Goal: Transaction & Acquisition: Purchase product/service

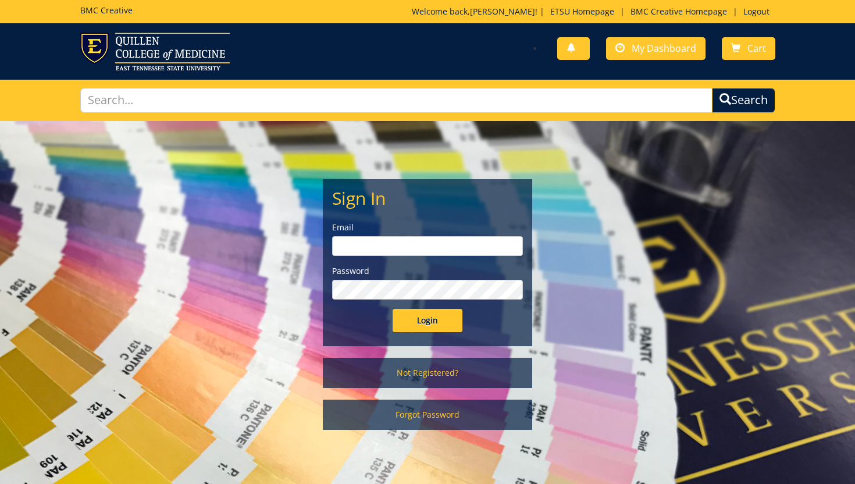
click at [478, 248] on input "email" at bounding box center [427, 246] width 191 height 20
type input "harbisonz@etsu.edu"
click at [449, 320] on input "Login" at bounding box center [427, 320] width 70 height 23
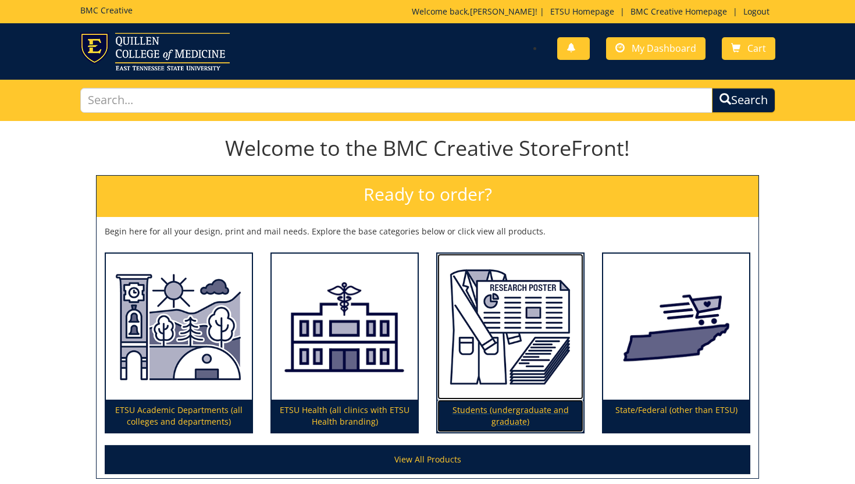
click at [556, 368] on img at bounding box center [510, 326] width 146 height 147
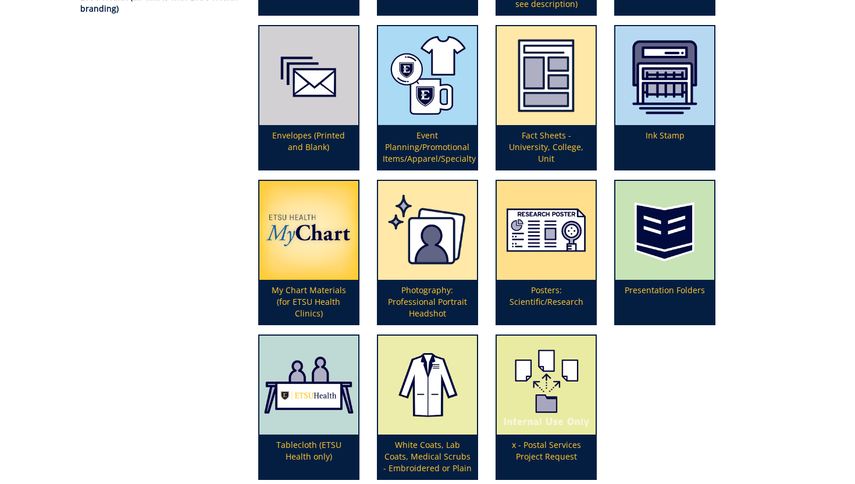
scroll to position [292, 0]
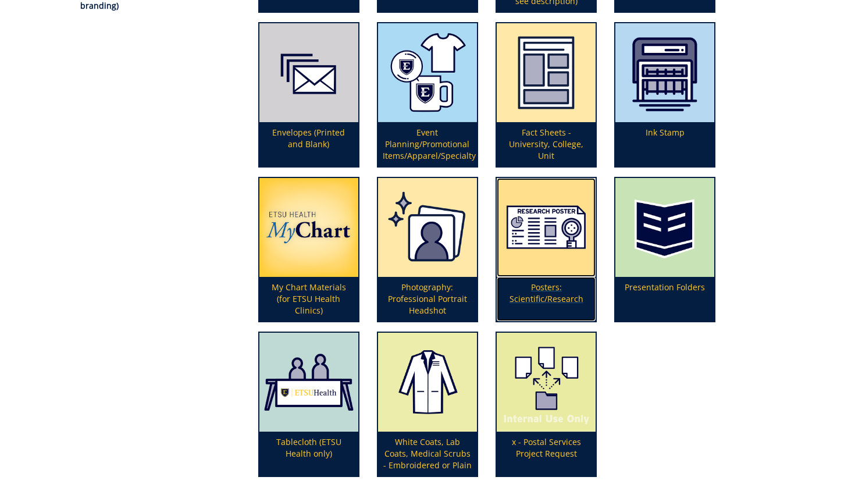
click at [542, 289] on p "Posters: Scientific/Research" at bounding box center [546, 299] width 99 height 44
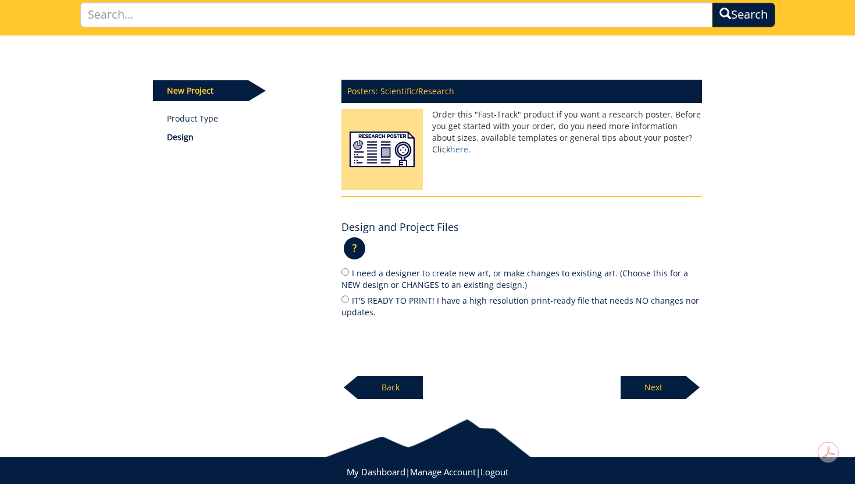
scroll to position [112, 0]
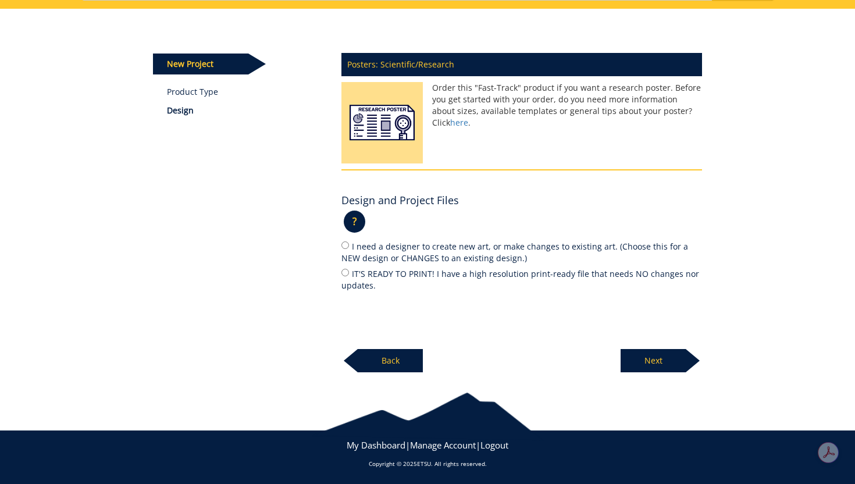
click at [451, 272] on label "IT'S READY TO PRINT! I have a high resolution print-ready file that needs NO ch…" at bounding box center [521, 279] width 360 height 24
click at [349, 272] on input "IT'S READY TO PRINT! I have a high resolution print-ready file that needs NO ch…" at bounding box center [345, 273] width 8 height 8
radio input "true"
click at [659, 367] on p "Next" at bounding box center [652, 360] width 65 height 23
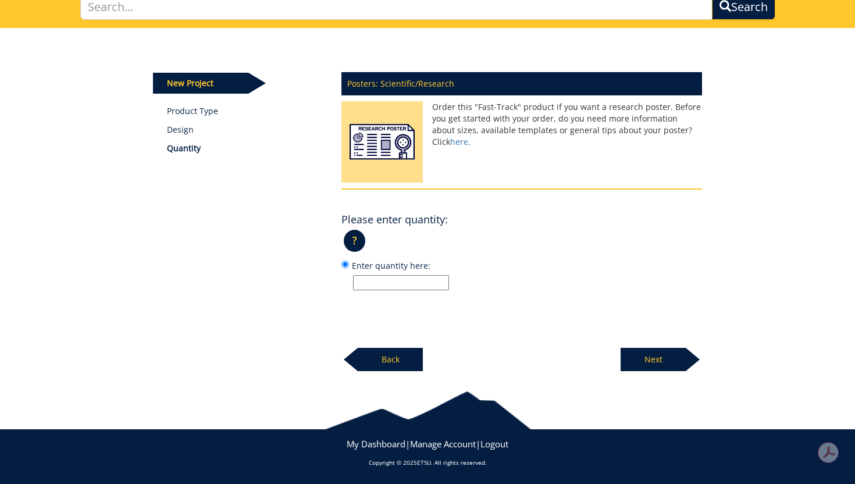
scroll to position [92, 0]
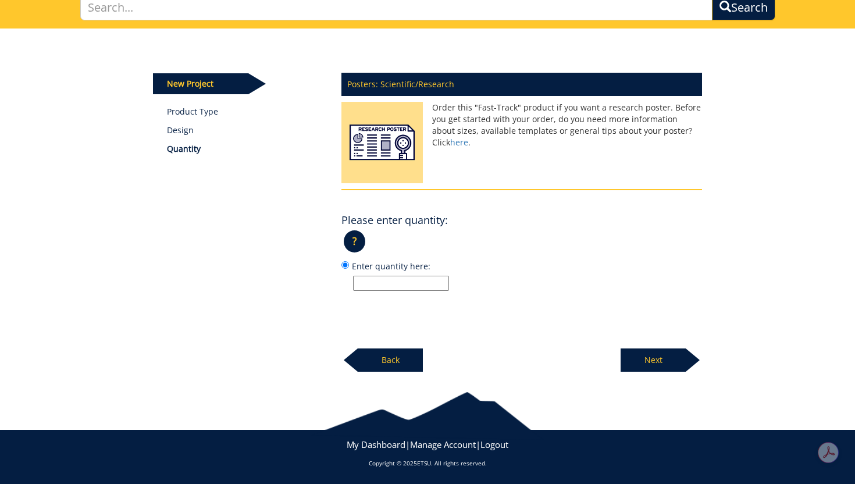
click at [419, 288] on input "Enter quantity here:" at bounding box center [401, 283] width 96 height 15
type input "1"
click at [663, 369] on p "Next" at bounding box center [652, 359] width 65 height 23
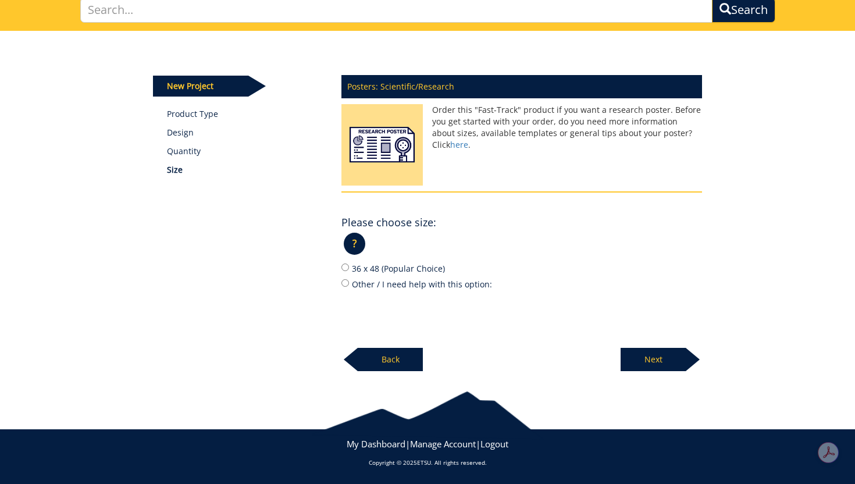
scroll to position [89, 0]
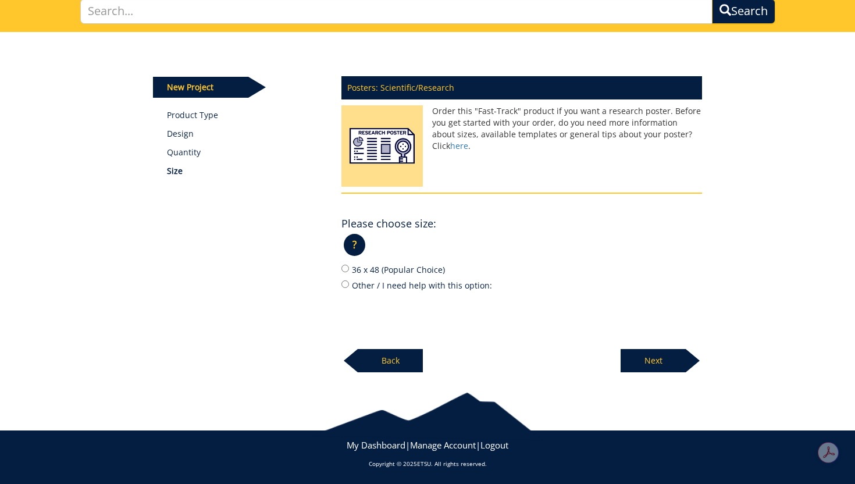
click at [422, 272] on label "36 x 48 (Popular Choice)" at bounding box center [521, 269] width 360 height 13
click at [349, 272] on input "36 x 48 (Popular Choice)" at bounding box center [345, 269] width 8 height 8
radio input "true"
click at [652, 363] on p "Next" at bounding box center [652, 360] width 65 height 23
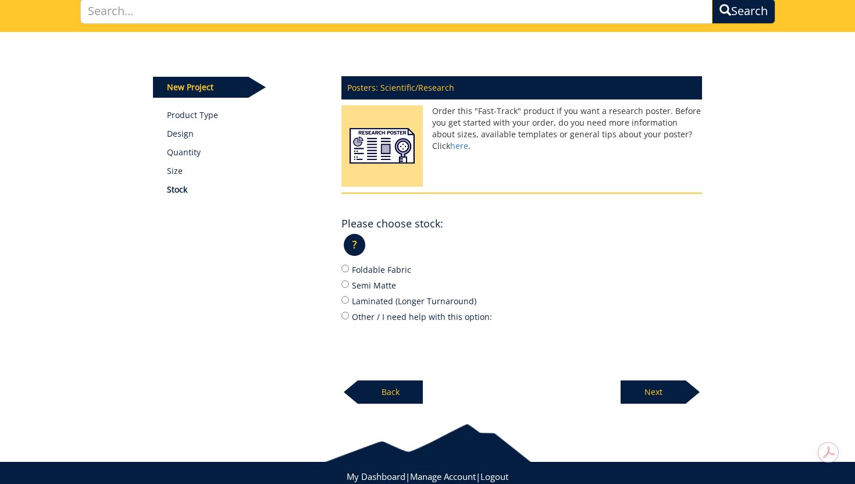
click at [388, 270] on label "Foldable Fabric" at bounding box center [521, 269] width 360 height 13
click at [349, 270] on input "Foldable Fabric" at bounding box center [345, 269] width 8 height 8
radio input "true"
click at [664, 397] on p "Next" at bounding box center [652, 391] width 65 height 23
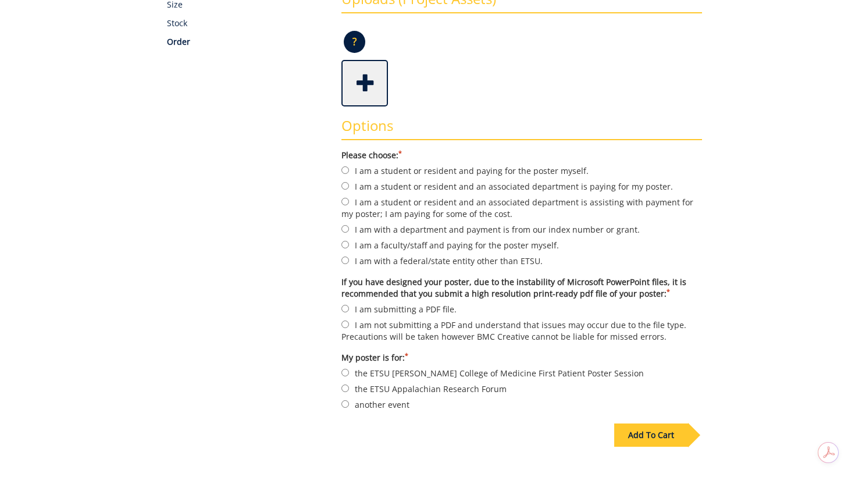
scroll to position [257, 0]
click at [466, 186] on label "I am a student or resident and an associated department is paying for my poster." at bounding box center [521, 184] width 360 height 13
click at [349, 186] on input "I am a student or resident and an associated department is paying for my poster." at bounding box center [345, 185] width 8 height 8
radio input "true"
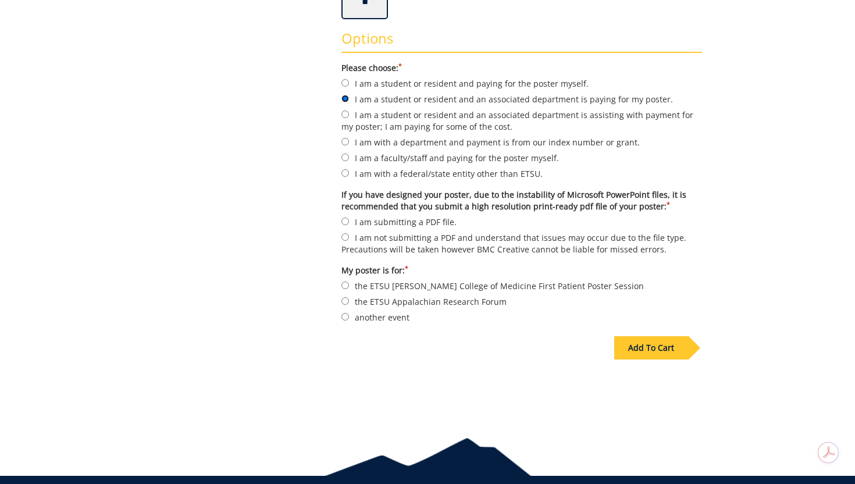
scroll to position [344, 0]
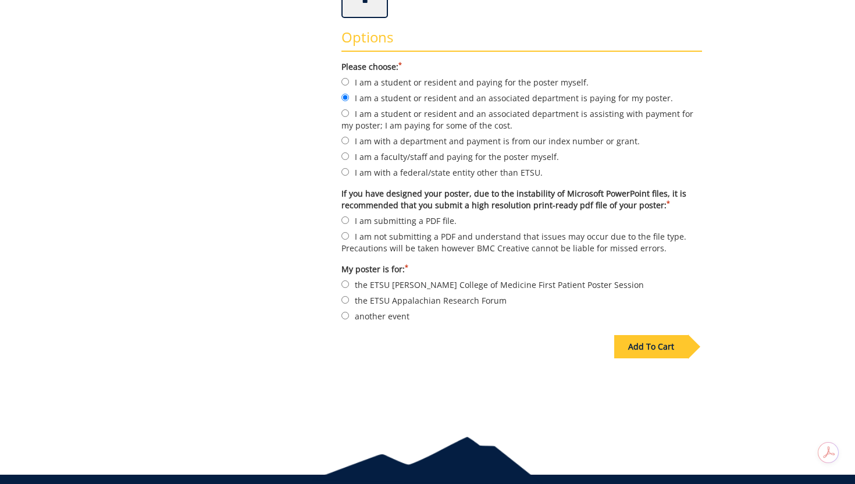
click at [438, 216] on label "I am submitting a PDF file." at bounding box center [521, 220] width 360 height 13
click at [349, 216] on input "I am submitting a PDF file." at bounding box center [345, 220] width 8 height 8
radio input "true"
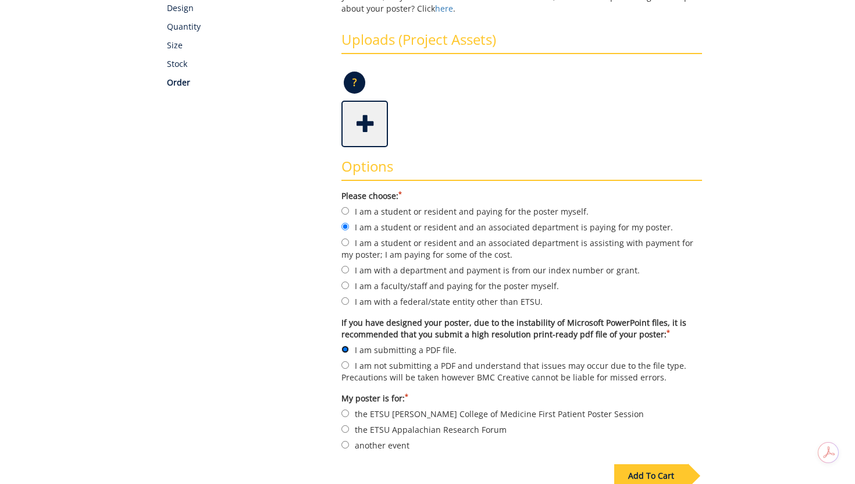
scroll to position [212, 0]
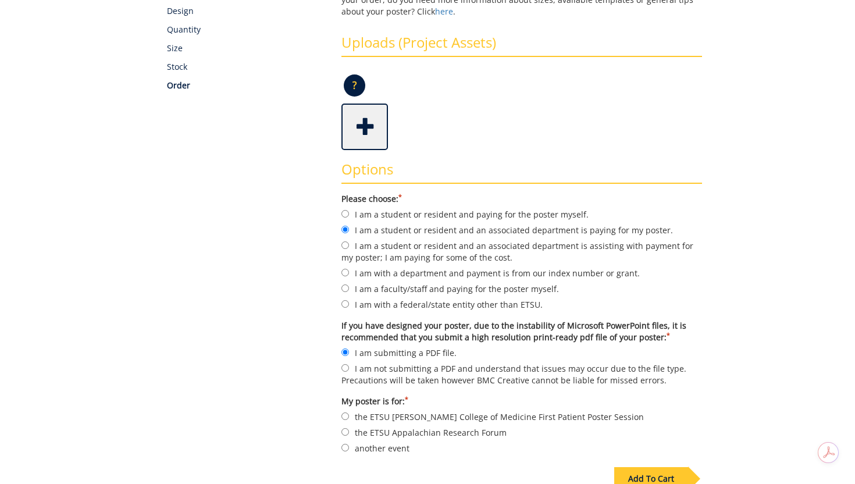
click at [569, 274] on label "I am with a department and payment is from our index number or grant." at bounding box center [521, 272] width 360 height 13
click at [349, 274] on input "I am with a department and payment is from our index number or grant." at bounding box center [345, 273] width 8 height 8
radio input "true"
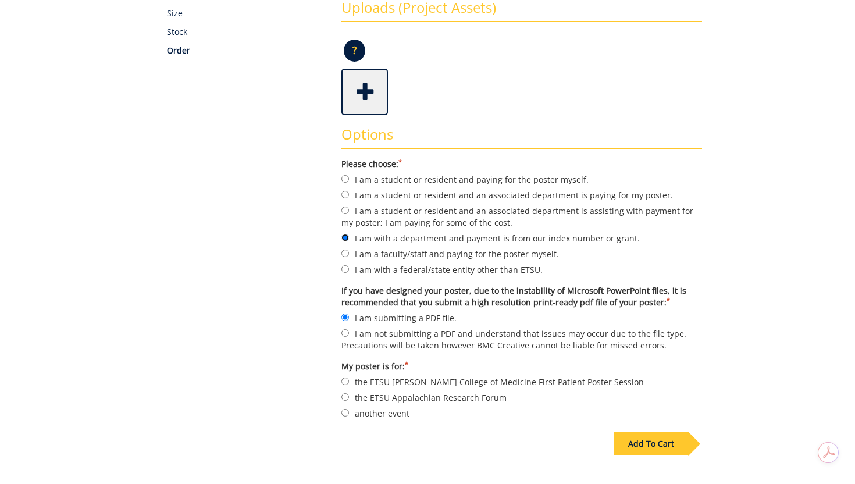
scroll to position [344, 0]
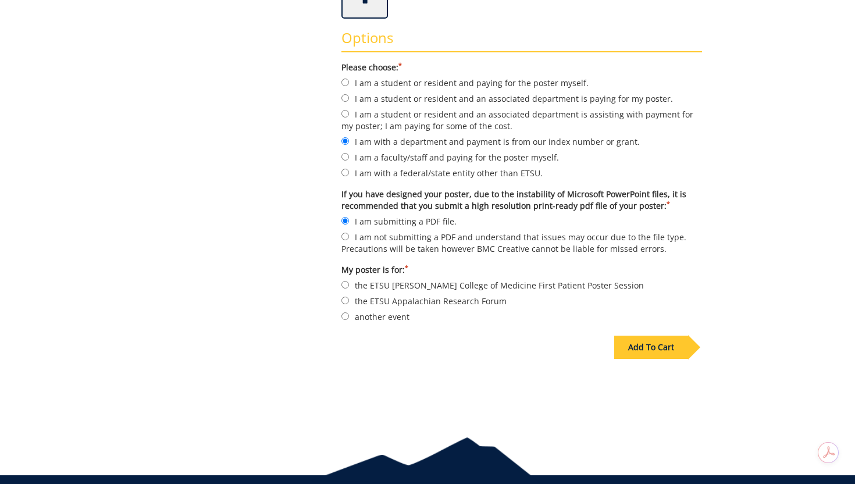
click at [480, 286] on label "the ETSU Quillen College of Medicine First Patient Poster Session" at bounding box center [521, 284] width 360 height 13
click at [349, 286] on input "the ETSU Quillen College of Medicine First Patient Poster Session" at bounding box center [345, 285] width 8 height 8
radio input "true"
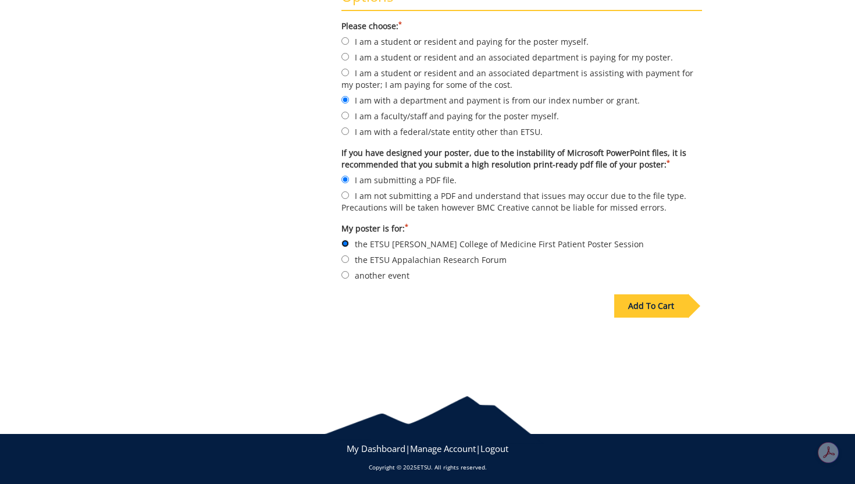
scroll to position [386, 0]
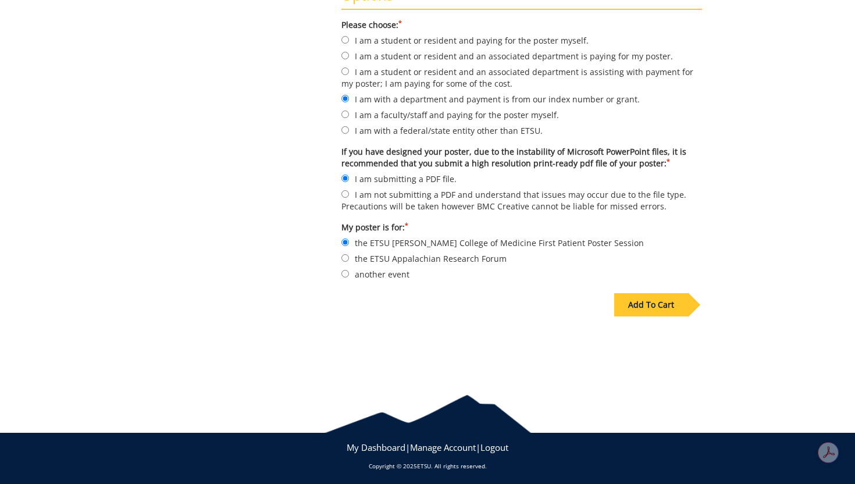
click at [392, 276] on label "another event" at bounding box center [521, 273] width 360 height 13
click at [349, 276] on input "another event" at bounding box center [345, 274] width 8 height 8
radio input "true"
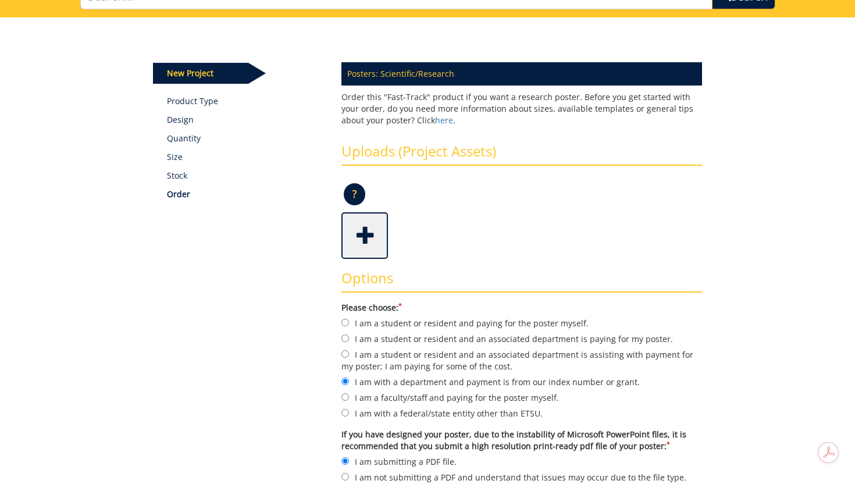
scroll to position [96, 0]
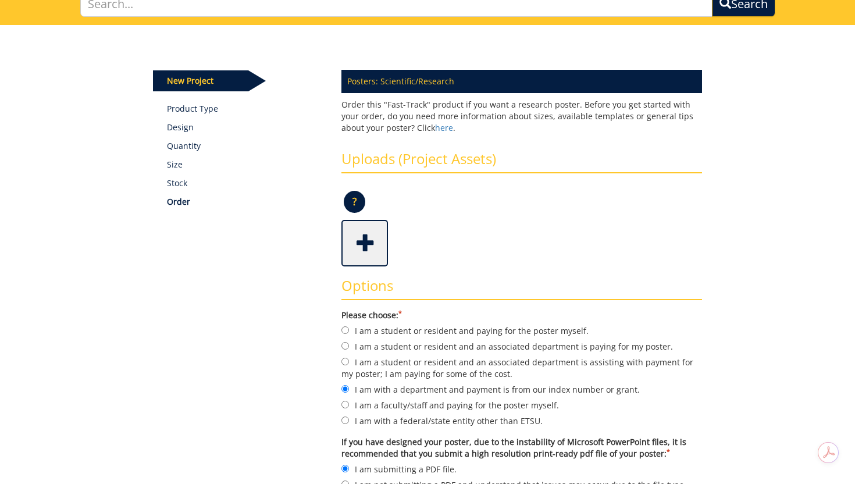
click at [368, 237] on span at bounding box center [365, 242] width 47 height 41
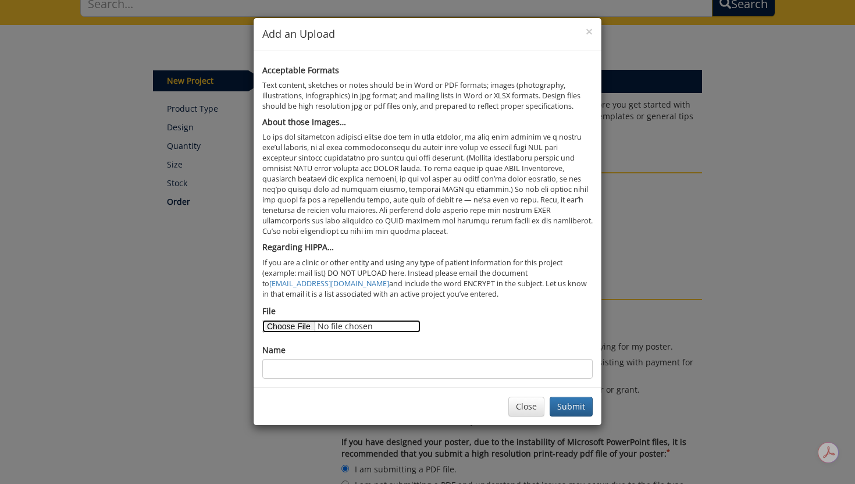
click at [302, 324] on input "File" at bounding box center [341, 326] width 158 height 13
type input "C:\fakepath\Poster Presentation.pdf"
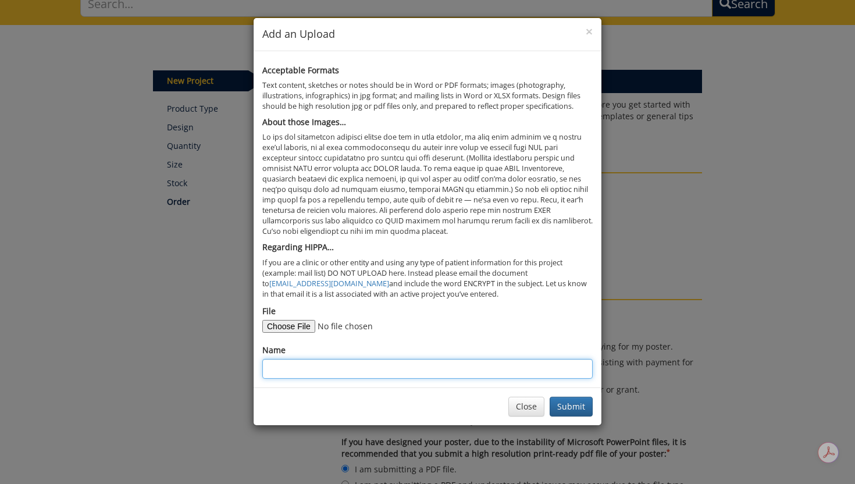
click at [433, 366] on input "Name" at bounding box center [427, 369] width 330 height 20
type input "Ogborn Research Poster 2025"
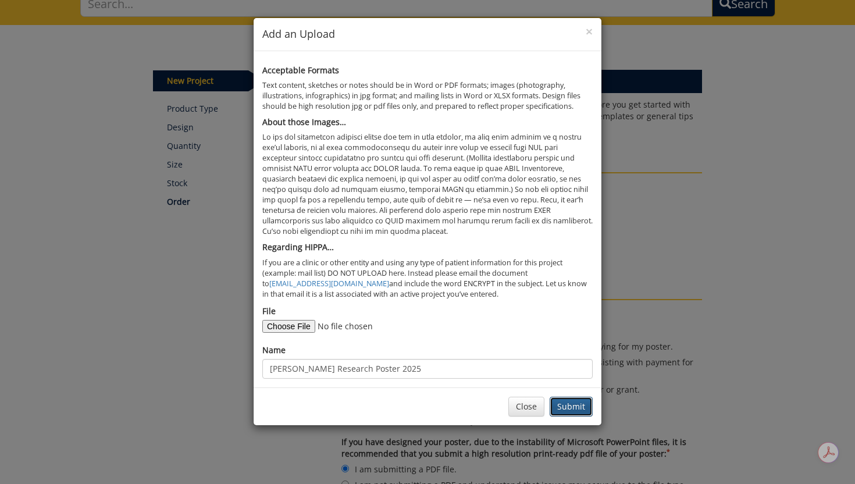
click at [566, 406] on button "Submit" at bounding box center [570, 407] width 43 height 20
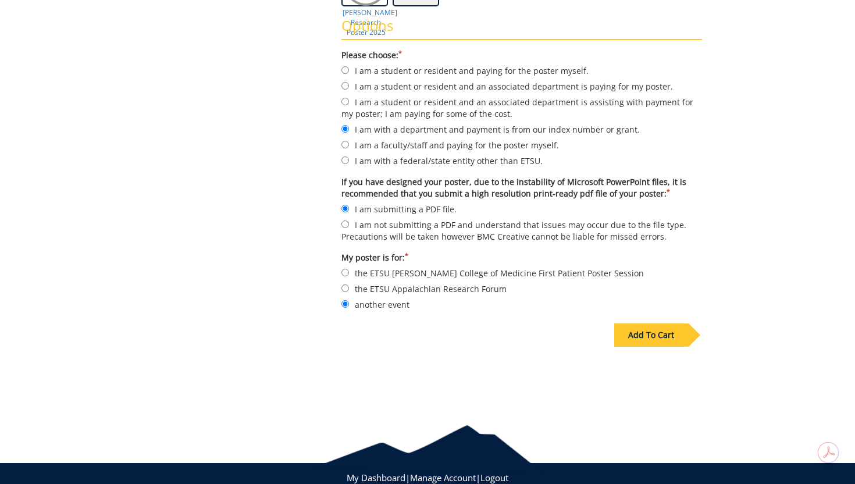
scroll to position [386, 0]
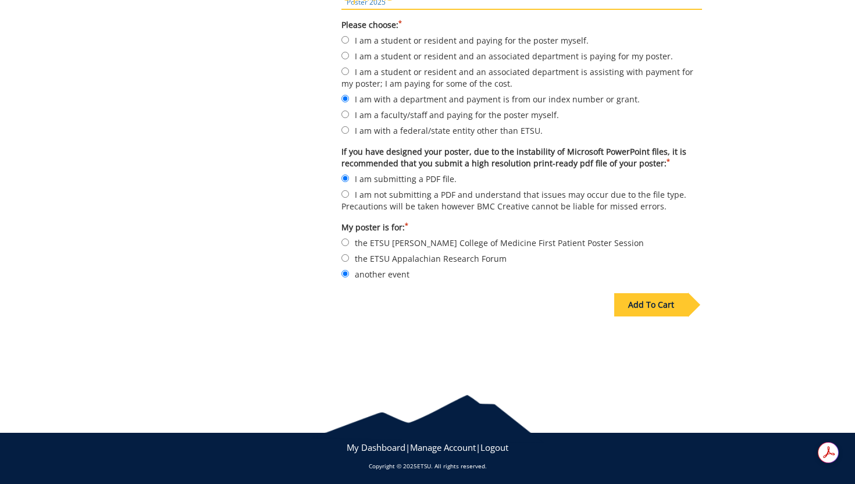
click at [658, 308] on div "Add To Cart" at bounding box center [651, 304] width 74 height 23
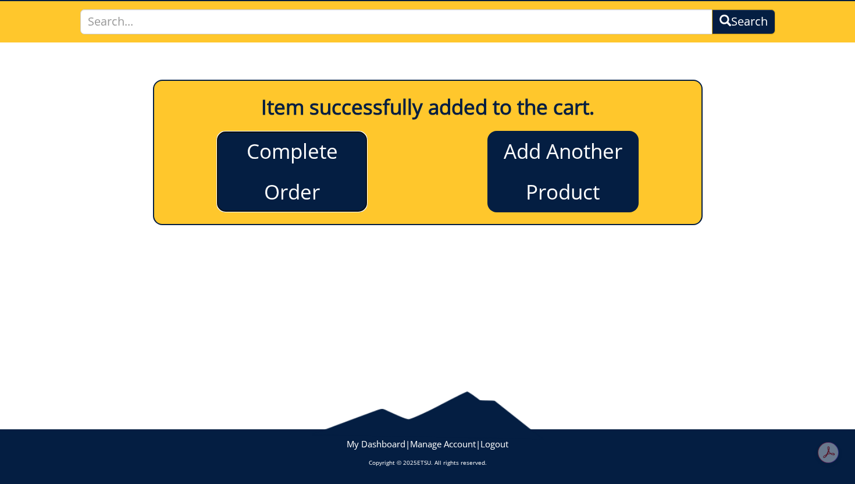
click at [332, 197] on link "Complete Order" at bounding box center [291, 171] width 151 height 81
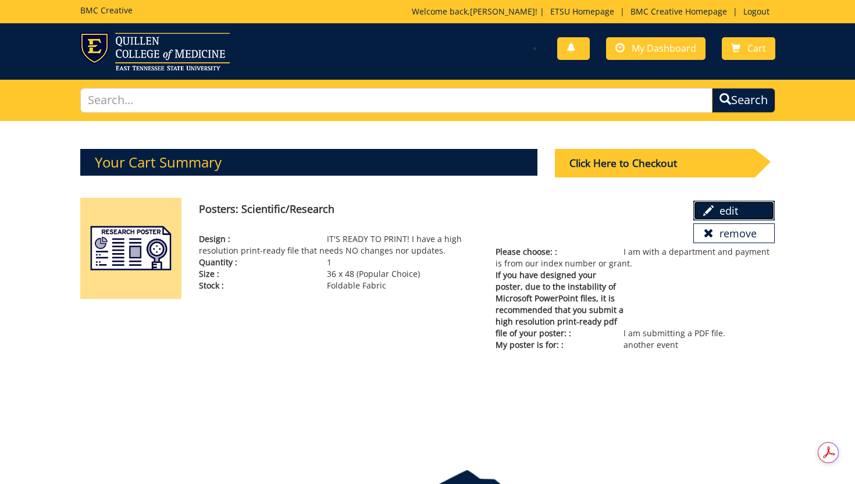
click at [755, 208] on link "edit" at bounding box center [733, 211] width 81 height 20
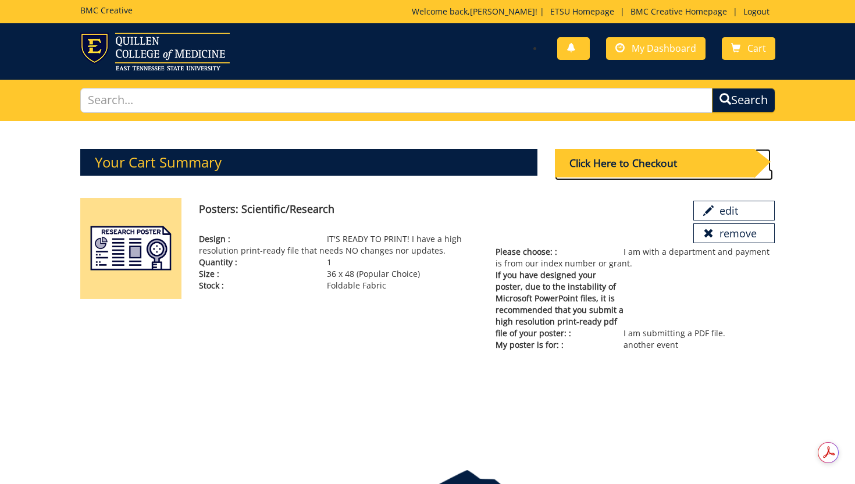
click at [667, 165] on div "Click Here to Checkout" at bounding box center [654, 163] width 199 height 28
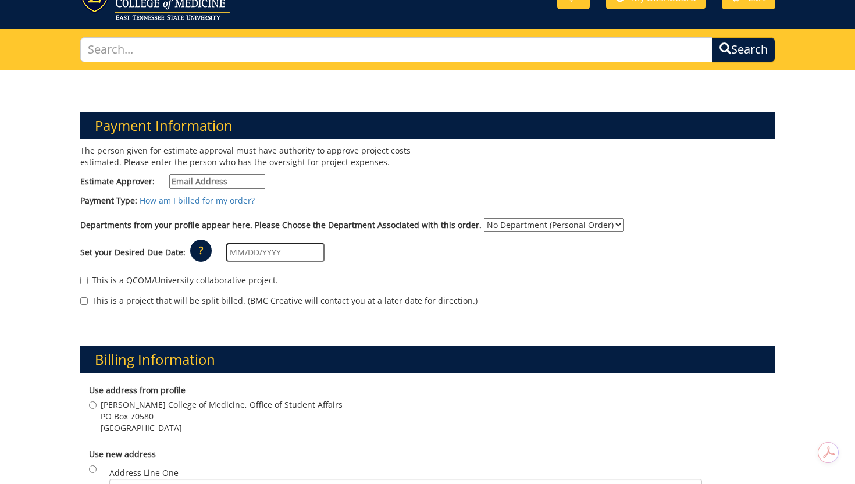
scroll to position [52, 0]
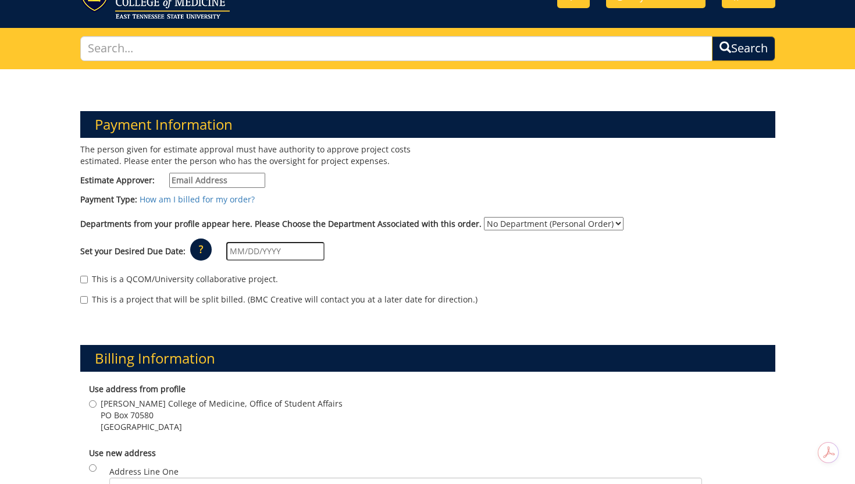
click at [250, 185] on input "Estimate Approver:" at bounding box center [217, 180] width 96 height 15
paste input "CRABTREJ@mail.etsu.edu"
type input "CRABTREJ@mail.etsu.edu"
click at [536, 226] on select "No Department (Personal Order) Student" at bounding box center [554, 223] width 140 height 13
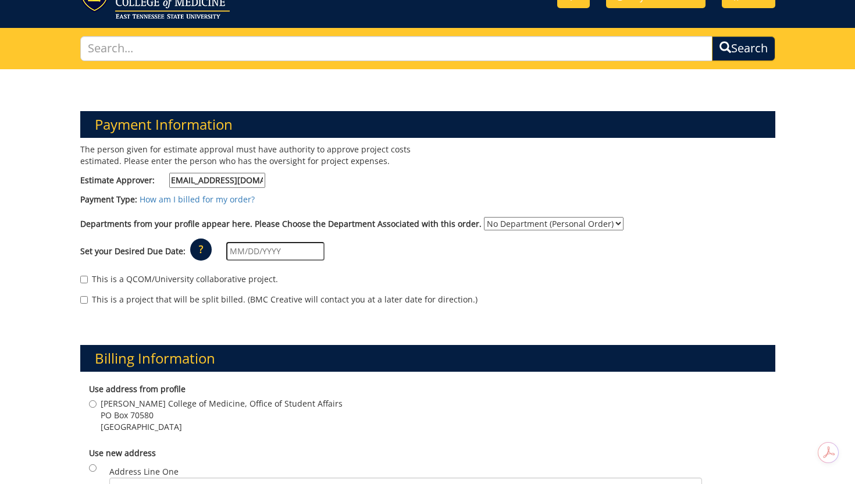
scroll to position [0, 0]
click at [576, 224] on select "No Department (Personal Order) Student" at bounding box center [554, 223] width 140 height 13
select select "206"
click at [484, 217] on select "No Department (Personal Order) Student" at bounding box center [554, 223] width 140 height 13
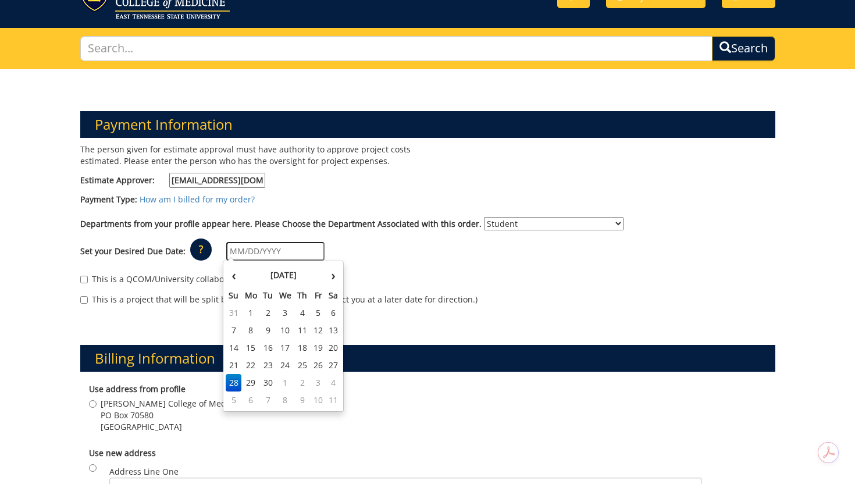
click at [278, 253] on input "text" at bounding box center [275, 251] width 98 height 19
click at [289, 383] on td "1" at bounding box center [285, 382] width 19 height 17
type input "10/01/2025"
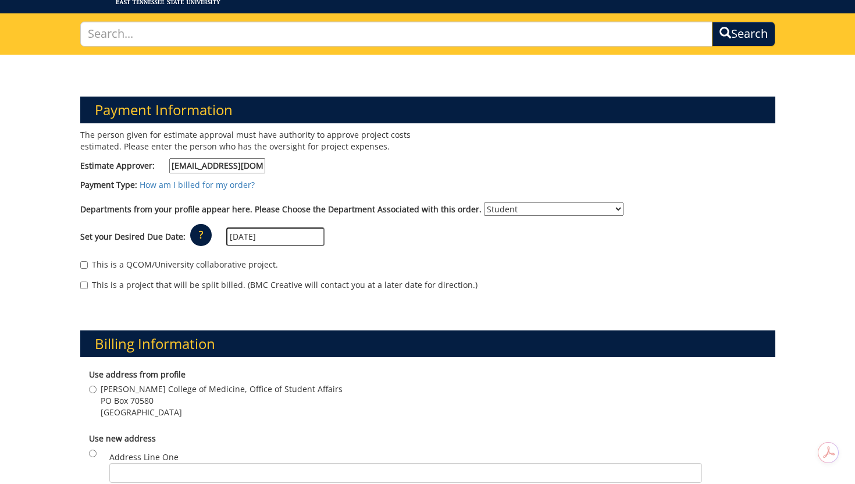
scroll to position [70, 0]
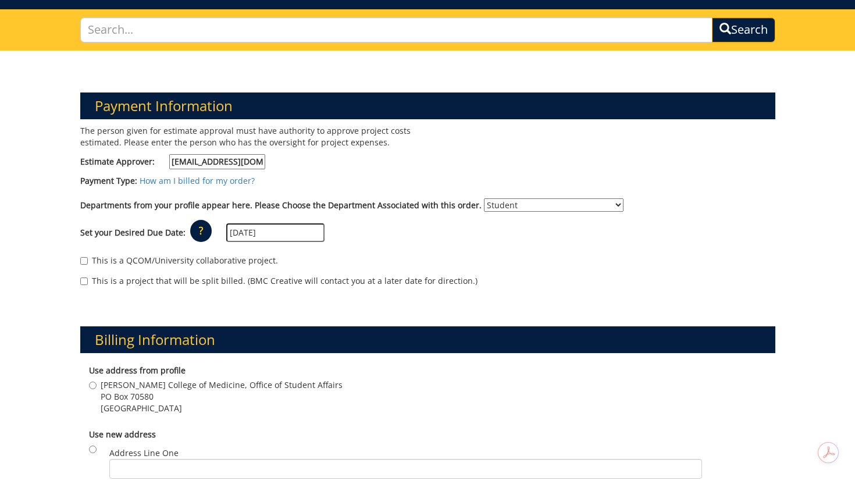
click at [132, 260] on label "This is a QCOM/University collaborative project." at bounding box center [179, 261] width 198 height 12
click at [88, 260] on input "This is a QCOM/University collaborative project." at bounding box center [84, 261] width 8 height 8
checkbox input "true"
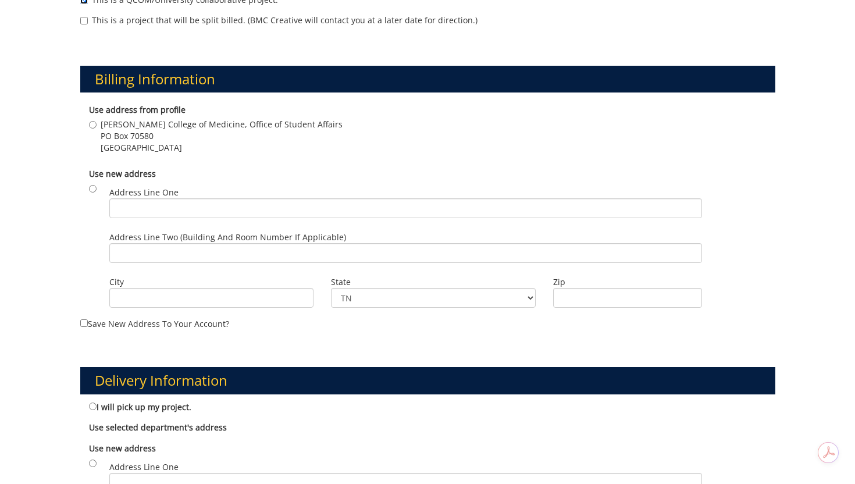
scroll to position [331, 0]
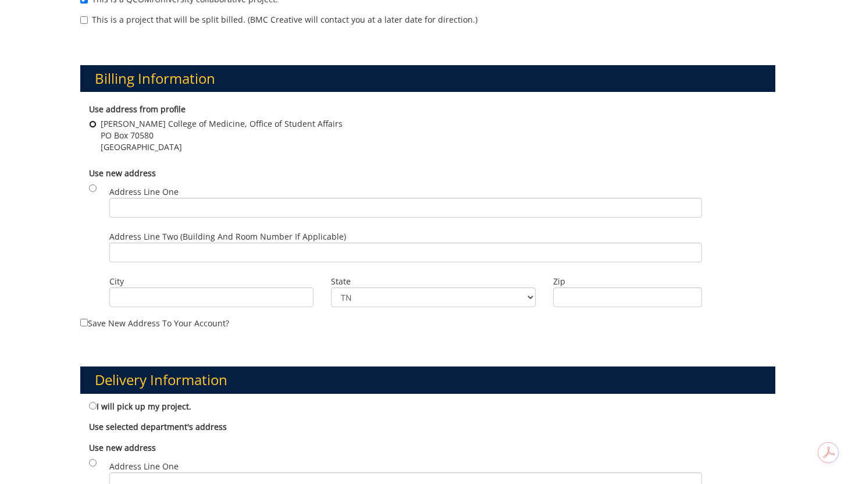
click at [92, 123] on input "Quillen College of Medicine, Office of Student Affairs PO Box 70580 Johnson Cit…" at bounding box center [93, 124] width 8 height 8
radio input "true"
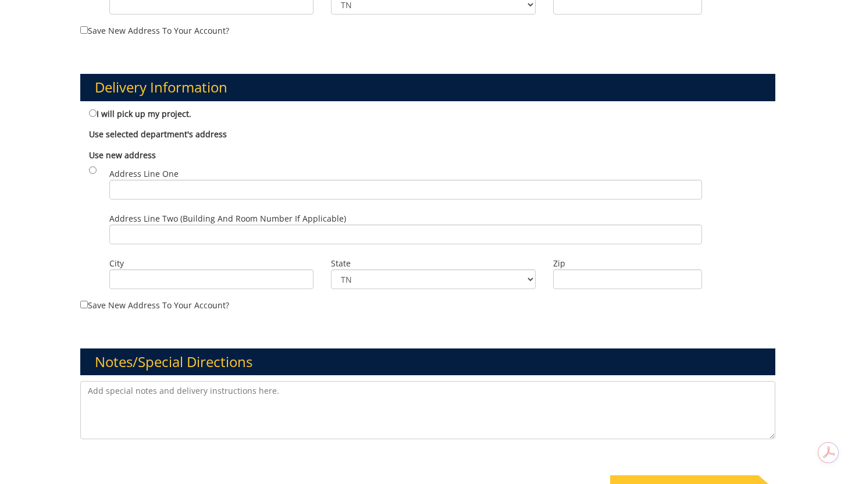
scroll to position [625, 0]
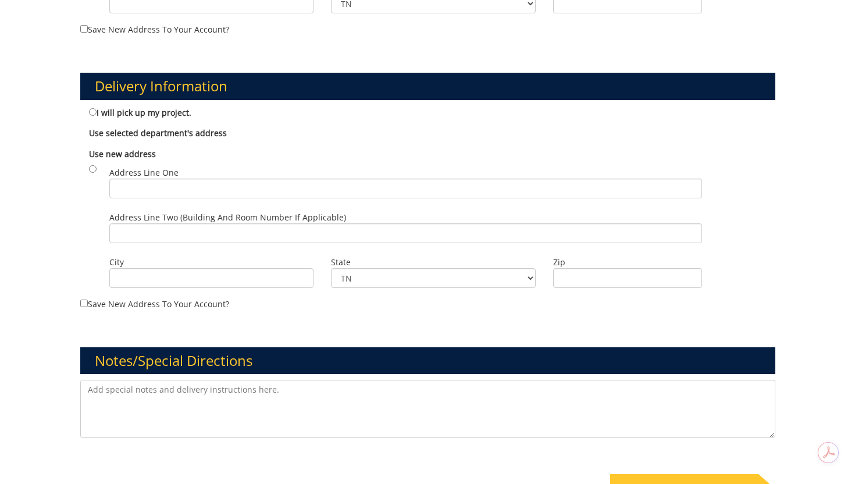
click at [122, 111] on label "I will pick up my project." at bounding box center [140, 112] width 102 height 13
click at [97, 111] on input "I will pick up my project." at bounding box center [93, 112] width 8 height 8
radio input "true"
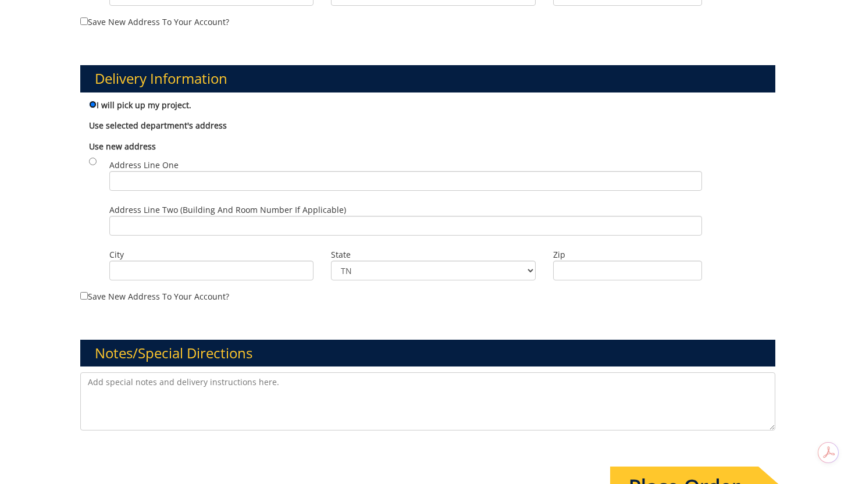
scroll to position [816, 0]
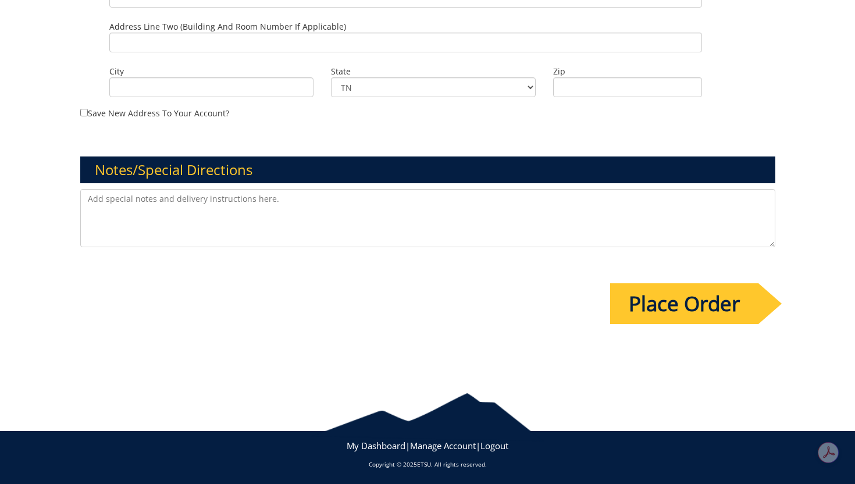
click at [652, 308] on input "Place Order" at bounding box center [684, 303] width 148 height 41
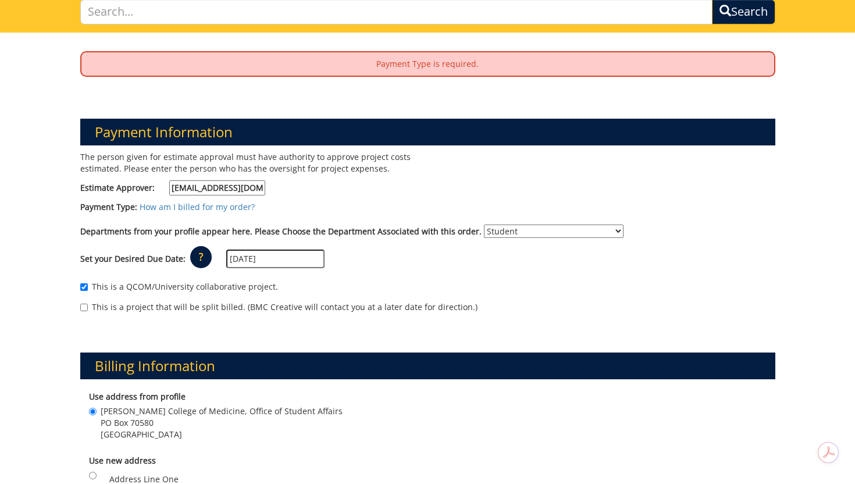
scroll to position [90, 0]
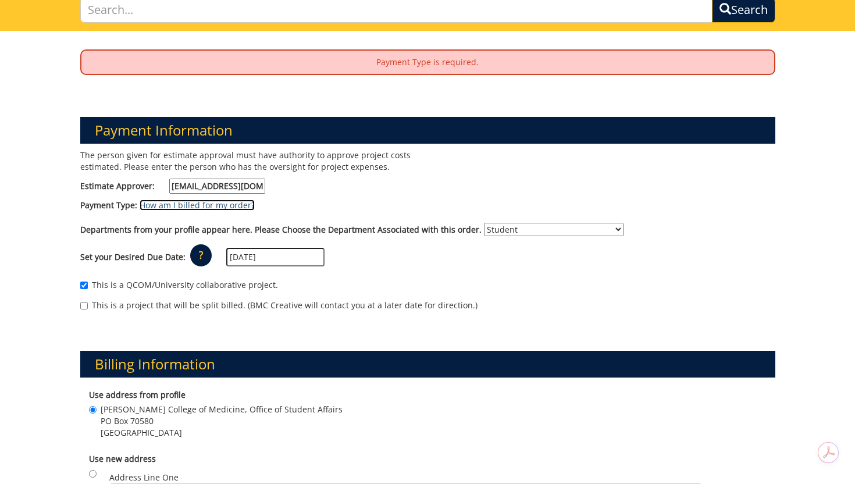
click at [231, 202] on link "How am I billed for my order?" at bounding box center [197, 204] width 115 height 11
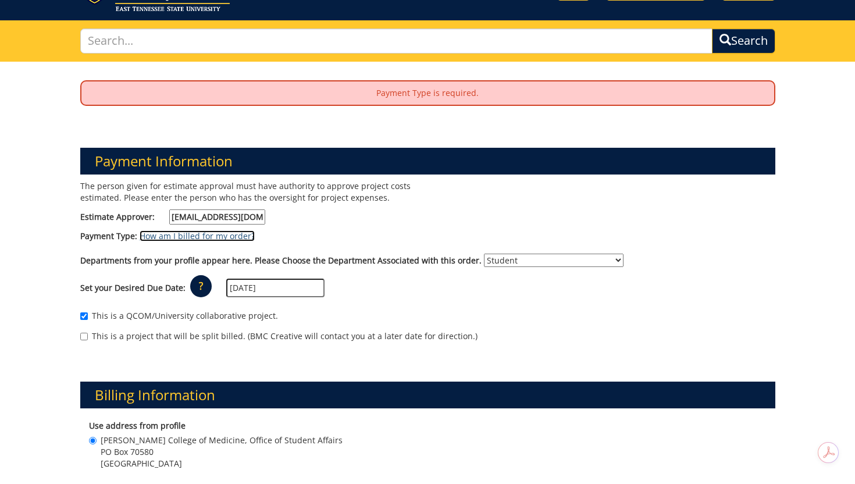
scroll to position [62, 0]
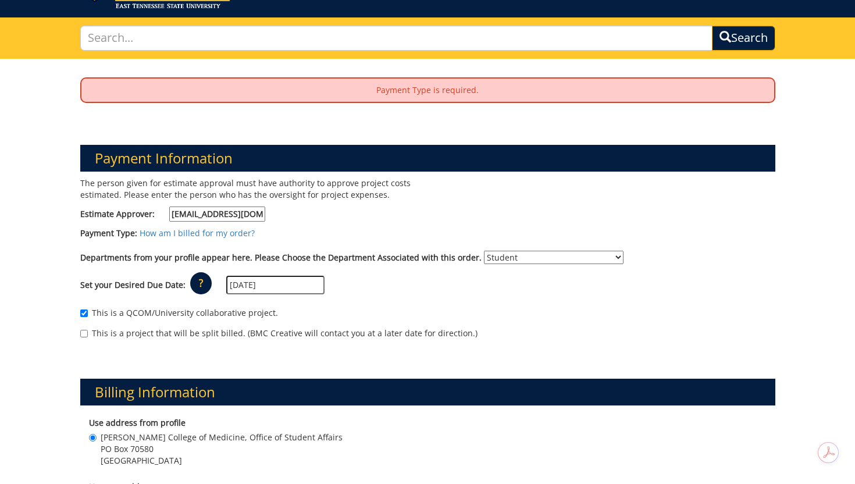
click at [572, 255] on select "No Department (Personal Order) Student" at bounding box center [554, 257] width 140 height 13
click at [484, 251] on select "No Department (Personal Order) Student" at bounding box center [554, 257] width 140 height 13
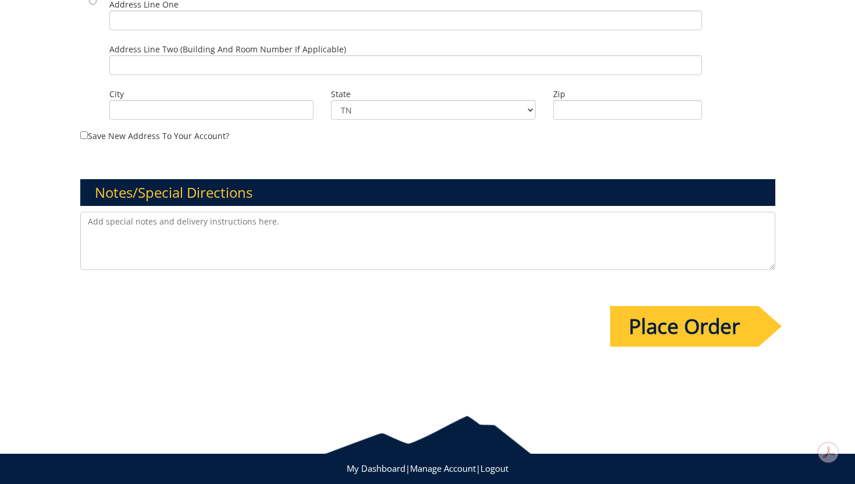
scroll to position [839, 0]
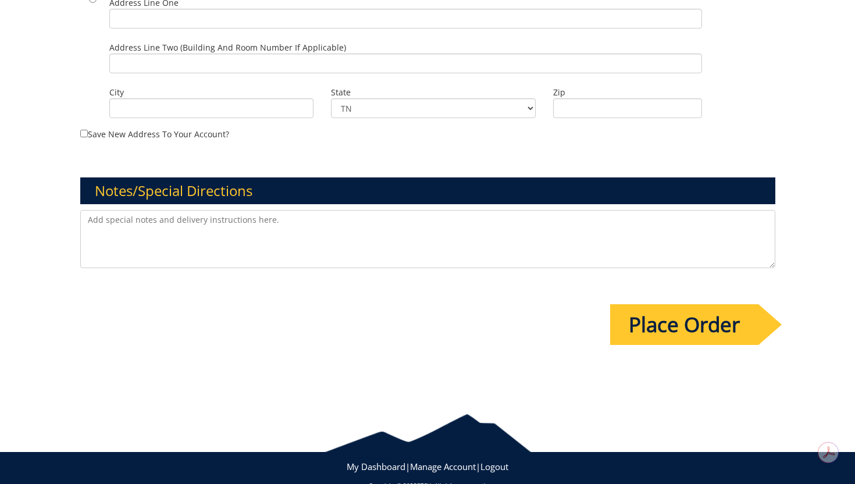
click at [673, 331] on input "Place Order" at bounding box center [684, 324] width 148 height 41
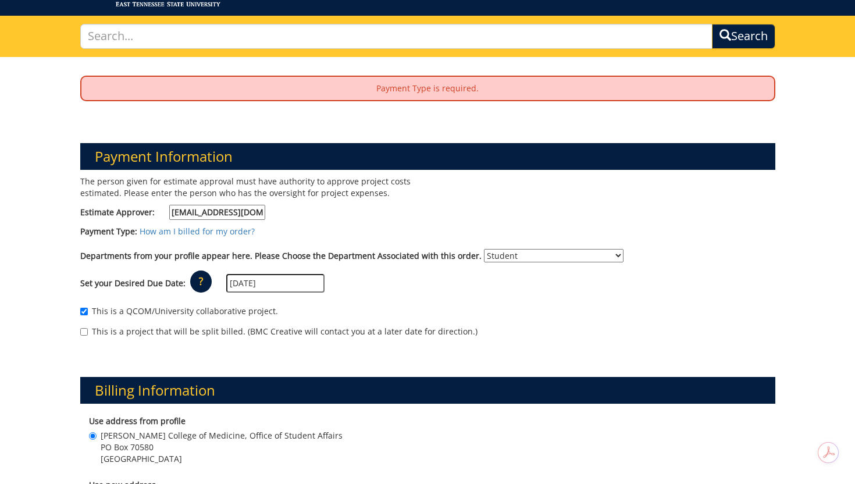
scroll to position [65, 0]
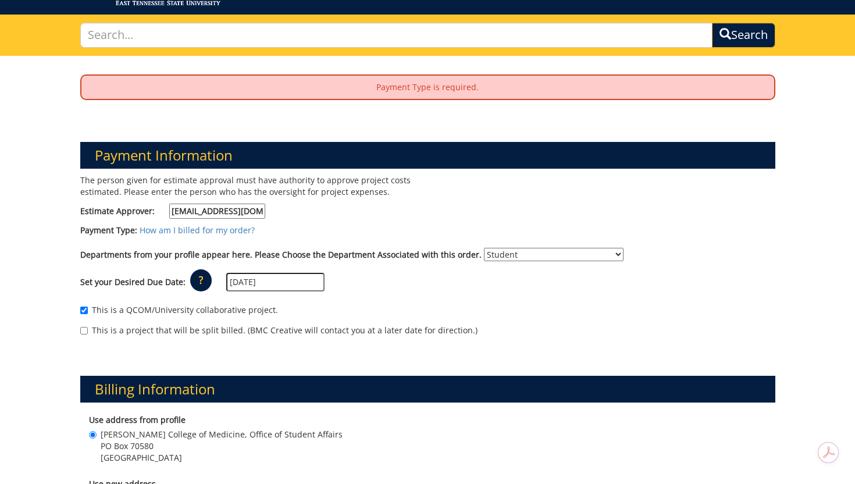
click at [444, 91] on p "Payment Type is required." at bounding box center [427, 87] width 692 height 23
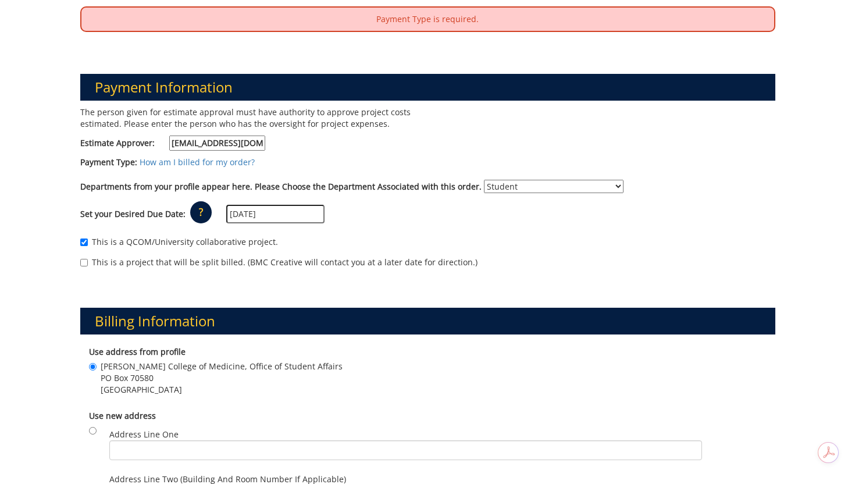
scroll to position [136, 0]
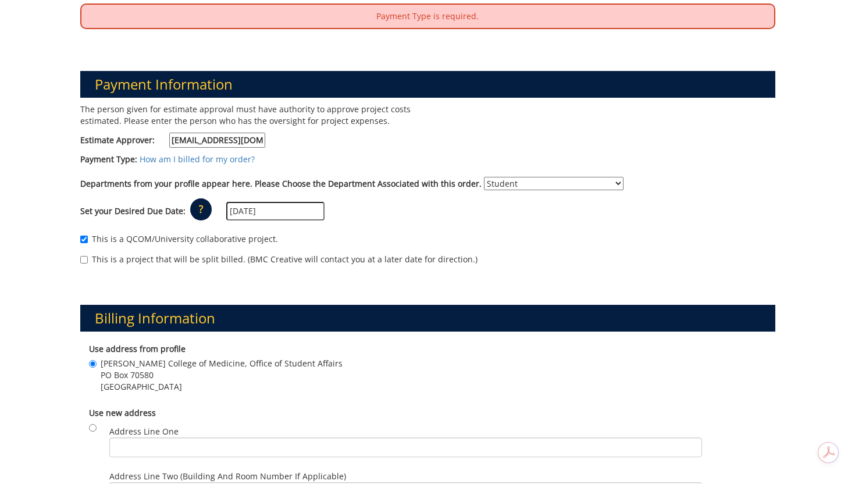
click at [253, 141] on input "CRABTREJ@mail.etsu.edu" at bounding box center [217, 140] width 96 height 15
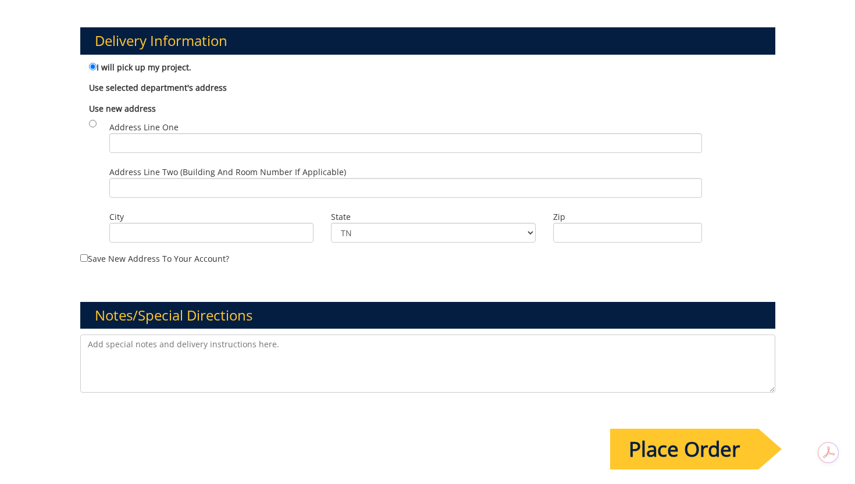
scroll to position [716, 0]
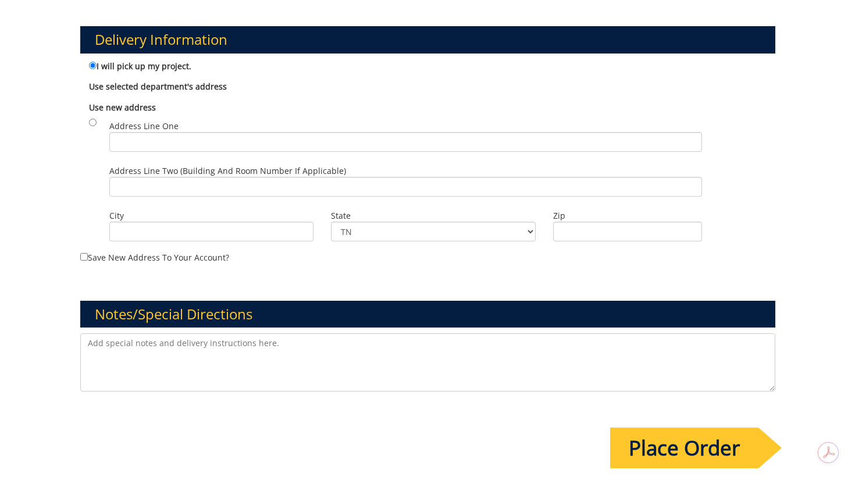
click at [398, 360] on textarea at bounding box center [427, 362] width 695 height 58
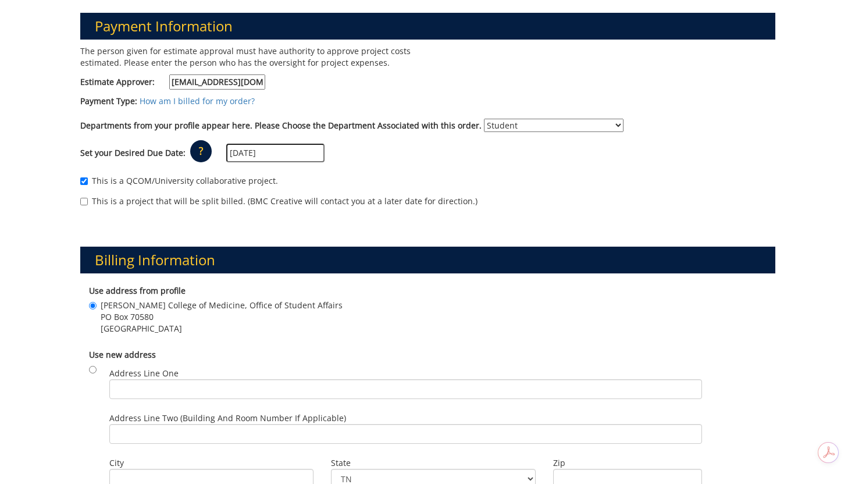
scroll to position [0, 0]
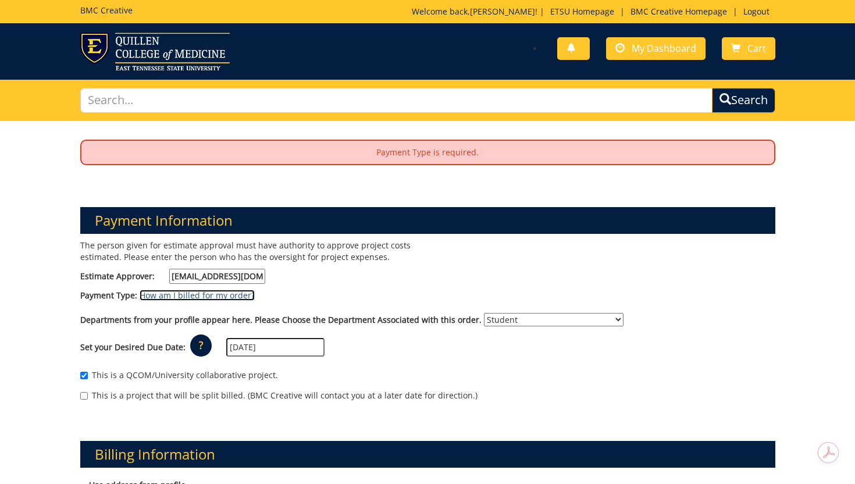
click at [235, 295] on link "How am I billed for my order?" at bounding box center [197, 295] width 115 height 11
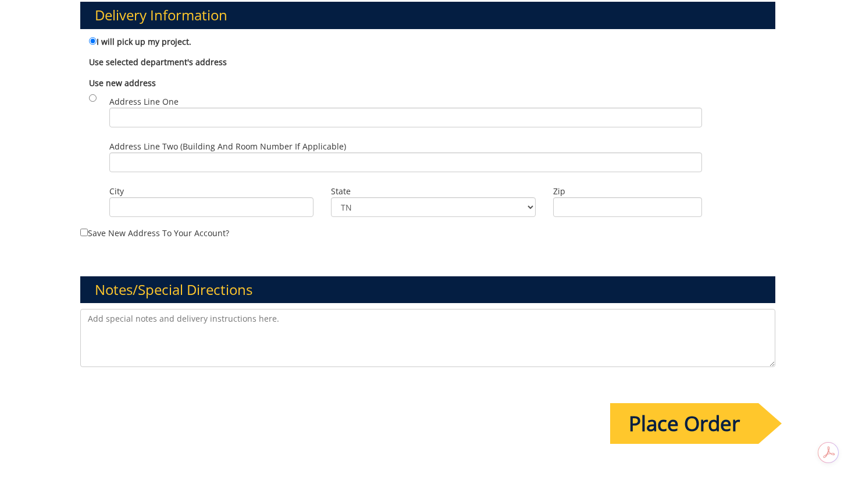
scroll to position [860, 0]
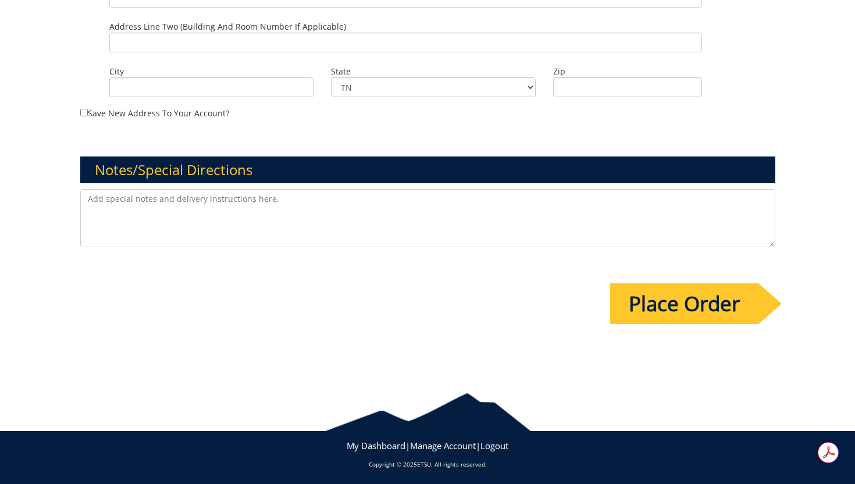
click at [715, 303] on input "Place Order" at bounding box center [684, 303] width 148 height 41
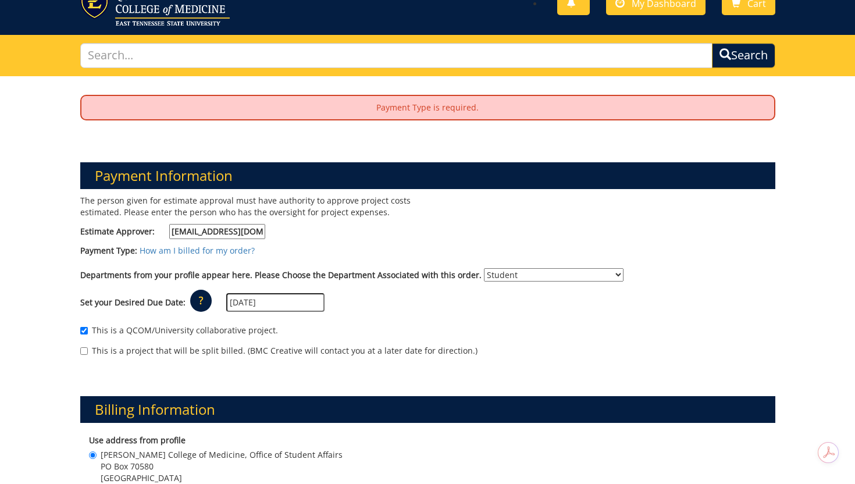
scroll to position [0, 0]
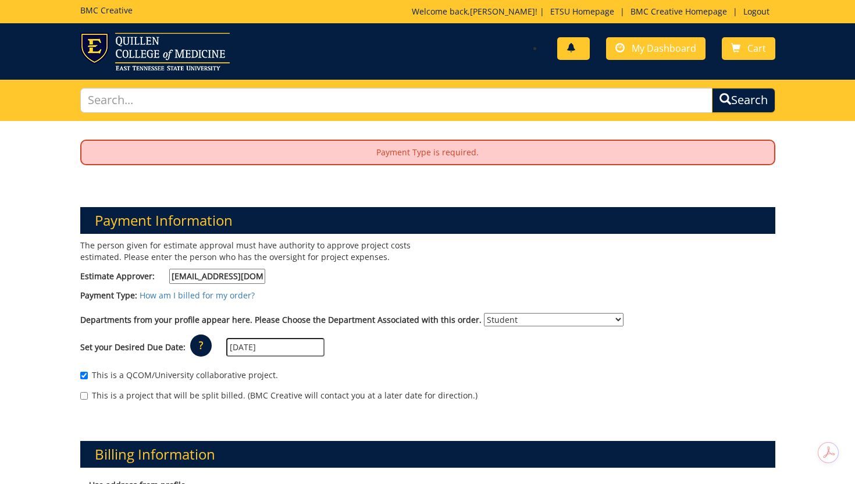
click at [574, 52] on span at bounding box center [570, 48] width 9 height 9
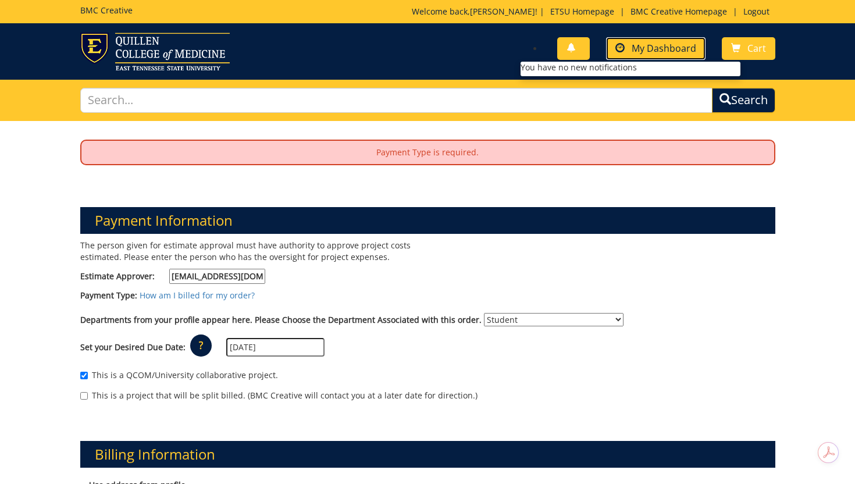
click at [649, 57] on link "My Dashboard" at bounding box center [655, 48] width 99 height 23
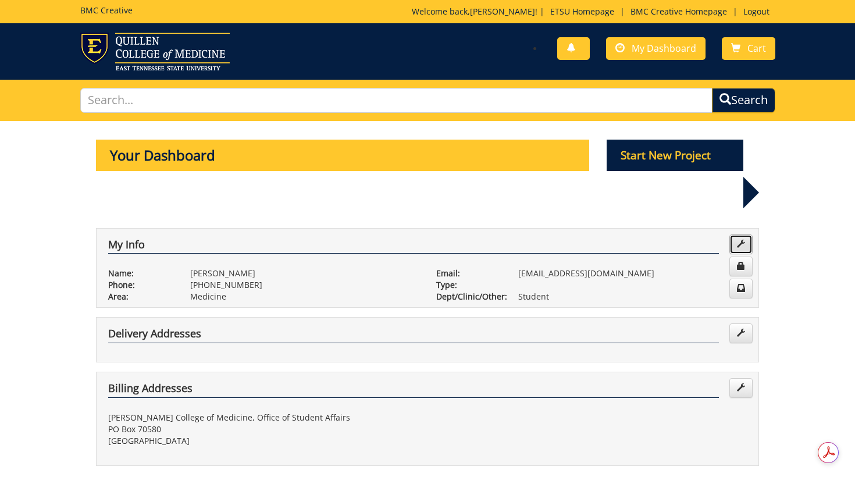
click at [745, 234] on link at bounding box center [740, 244] width 23 height 20
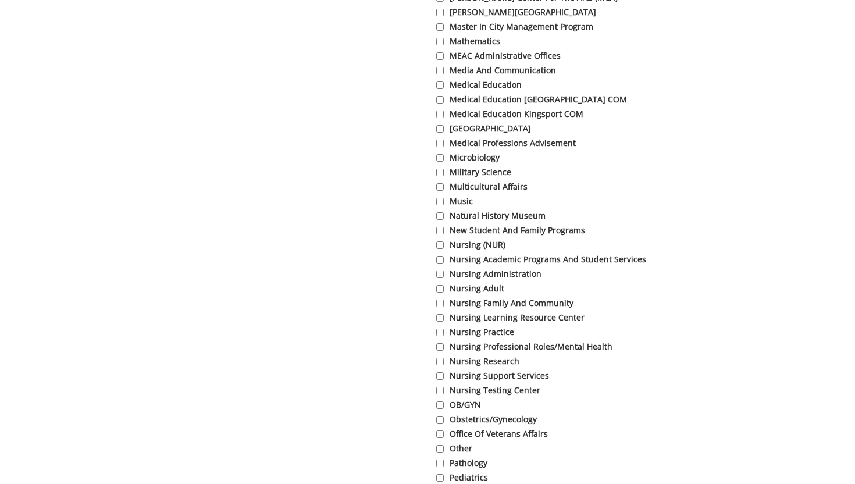
scroll to position [3500, 0]
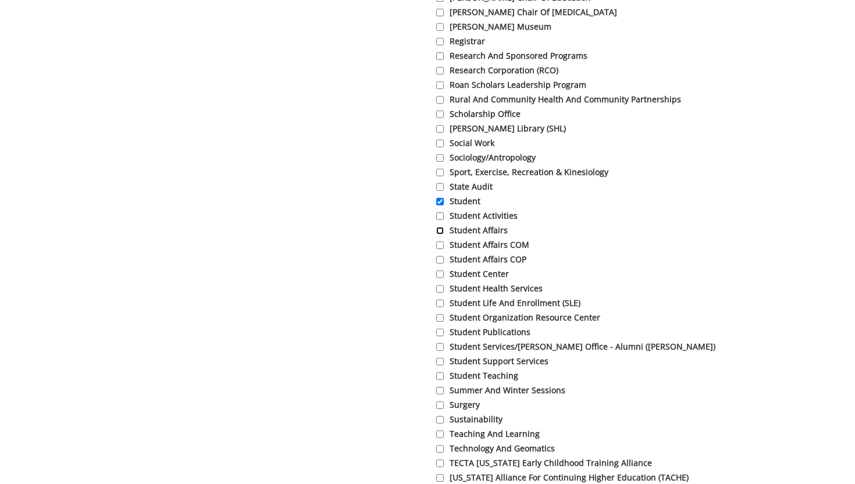
click at [440, 234] on input "Student Affairs" at bounding box center [440, 231] width 8 height 8
click at [442, 234] on input "Student Affairs" at bounding box center [440, 231] width 8 height 8
checkbox input "false"
click at [441, 249] on input "Student Affairs COM" at bounding box center [440, 245] width 8 height 8
checkbox input "true"
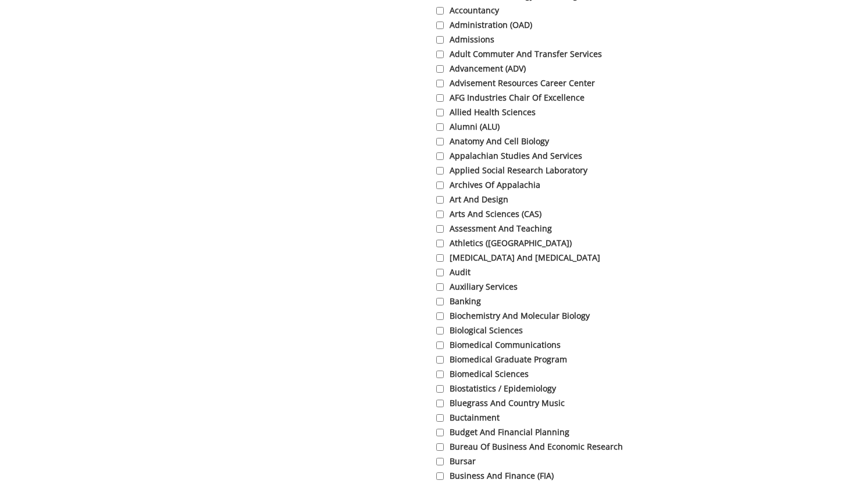
scroll to position [0, 0]
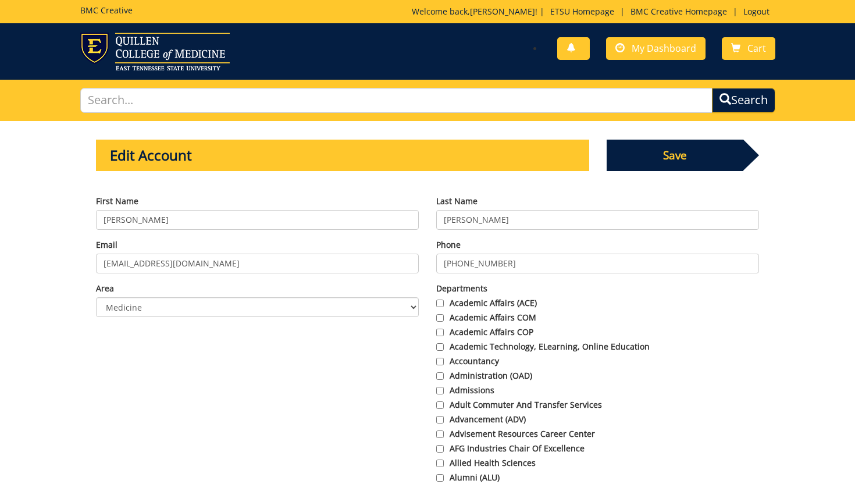
click at [681, 161] on span "Save" at bounding box center [674, 155] width 137 height 31
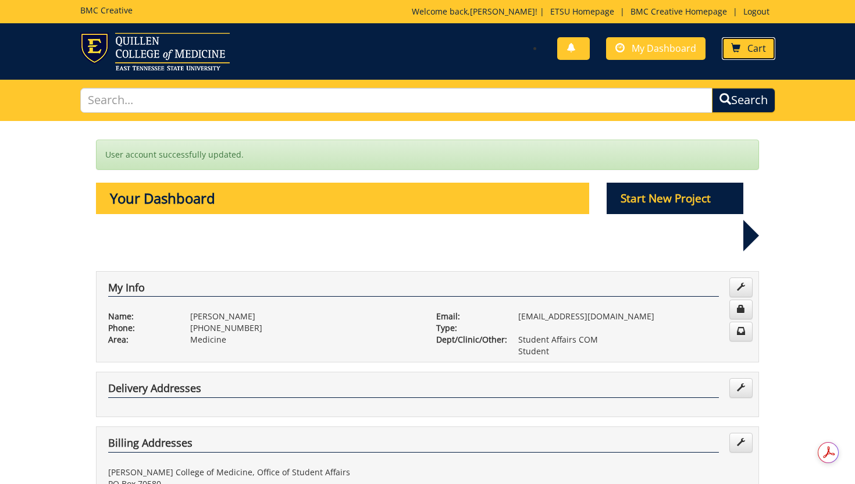
click at [753, 55] on link "Cart" at bounding box center [748, 48] width 53 height 23
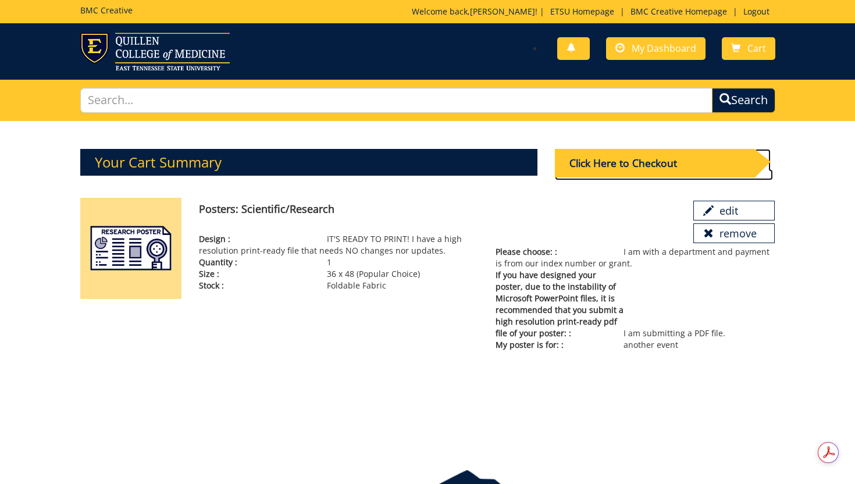
click at [639, 167] on div "Click Here to Checkout" at bounding box center [654, 163] width 199 height 28
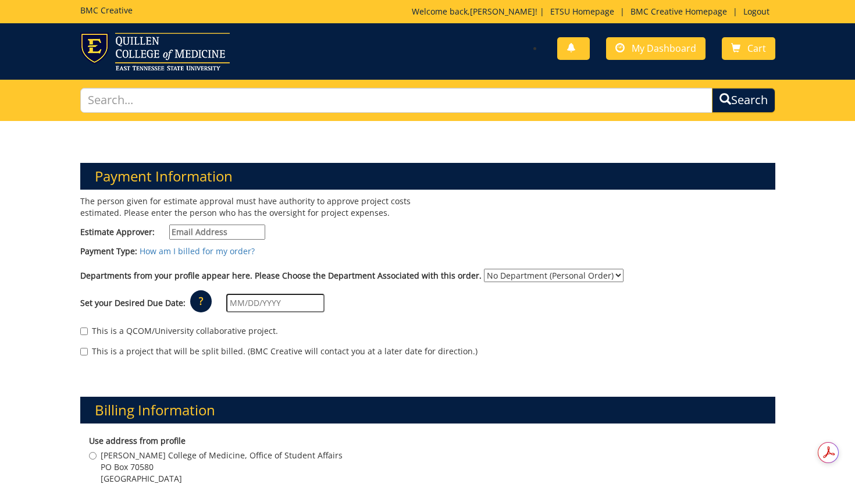
click at [213, 233] on input "Estimate Approver:" at bounding box center [217, 231] width 96 height 15
paste input "[EMAIL_ADDRESS][DOMAIN_NAME]"
type input "CRABTREJ@mail.etsu.edu"
click at [493, 273] on select "No Department (Personal Order) Student Affairs COM Student" at bounding box center [554, 275] width 140 height 13
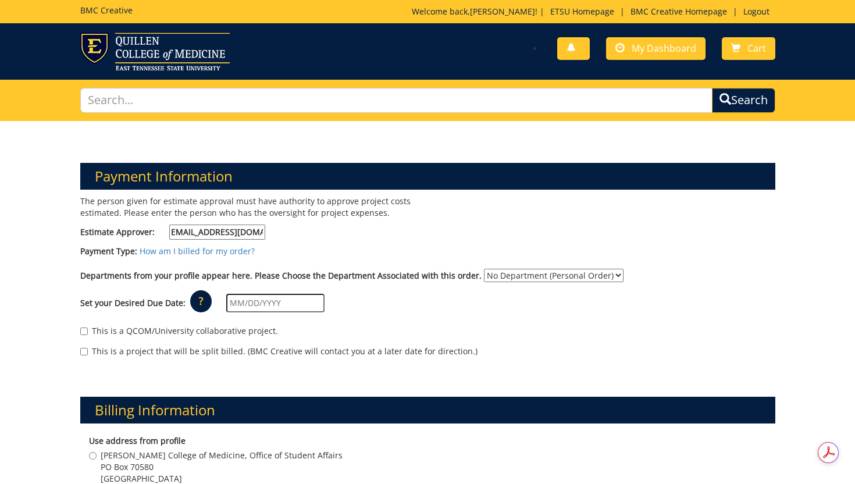
scroll to position [0, 0]
select select "171"
click at [484, 269] on select "No Department (Personal Order) Student Affairs COM Student" at bounding box center [554, 275] width 140 height 13
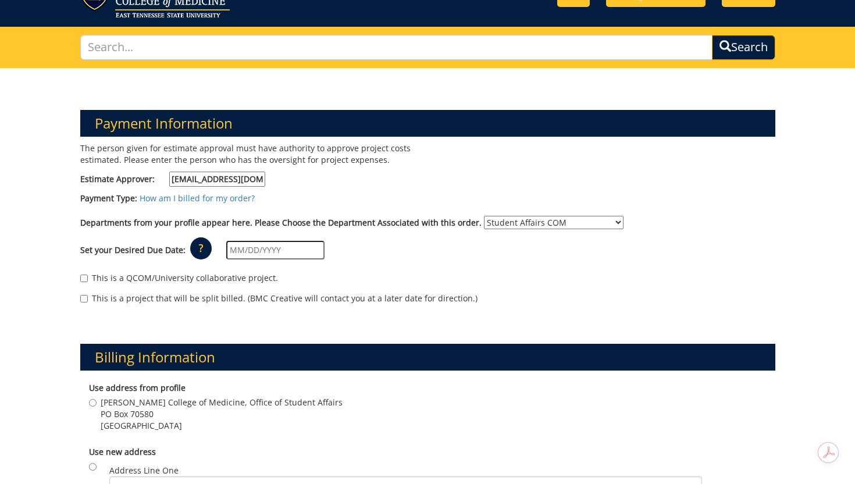
click at [277, 257] on input "text" at bounding box center [275, 250] width 98 height 19
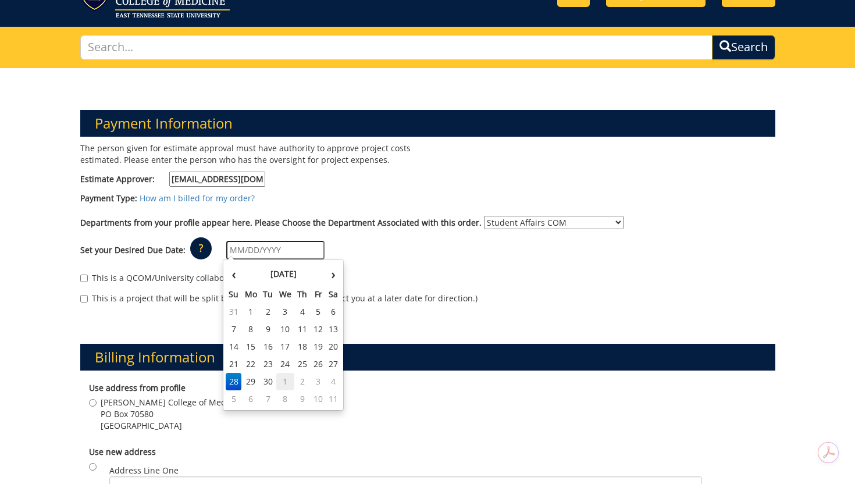
click at [291, 384] on td "1" at bounding box center [285, 381] width 19 height 17
type input "10/01/2025"
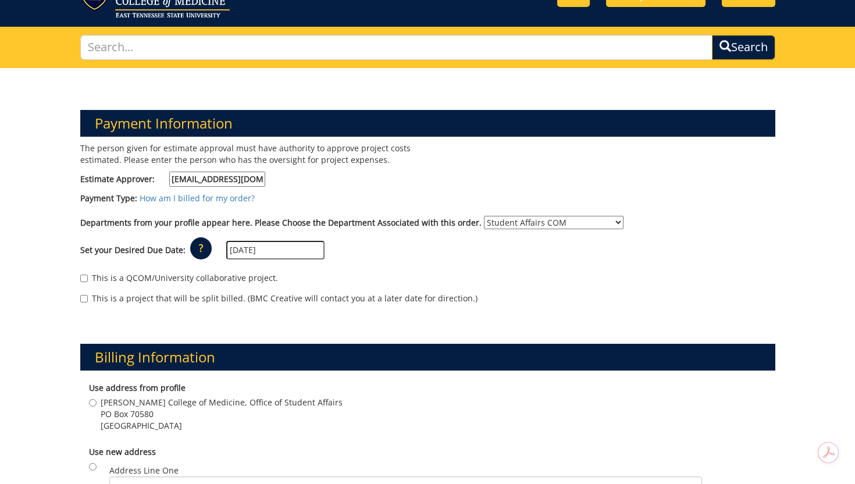
click at [121, 277] on label "This is a QCOM/University collaborative project." at bounding box center [179, 278] width 198 height 12
click at [88, 277] on input "This is a QCOM/University collaborative project." at bounding box center [84, 278] width 8 height 8
checkbox input "true"
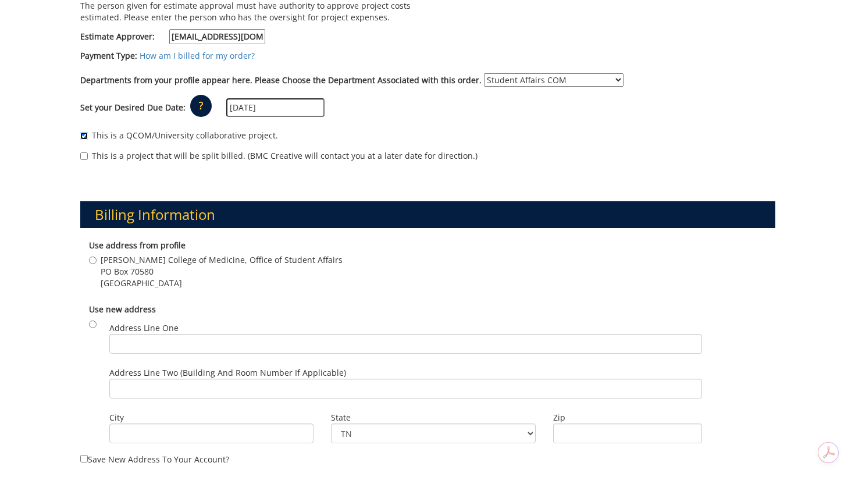
scroll to position [206, 0]
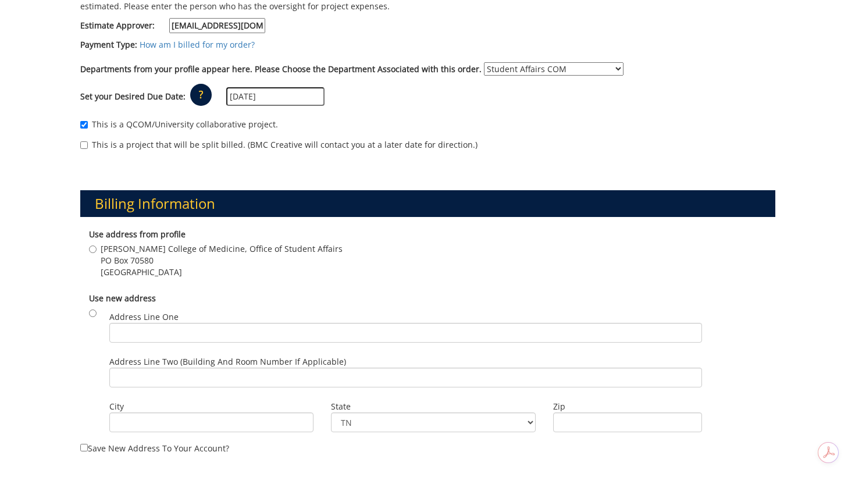
click at [152, 252] on span "Quillen College of Medicine, Office of Student Affairs" at bounding box center [222, 249] width 242 height 12
click at [97, 252] on input "Quillen College of Medicine, Office of Student Affairs PO Box 70580 Johnson Cit…" at bounding box center [93, 249] width 8 height 8
radio input "true"
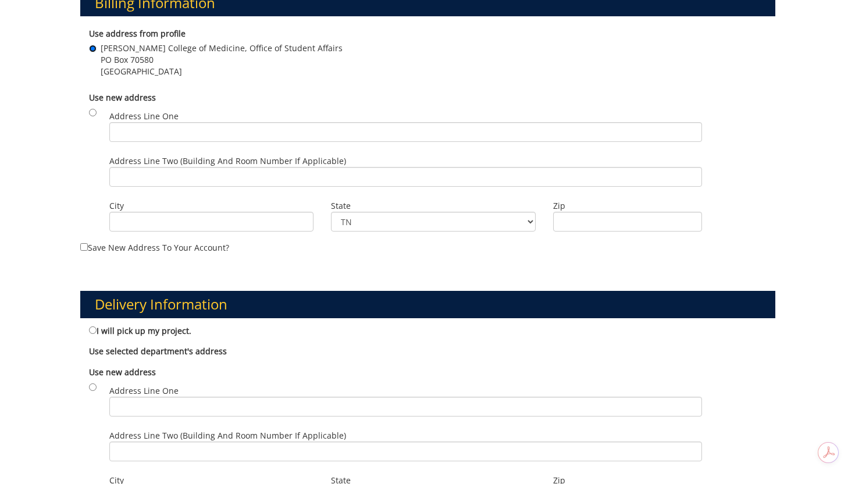
scroll to position [476, 0]
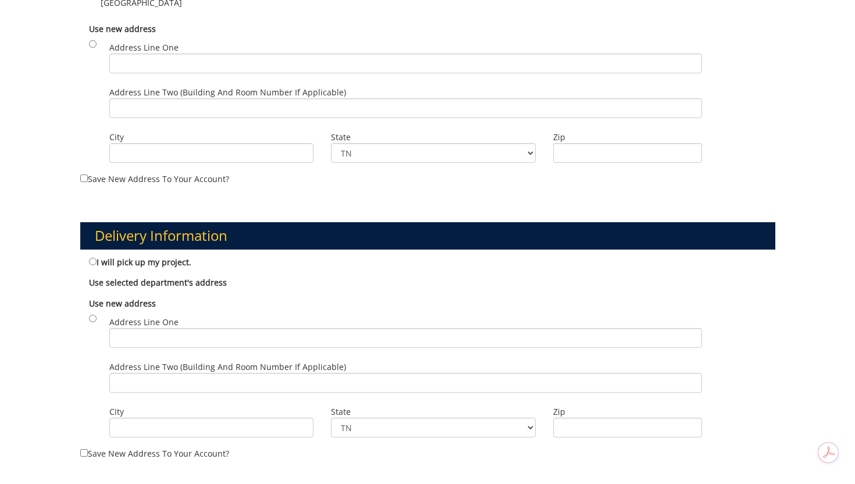
click at [146, 262] on label "I will pick up my project." at bounding box center [140, 261] width 102 height 13
click at [97, 262] on input "I will pick up my project." at bounding box center [93, 262] width 8 height 8
radio input "true"
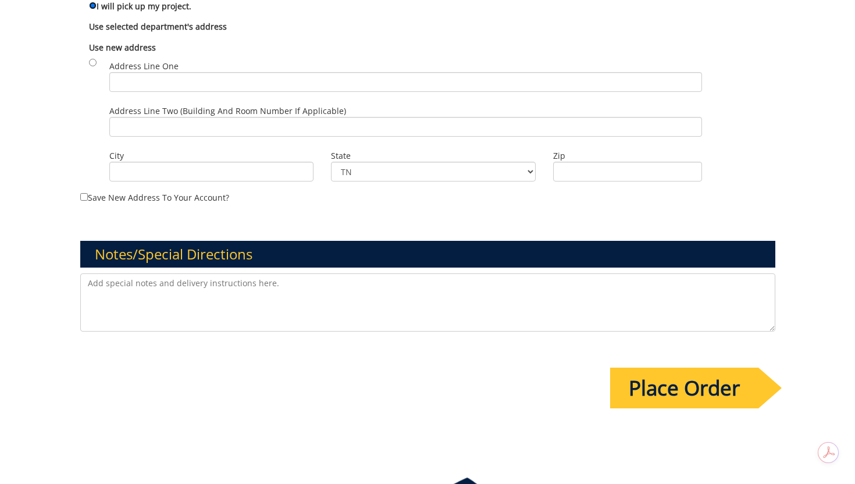
scroll to position [816, 0]
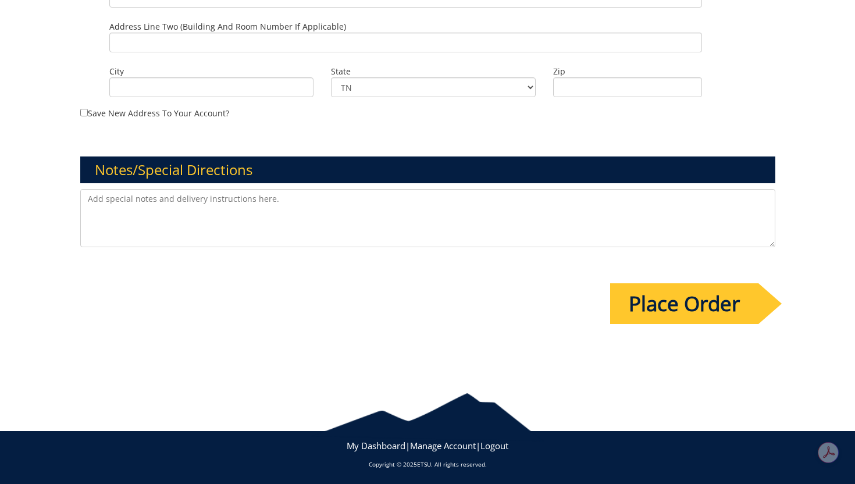
click at [704, 300] on input "Place Order" at bounding box center [684, 303] width 148 height 41
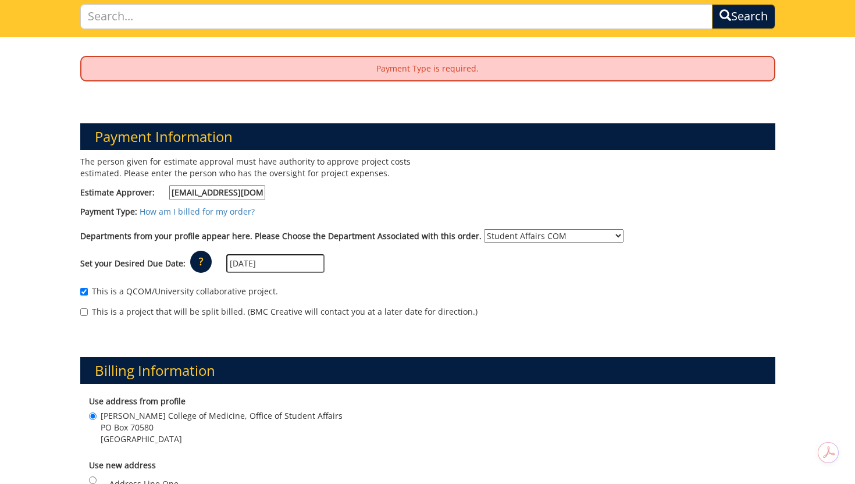
scroll to position [83, 0]
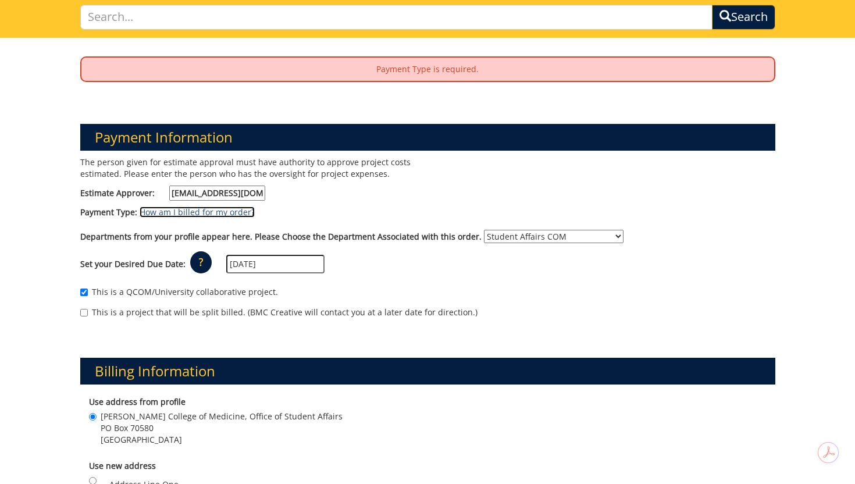
click at [200, 214] on link "How am I billed for my order?" at bounding box center [197, 211] width 115 height 11
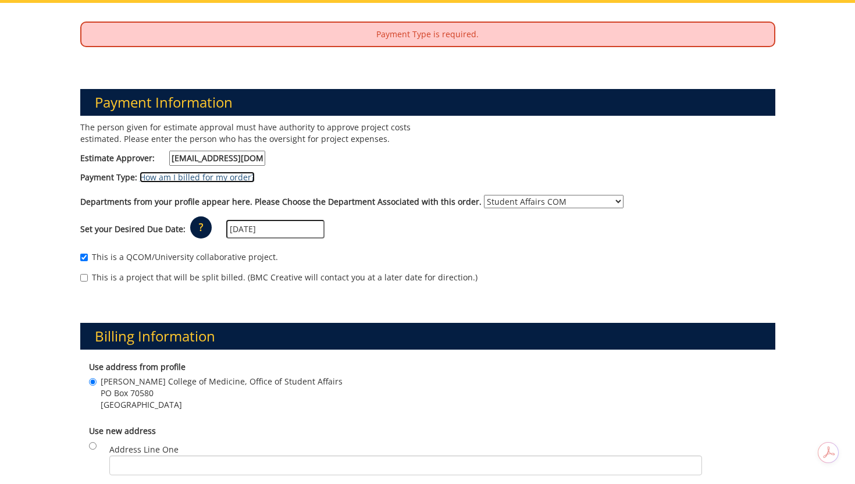
scroll to position [134, 0]
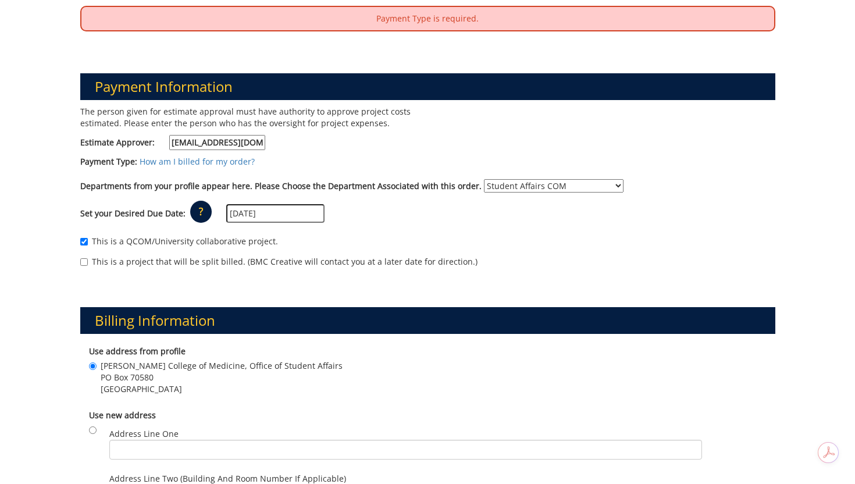
click at [227, 242] on label "This is a QCOM/University collaborative project." at bounding box center [179, 241] width 198 height 12
click at [88, 242] on input "This is a QCOM/University collaborative project." at bounding box center [84, 242] width 8 height 8
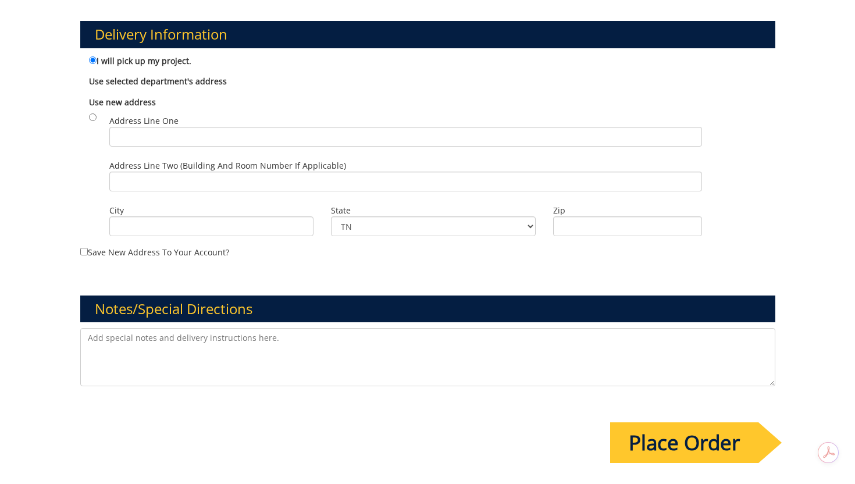
scroll to position [860, 0]
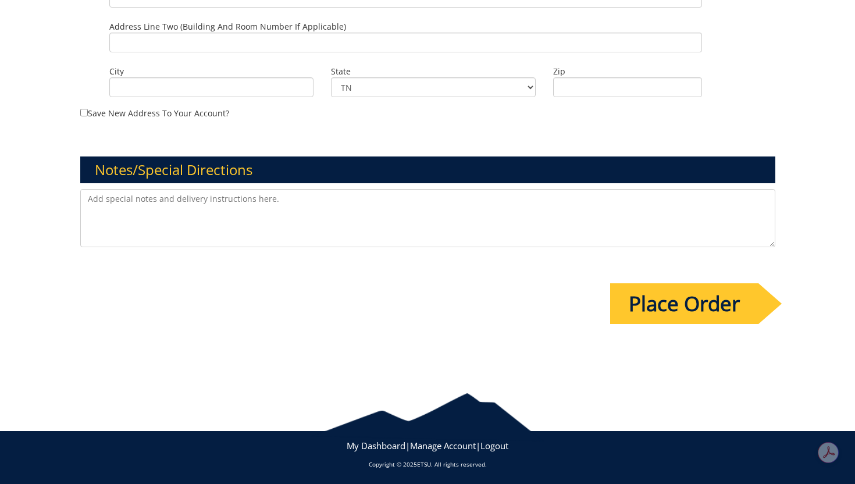
click at [675, 312] on input "Place Order" at bounding box center [684, 303] width 148 height 41
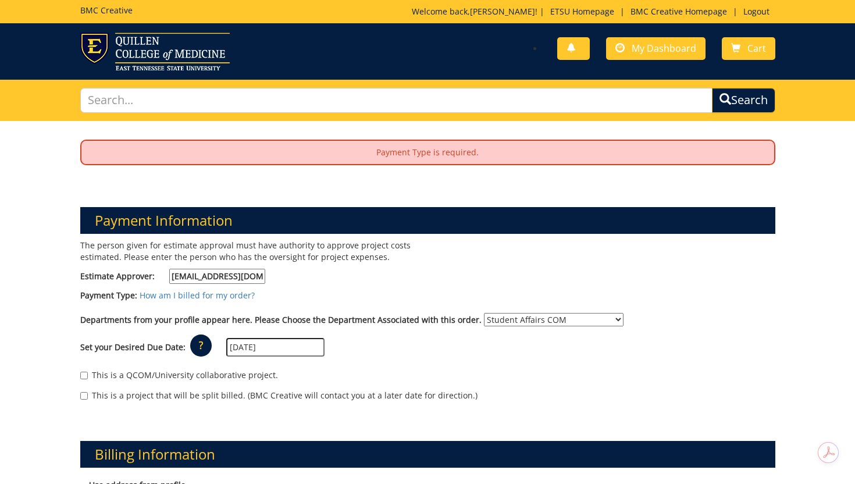
click at [212, 372] on label "This is a QCOM/University collaborative project." at bounding box center [179, 375] width 198 height 12
click at [88, 372] on input "This is a QCOM/University collaborative project." at bounding box center [84, 376] width 8 height 8
checkbox input "true"
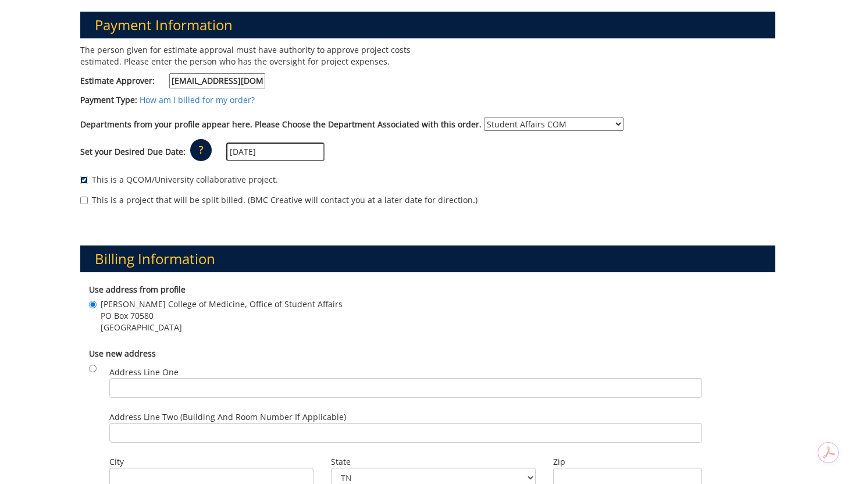
scroll to position [197, 0]
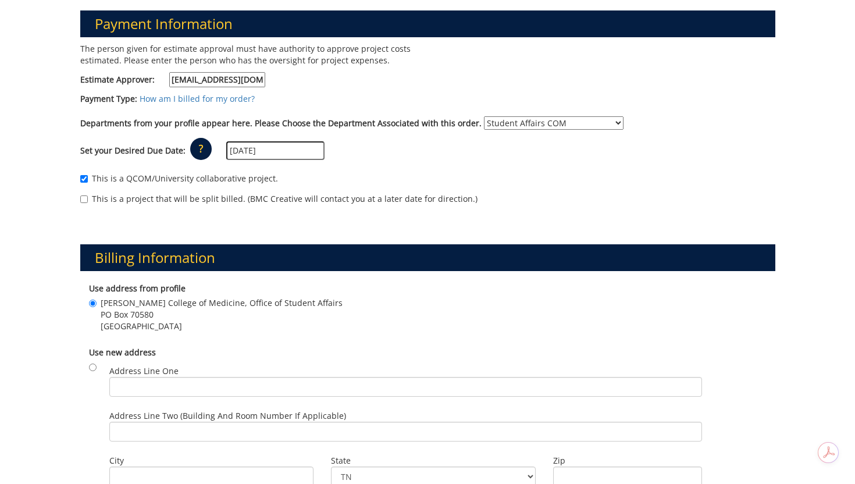
click at [202, 147] on p "?" at bounding box center [201, 149] width 22 height 22
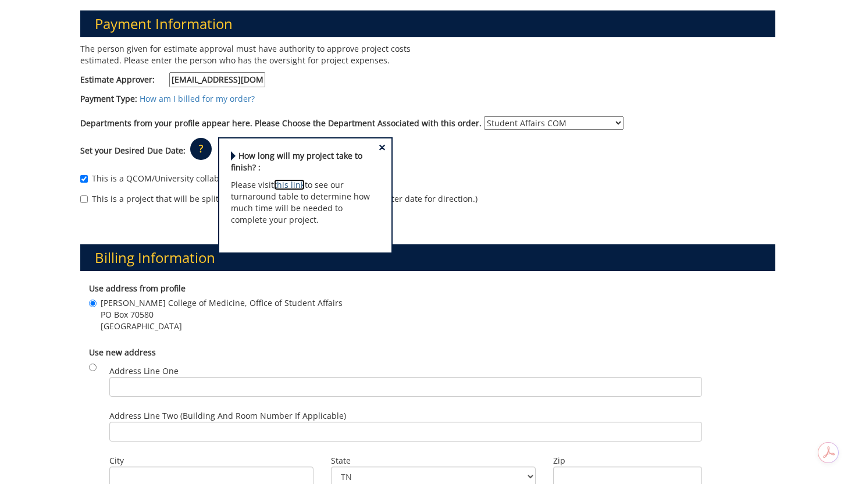
click at [287, 185] on link "this link" at bounding box center [289, 184] width 31 height 11
click at [511, 210] on div "This is a QCOM/University collaborative project. This is a project that will be…" at bounding box center [428, 191] width 712 height 49
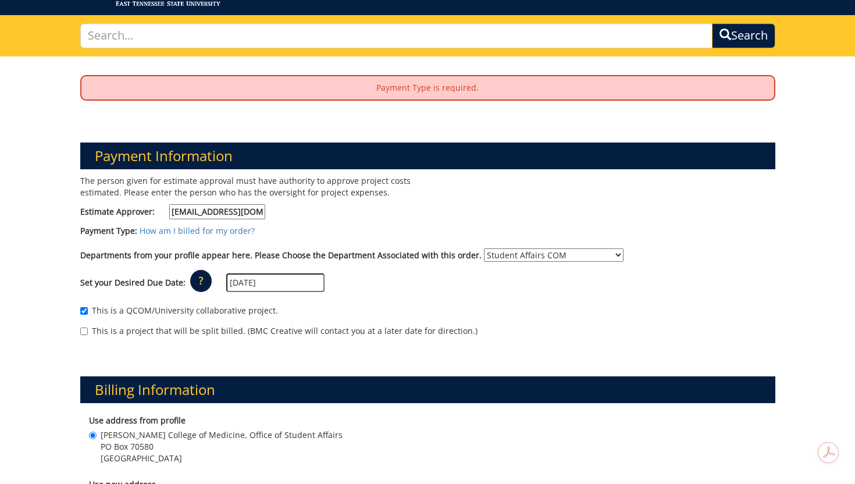
scroll to position [0, 0]
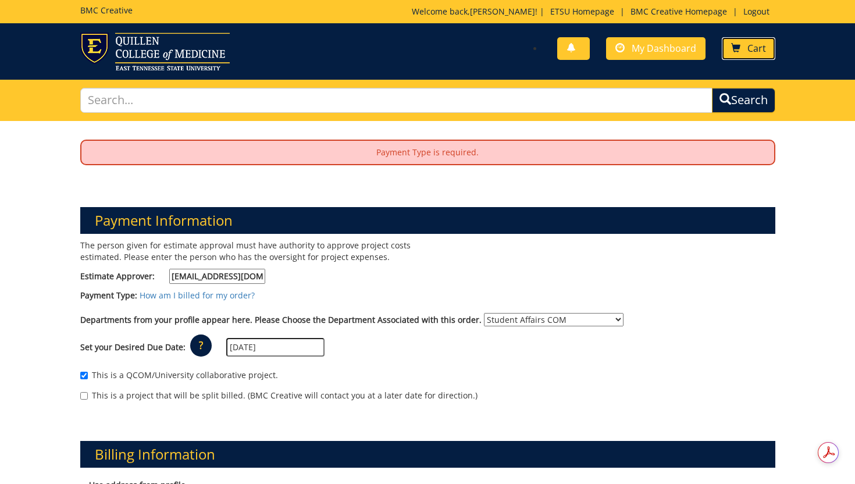
click at [740, 56] on link "Cart" at bounding box center [748, 48] width 53 height 23
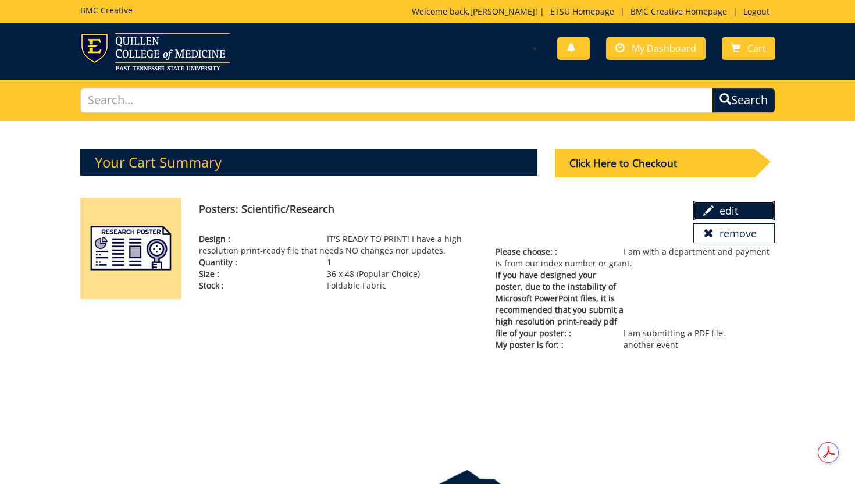
click at [741, 206] on link "edit" at bounding box center [733, 211] width 81 height 20
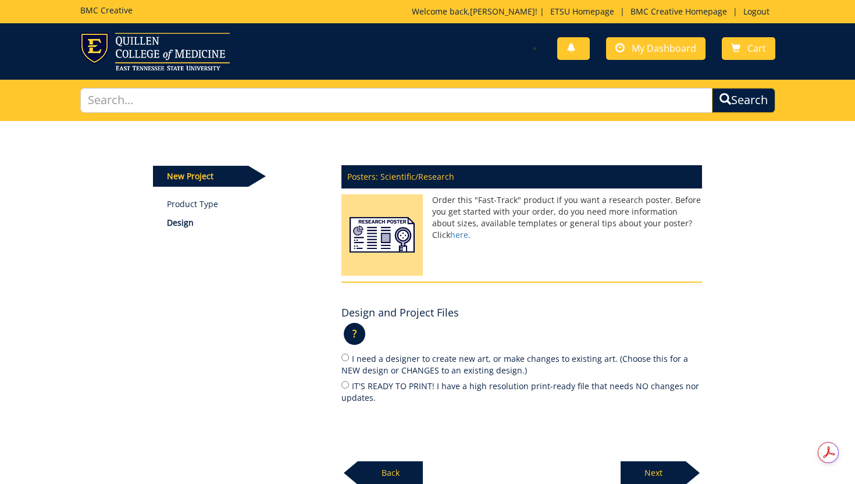
click at [459, 386] on label "IT'S READY TO PRINT! I have a high resolution print-ready file that needs NO ch…" at bounding box center [521, 391] width 360 height 24
click at [349, 386] on input "IT'S READY TO PRINT! I have a high resolution print-ready file that needs NO ch…" at bounding box center [345, 385] width 8 height 8
radio input "true"
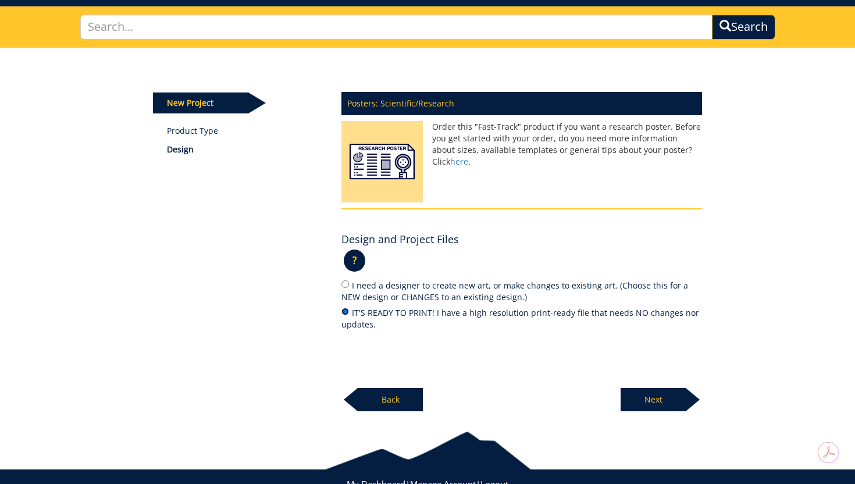
scroll to position [74, 0]
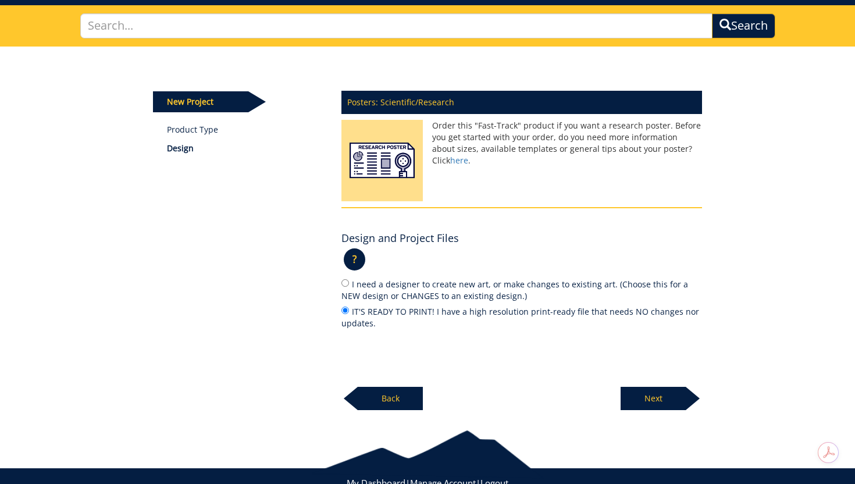
click at [664, 393] on p "Next" at bounding box center [652, 398] width 65 height 23
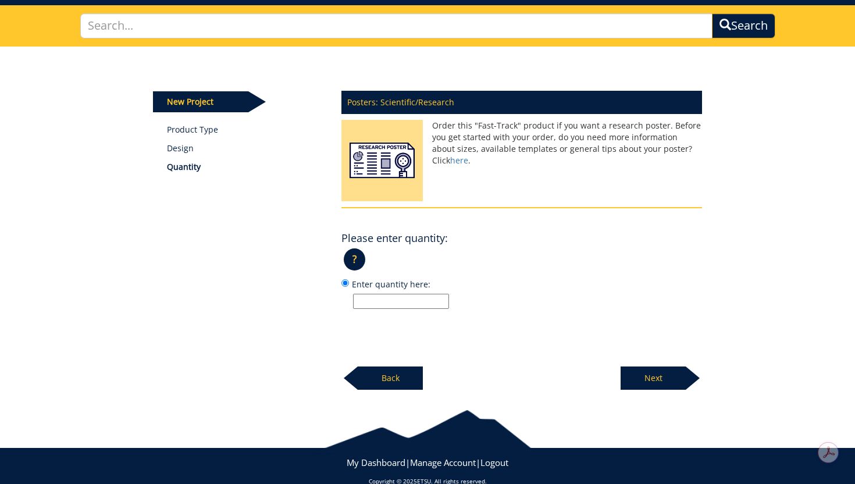
click at [423, 300] on input "Enter quantity here:" at bounding box center [401, 301] width 96 height 15
type input "1"
click at [658, 378] on p "Next" at bounding box center [652, 377] width 65 height 23
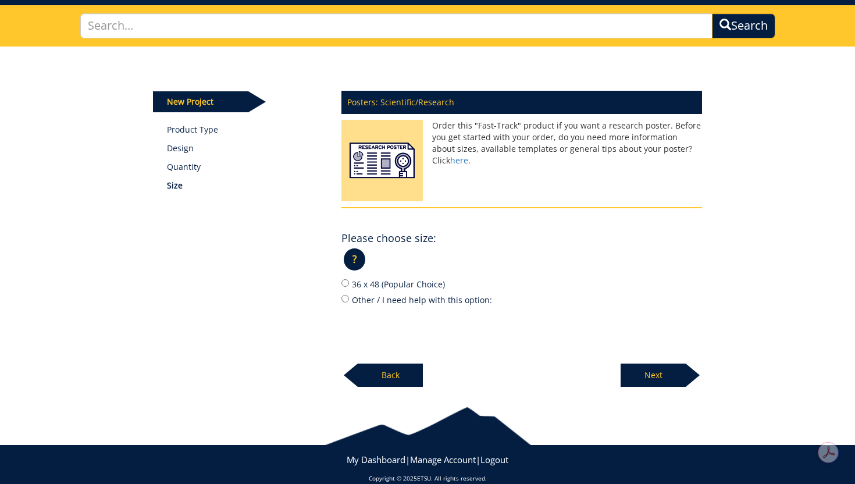
click at [420, 283] on label "36 x 48 (Popular Choice)" at bounding box center [521, 283] width 360 height 13
click at [349, 283] on input "36 x 48 (Popular Choice)" at bounding box center [345, 283] width 8 height 8
radio input "true"
click at [644, 371] on p "Next" at bounding box center [652, 374] width 65 height 23
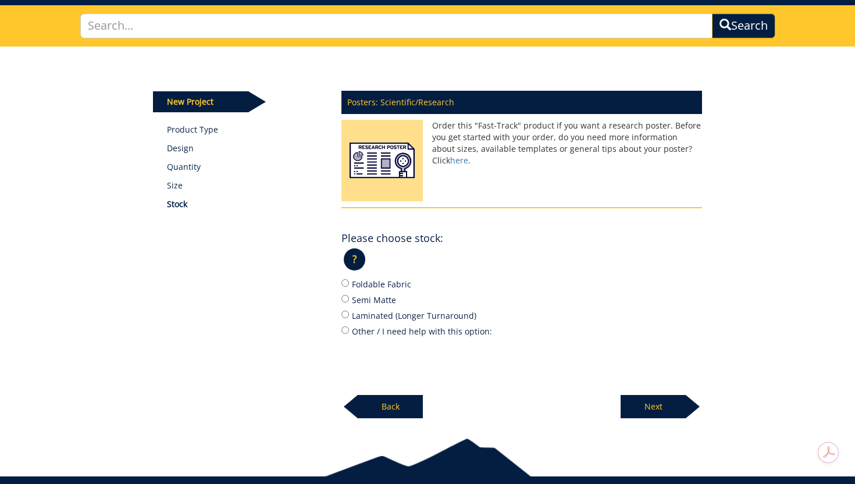
click at [374, 299] on label "Semi Matte" at bounding box center [521, 299] width 360 height 13
click at [349, 299] on input "Semi Matte" at bounding box center [345, 299] width 8 height 8
radio input "true"
click at [662, 410] on p "Next" at bounding box center [652, 406] width 65 height 23
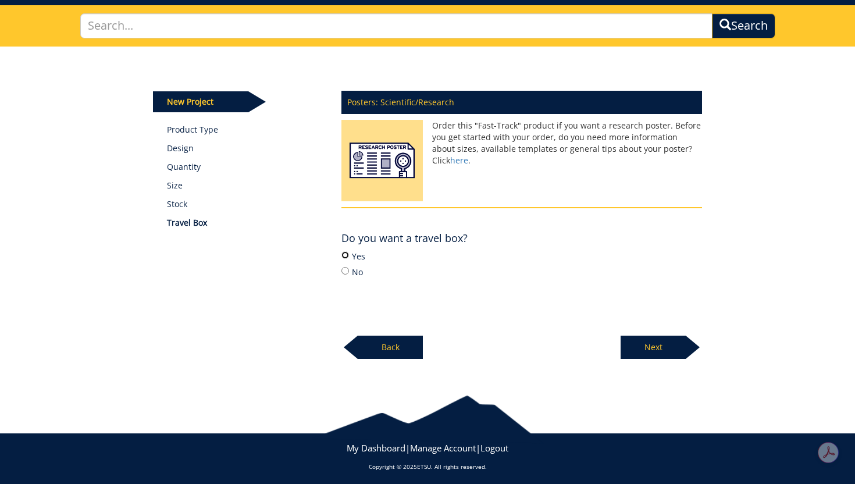
click at [349, 254] on input "Yes" at bounding box center [345, 255] width 8 height 8
radio input "true"
click at [670, 348] on p "Next" at bounding box center [652, 346] width 65 height 23
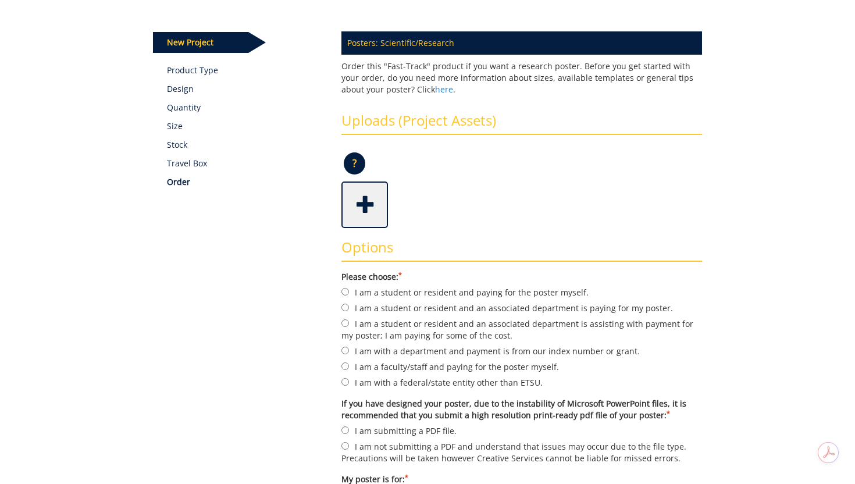
scroll to position [134, 0]
click at [363, 203] on span at bounding box center [365, 204] width 47 height 41
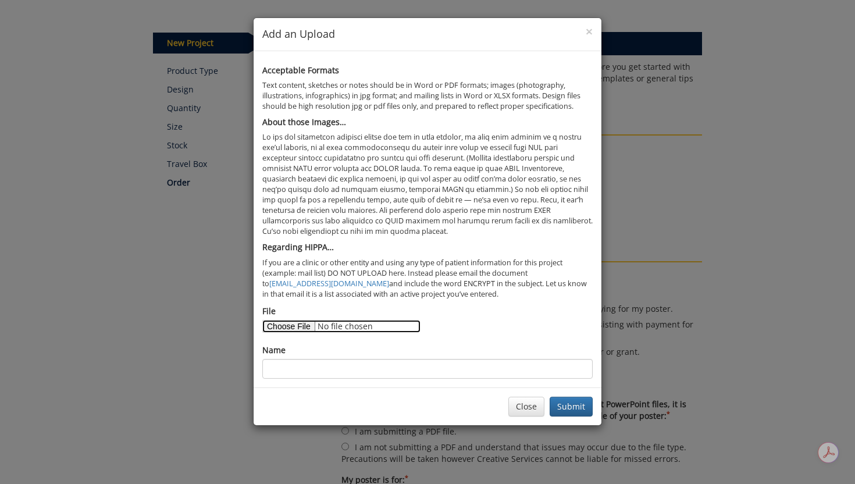
click at [301, 326] on input "File" at bounding box center [341, 326] width 158 height 13
type input "C:\fakepath\Poster Presentation.pdf"
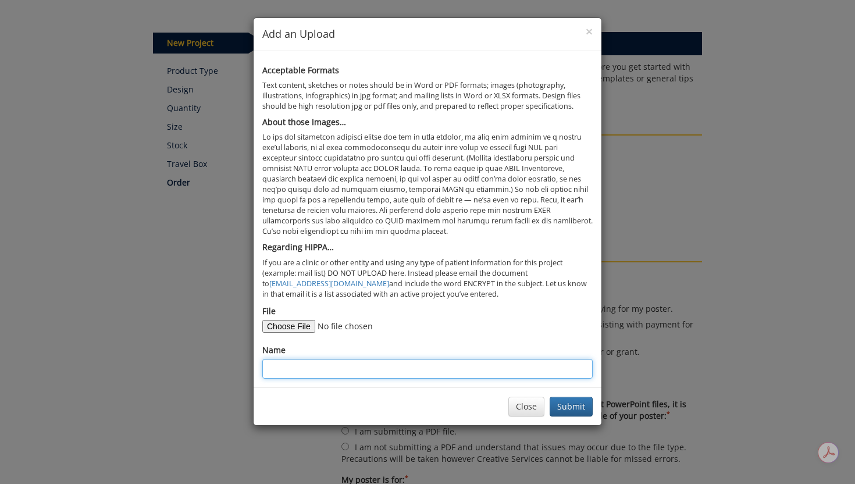
click at [342, 370] on input "Name" at bounding box center [427, 369] width 330 height 20
type input "Ogborn Research Poster 2025"
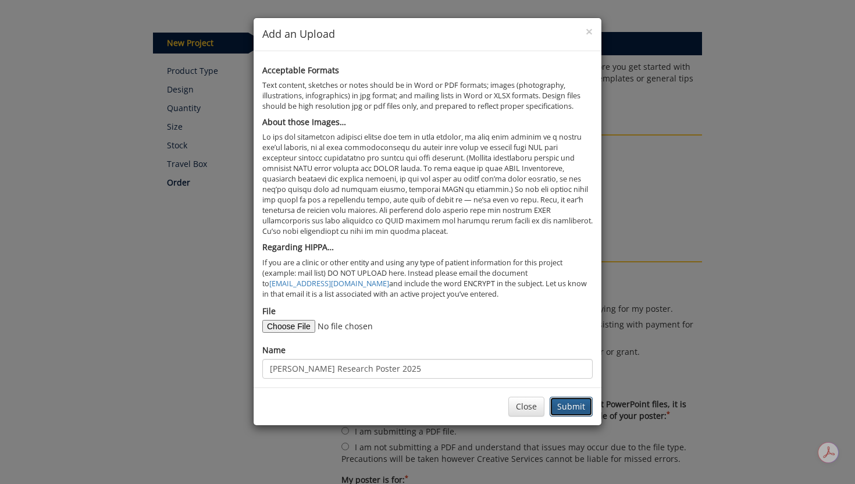
click at [574, 409] on button "Submit" at bounding box center [570, 407] width 43 height 20
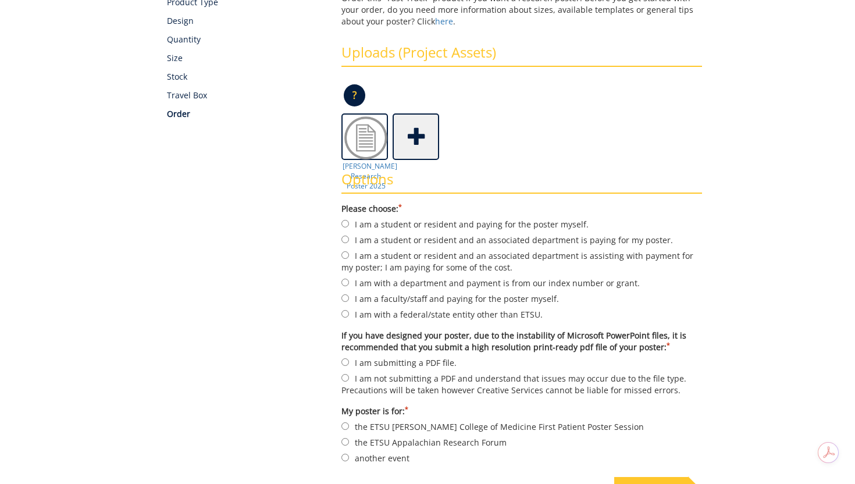
scroll to position [210, 0]
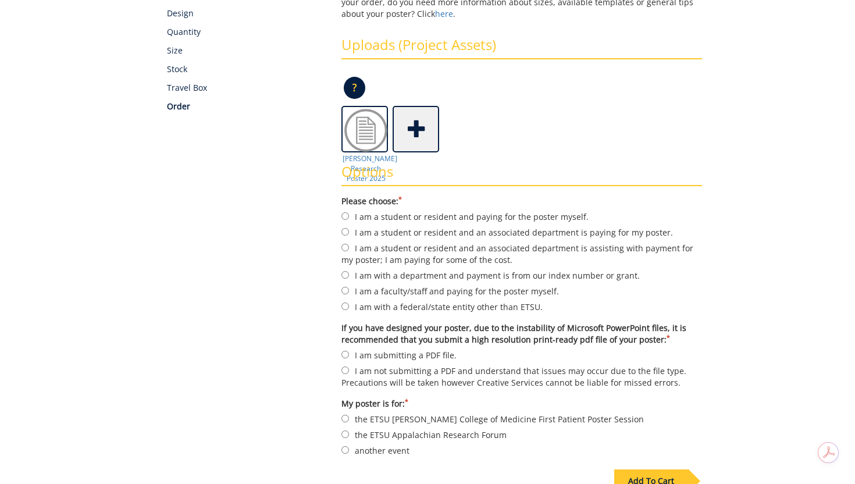
click at [489, 231] on label "I am a student or resident and an associated department is paying for my poster." at bounding box center [521, 232] width 360 height 13
click at [349, 231] on input "I am a student or resident and an associated department is paying for my poster." at bounding box center [345, 232] width 8 height 8
radio input "true"
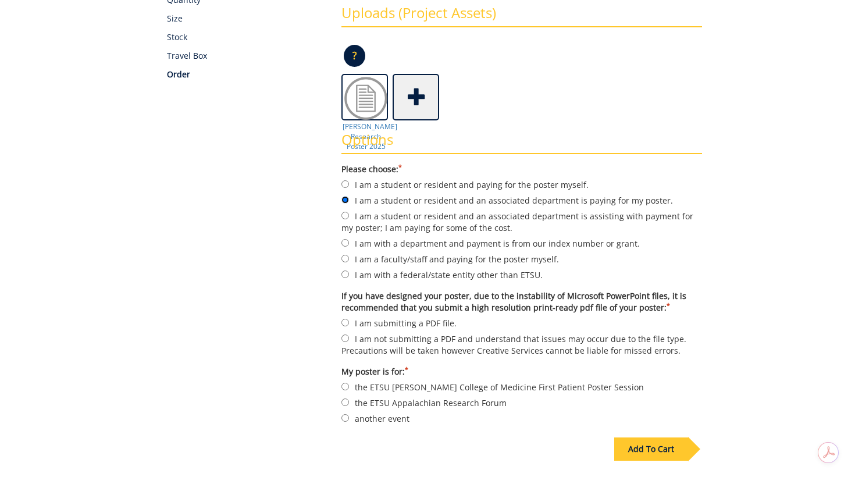
scroll to position [244, 0]
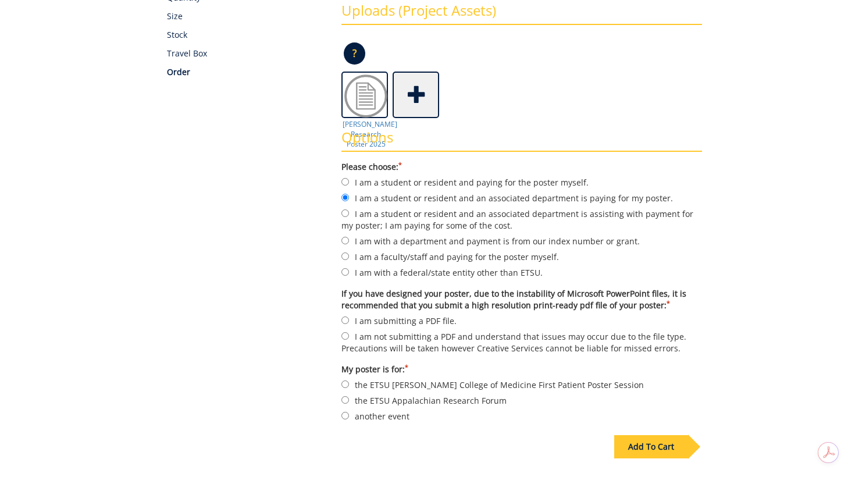
click at [543, 240] on label "I am with a department and payment is from our index number or grant." at bounding box center [521, 240] width 360 height 13
click at [349, 240] on input "I am with a department and payment is from our index number or grant." at bounding box center [345, 241] width 8 height 8
radio input "true"
click at [442, 317] on label "I am submitting a PDF file." at bounding box center [521, 320] width 360 height 13
click at [349, 317] on input "I am submitting a PDF file." at bounding box center [345, 320] width 8 height 8
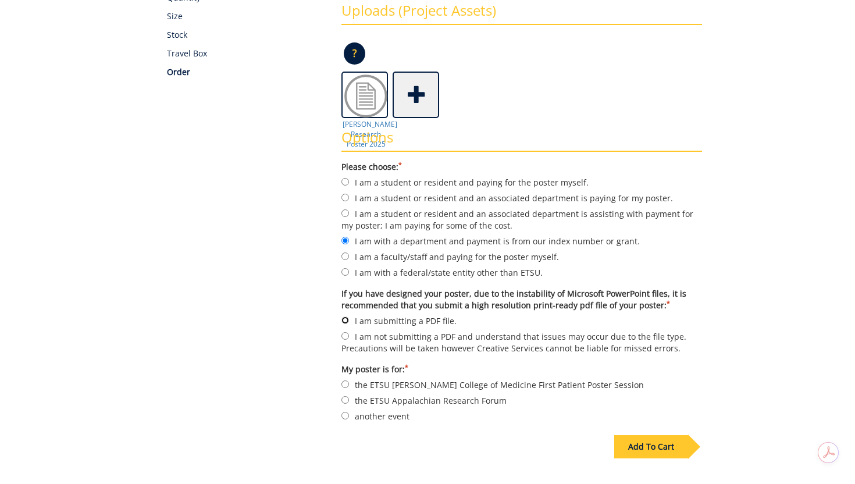
radio input "true"
click at [462, 383] on label "the ETSU Quillen College of Medicine First Patient Poster Session" at bounding box center [521, 384] width 360 height 13
click at [349, 383] on input "the ETSU Quillen College of Medicine First Patient Poster Session" at bounding box center [345, 384] width 8 height 8
radio input "true"
click at [401, 414] on label "another event" at bounding box center [521, 415] width 360 height 13
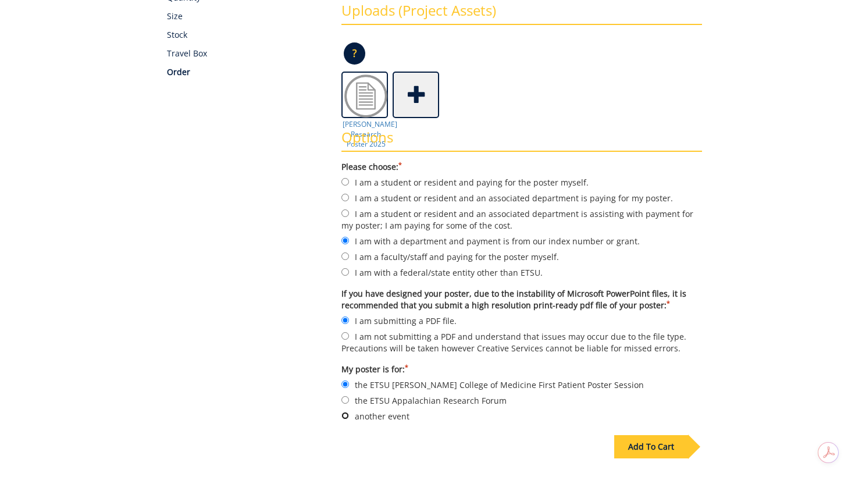
click at [349, 414] on input "another event" at bounding box center [345, 416] width 8 height 8
radio input "true"
click at [671, 446] on div "Add To Cart" at bounding box center [651, 446] width 74 height 23
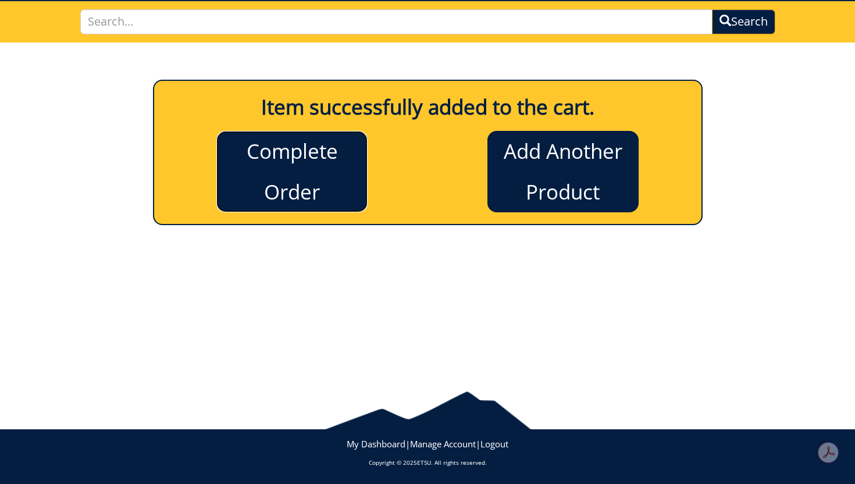
click at [328, 178] on link "Complete Order" at bounding box center [291, 171] width 151 height 81
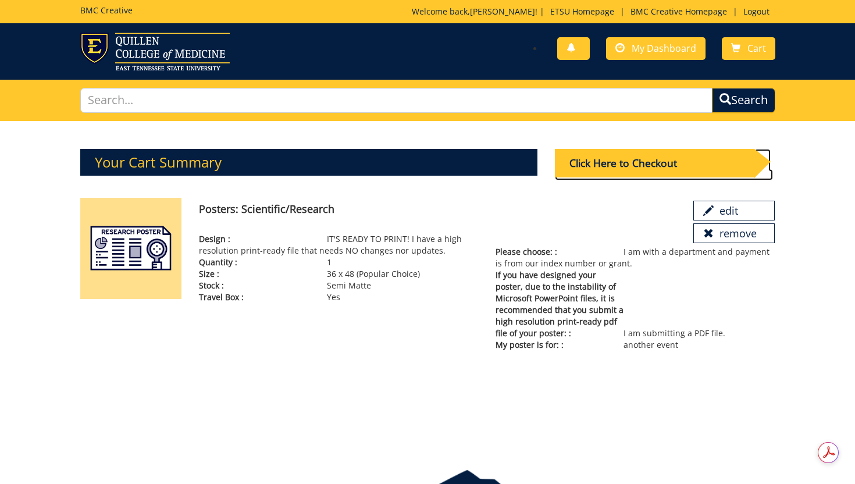
click at [720, 159] on div "Click Here to Checkout" at bounding box center [654, 163] width 199 height 28
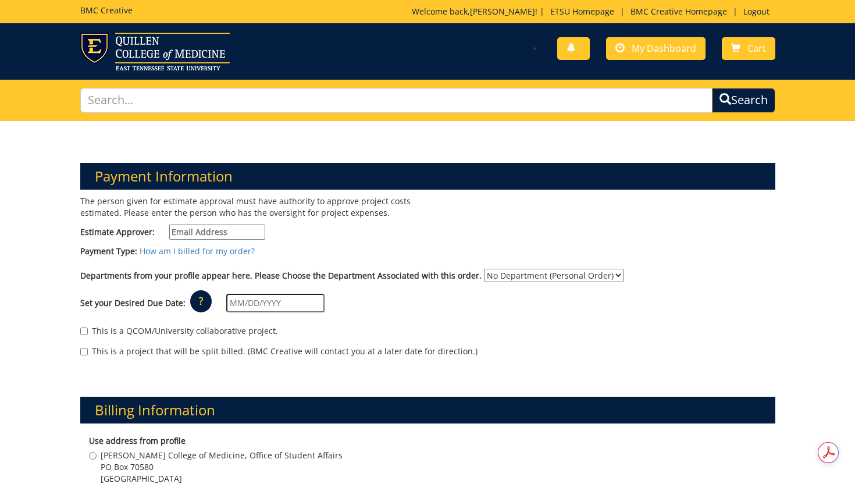
click at [202, 232] on input "Estimate Approver:" at bounding box center [217, 231] width 96 height 15
click at [240, 230] on input "Estimate Approver:" at bounding box center [217, 231] width 96 height 15
click at [248, 235] on input "Estimate Approver:" at bounding box center [217, 231] width 96 height 15
paste input "CRABTREJ@mail.etsu.edu"
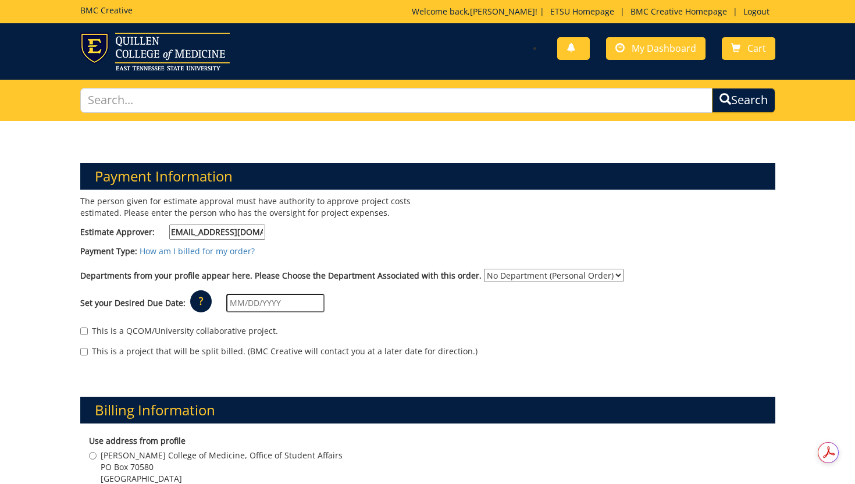
type input "CRABTREJ@mail.etsu.edu"
click at [519, 277] on select "No Department (Personal Order) Student Affairs COM Student" at bounding box center [554, 275] width 140 height 13
select select "171"
click at [484, 269] on select "No Department (Personal Order) Student Affairs COM Student" at bounding box center [554, 275] width 140 height 13
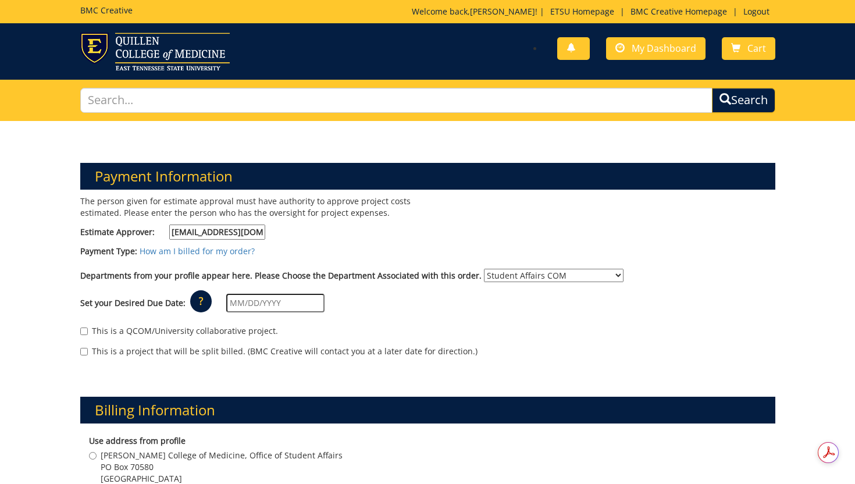
click at [247, 301] on input "text" at bounding box center [275, 303] width 98 height 19
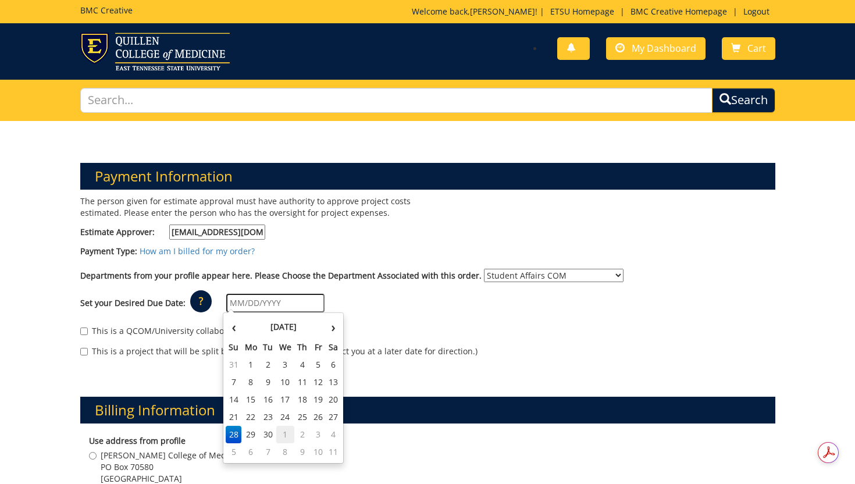
click at [287, 438] on td "1" at bounding box center [285, 434] width 19 height 17
type input "10/01/2025"
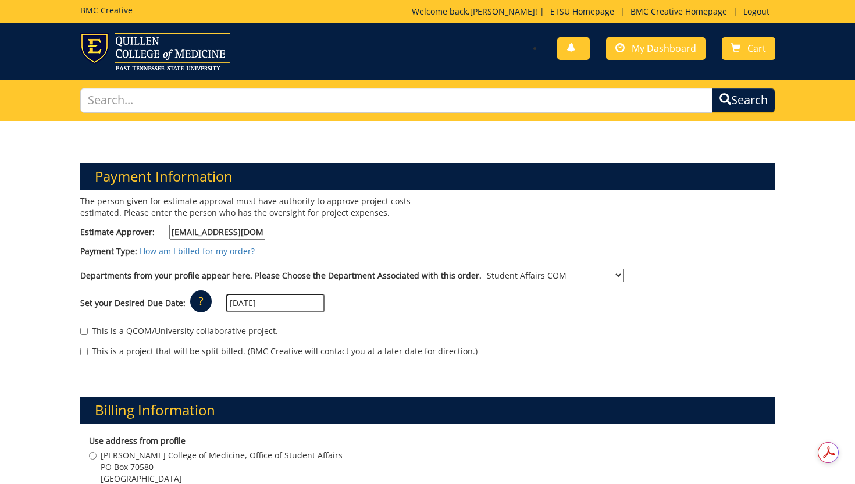
click at [288, 308] on input "10/01/2025" at bounding box center [275, 303] width 98 height 19
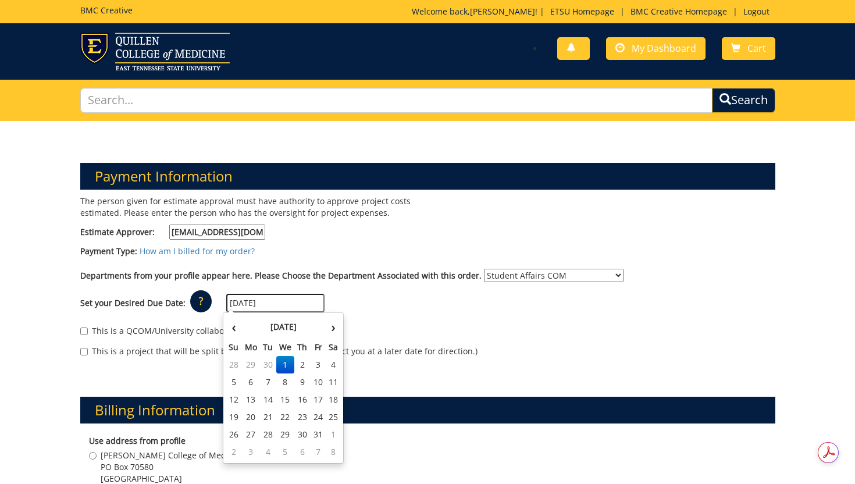
click at [423, 336] on div "This is a QCOM/University collaborative project." at bounding box center [427, 333] width 695 height 17
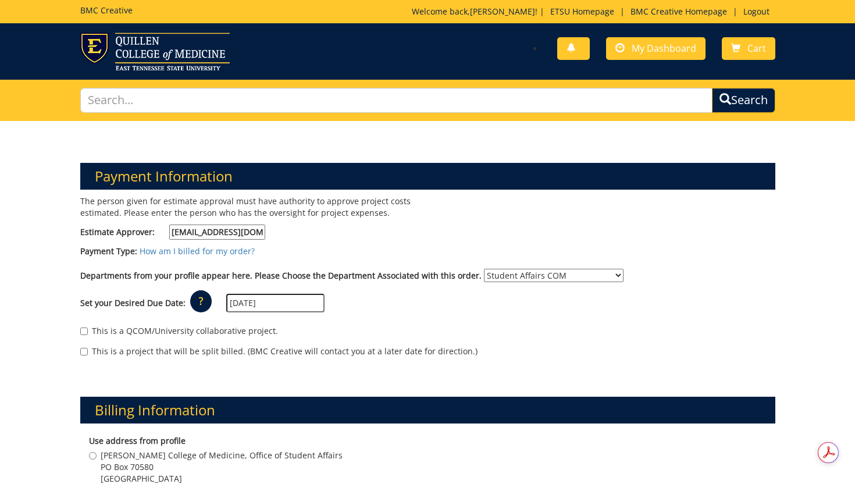
click at [145, 330] on label "This is a QCOM/University collaborative project." at bounding box center [179, 331] width 198 height 12
click at [88, 330] on input "This is a QCOM/University collaborative project." at bounding box center [84, 331] width 8 height 8
checkbox input "true"
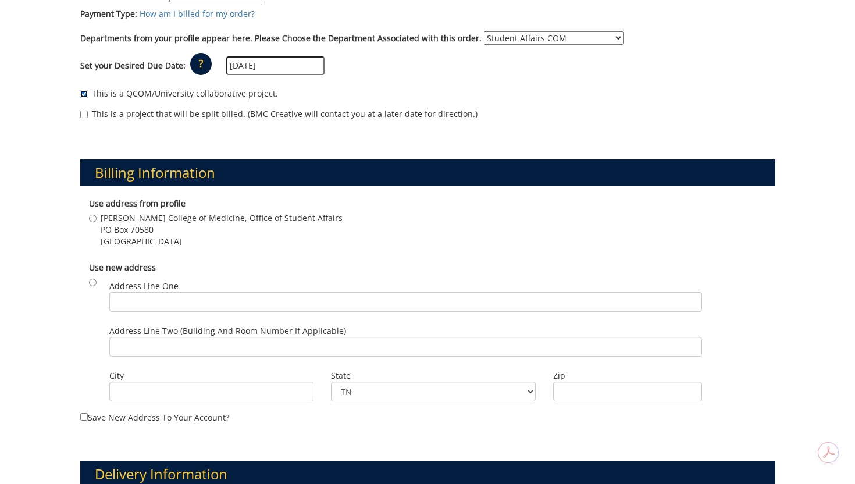
scroll to position [367, 0]
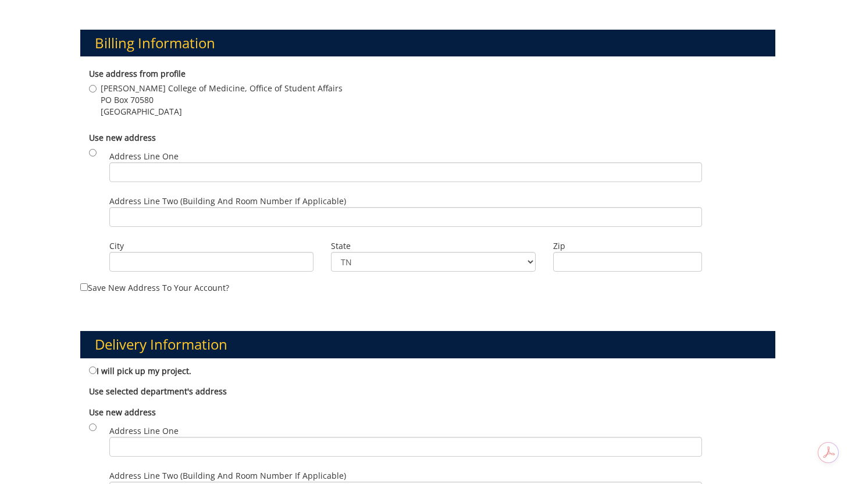
click at [159, 102] on span "PO Box 70580" at bounding box center [222, 100] width 242 height 12
click at [97, 92] on input "[PERSON_NAME] College of Medicine, Office of Student Affairs [STREET_ADDRESS]" at bounding box center [93, 89] width 8 height 8
radio input "true"
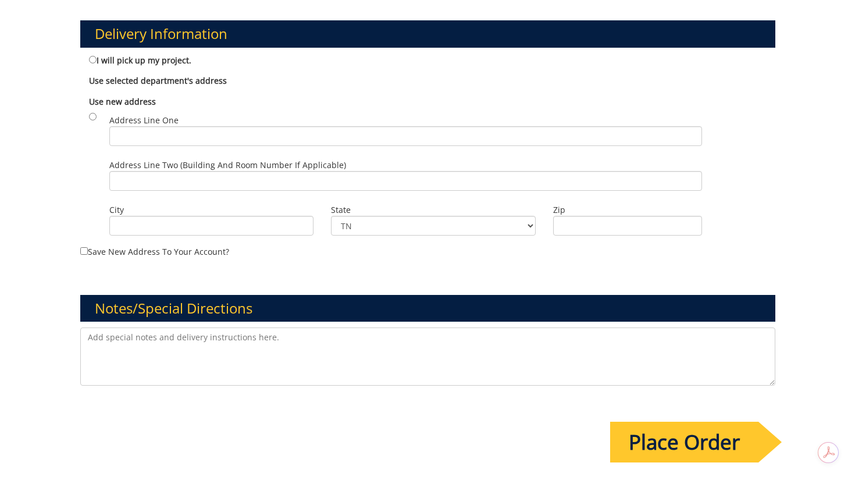
scroll to position [675, 0]
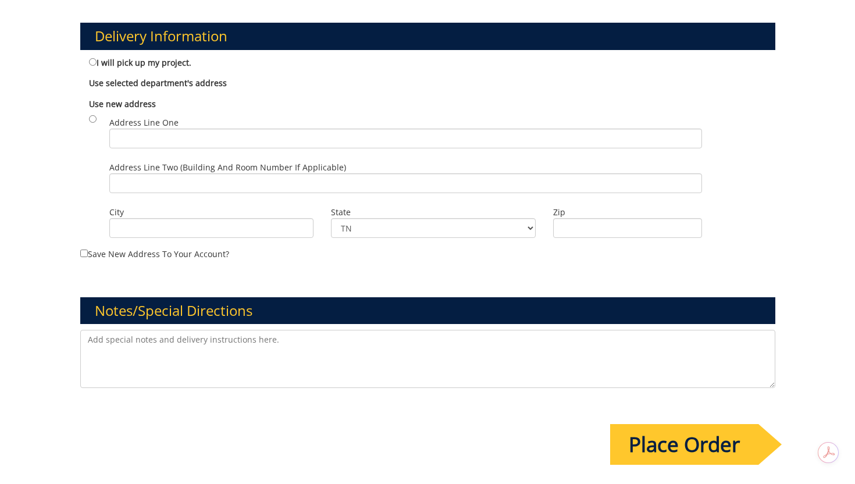
click at [170, 59] on label "I will pick up my project." at bounding box center [140, 62] width 102 height 13
click at [97, 59] on input "I will pick up my project." at bounding box center [93, 62] width 8 height 8
radio input "true"
click at [694, 446] on input "Place Order" at bounding box center [684, 444] width 148 height 41
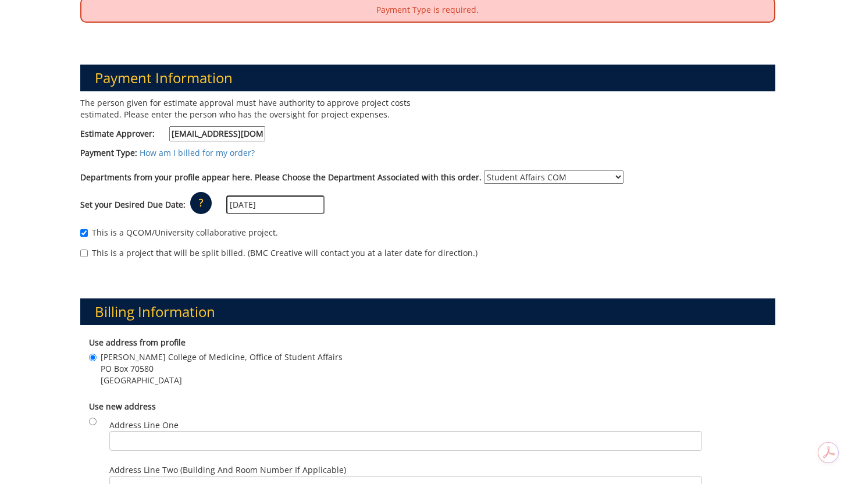
scroll to position [142, 0]
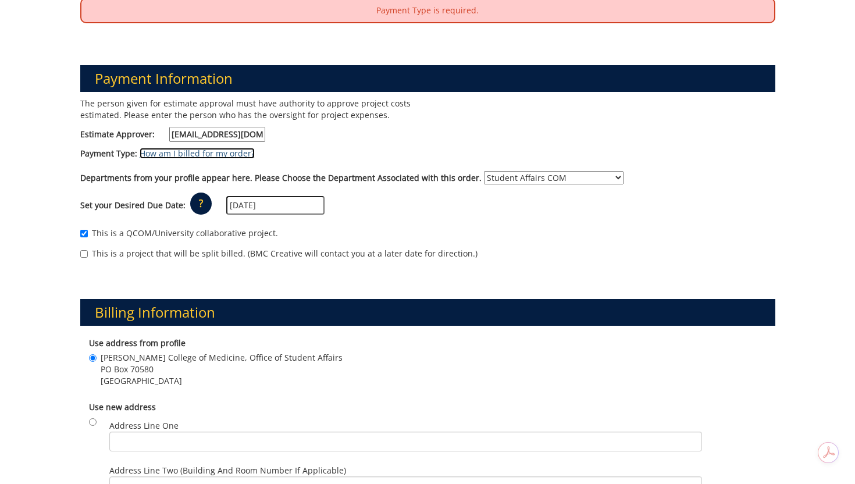
click at [190, 152] on link "How am I billed for my order?" at bounding box center [197, 153] width 115 height 11
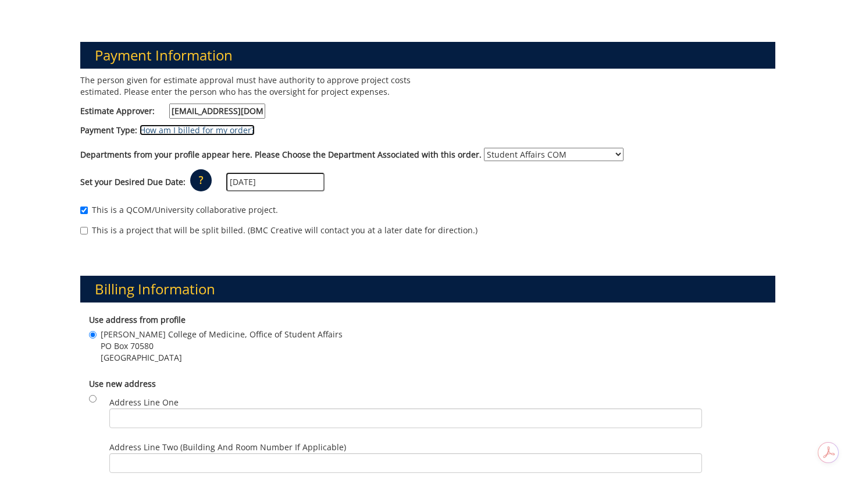
scroll to position [165, 0]
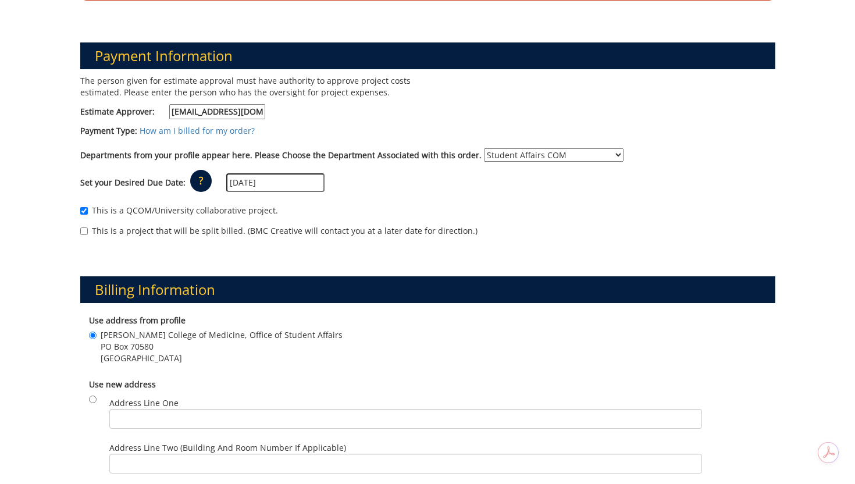
click at [490, 162] on div "Departments from your profile appear here. Please Choose the Department Associa…" at bounding box center [428, 157] width 712 height 19
click at [490, 152] on select "No Department (Personal Order) Student Affairs COM Student" at bounding box center [554, 154] width 140 height 13
click at [484, 148] on select "No Department (Personal Order) Student Affairs COM Student" at bounding box center [554, 154] width 140 height 13
click at [327, 133] on div "Payment Type: How am I billed for my order?" at bounding box center [428, 133] width 712 height 17
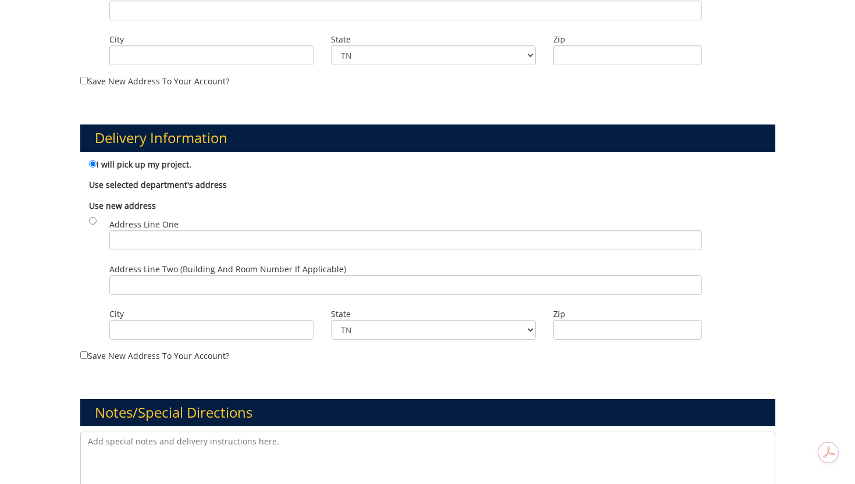
scroll to position [860, 0]
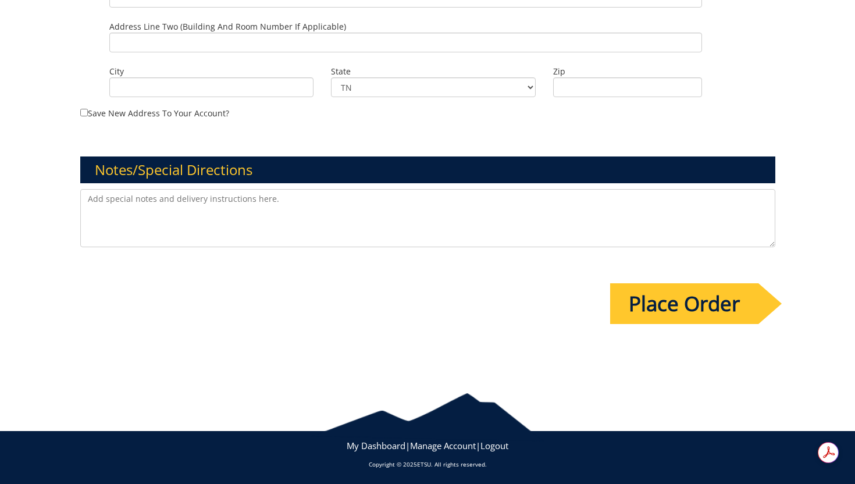
click at [691, 317] on input "Place Order" at bounding box center [684, 303] width 148 height 41
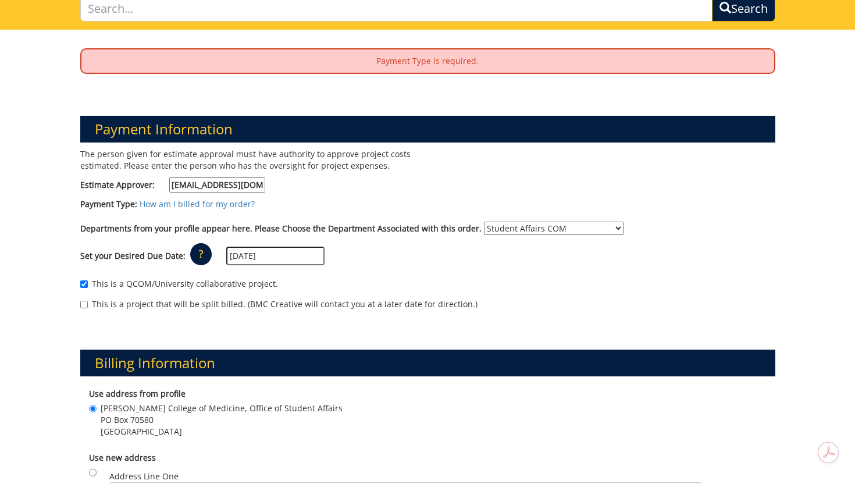
scroll to position [92, 0]
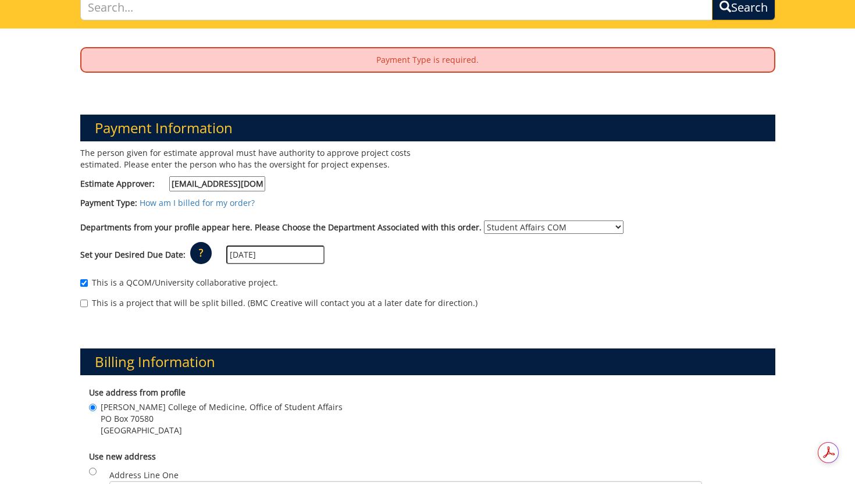
click at [520, 224] on select "No Department (Personal Order) Student Affairs COM Student" at bounding box center [554, 226] width 140 height 13
click at [484, 220] on select "No Department (Personal Order) Student Affairs COM Student" at bounding box center [554, 226] width 140 height 13
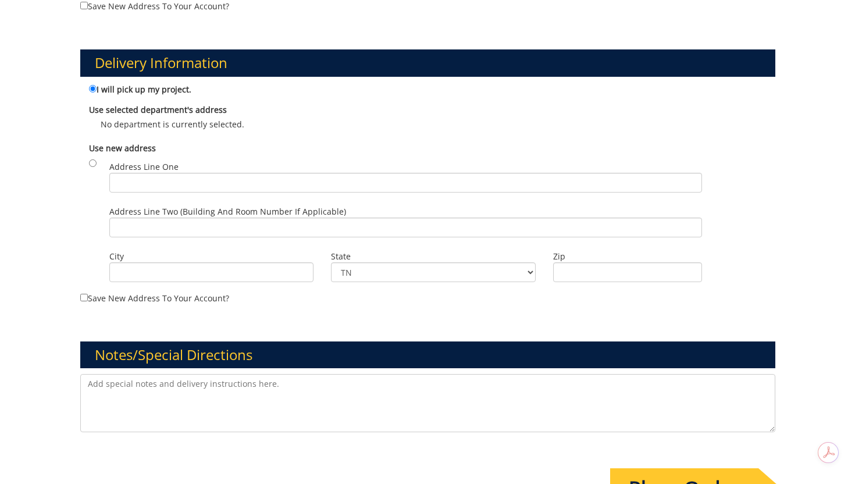
scroll to position [877, 0]
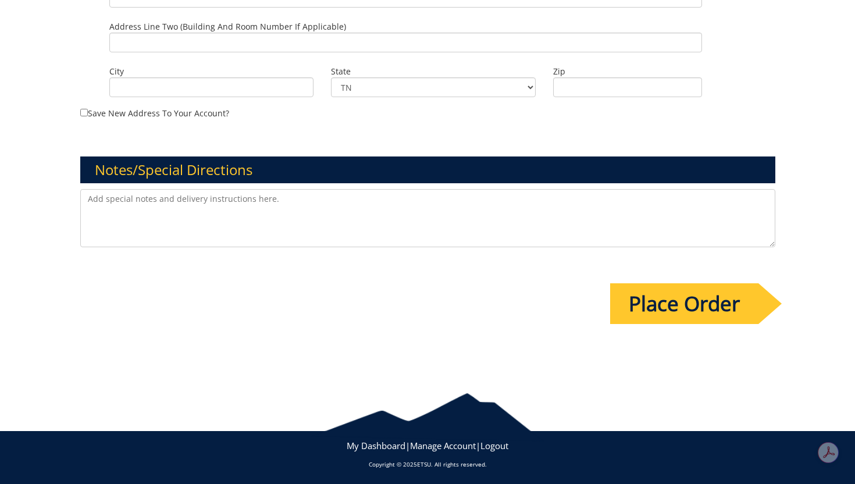
click at [666, 319] on input "Place Order" at bounding box center [684, 303] width 148 height 41
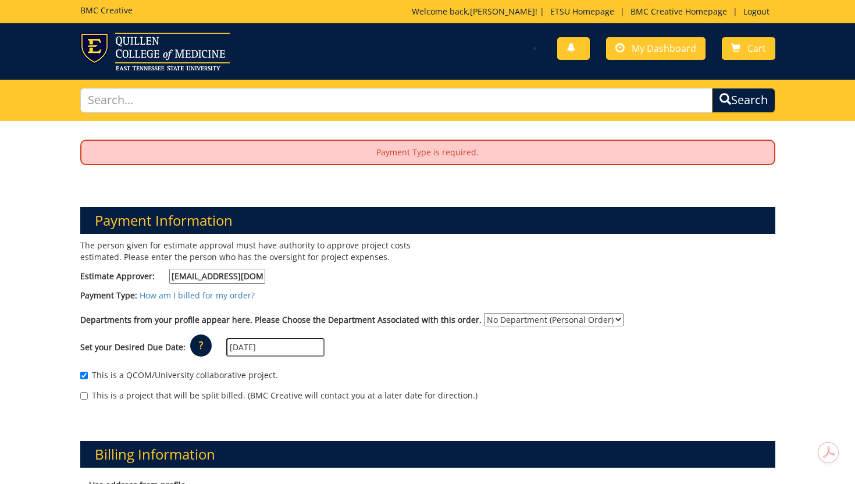
click at [488, 319] on select "No Department (Personal Order) Student Affairs COM Student" at bounding box center [554, 319] width 140 height 13
select select "171"
click at [484, 313] on select "No Department (Personal Order) Student Affairs COM Student" at bounding box center [554, 319] width 140 height 13
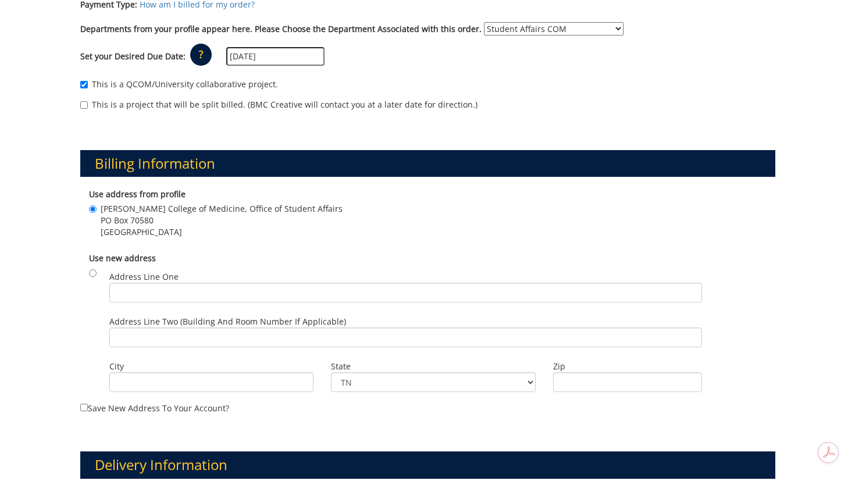
scroll to position [288, 0]
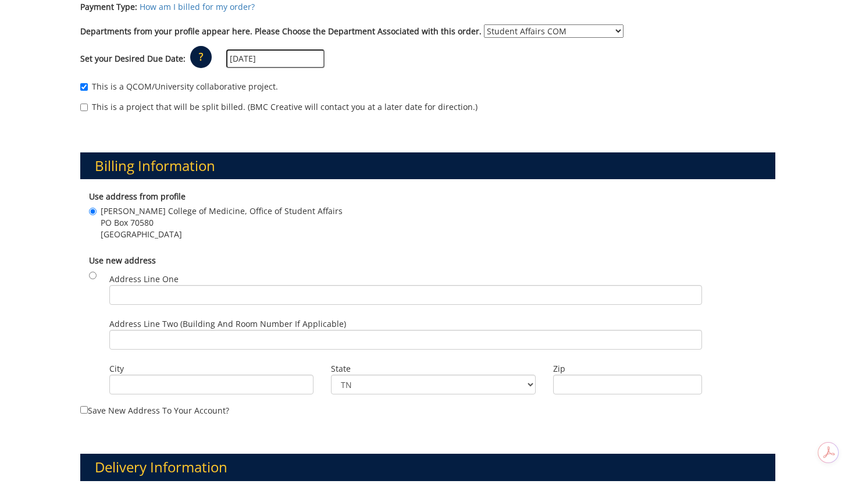
click at [170, 241] on div "Quillen College of Medicine, Office of Student Affairs PO Box 70580 Johnson Cit…" at bounding box center [427, 224] width 677 height 38
click at [152, 228] on span "Johnson City , TN 37614" at bounding box center [222, 234] width 242 height 12
click at [97, 215] on input "Quillen College of Medicine, Office of Student Affairs PO Box 70580 Johnson Cit…" at bounding box center [93, 212] width 8 height 8
click at [177, 412] on label "Save new address to your account?" at bounding box center [427, 300] width 695 height 231
click at [88, 412] on input "Save new address to your account?" at bounding box center [84, 410] width 8 height 8
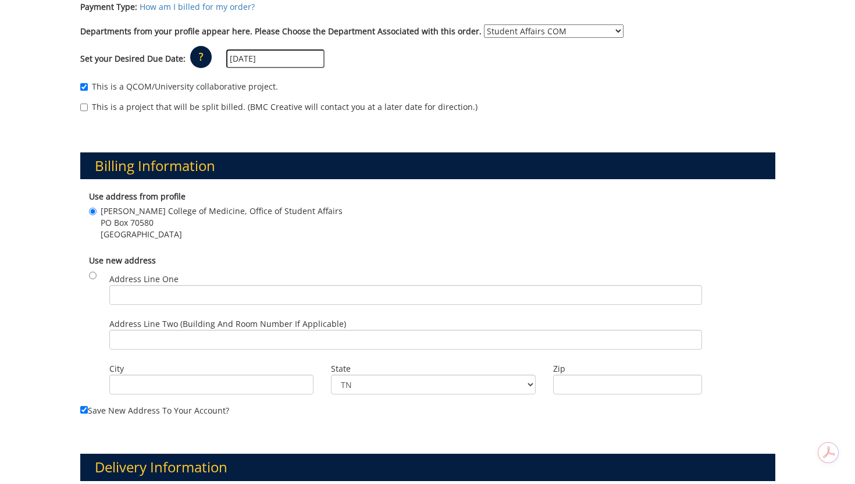
click at [177, 412] on label "Save new address to your account?" at bounding box center [427, 300] width 695 height 231
click at [88, 412] on input "Save new address to your account?" at bounding box center [84, 410] width 8 height 8
checkbox input "false"
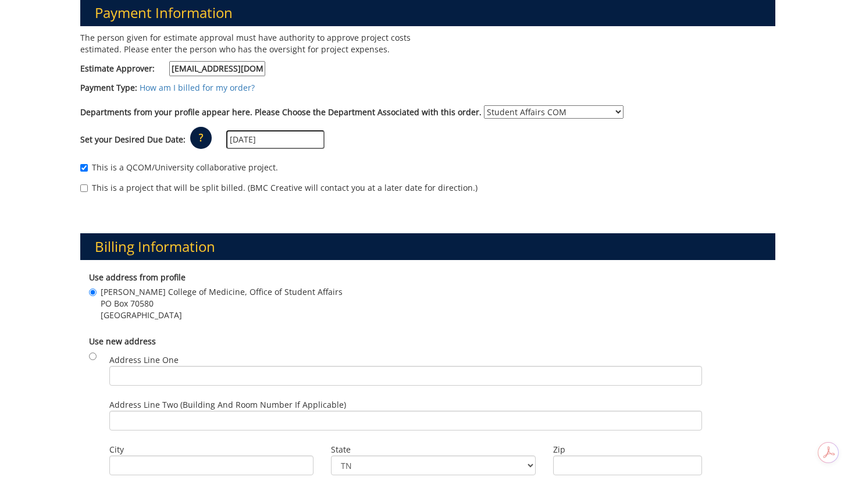
scroll to position [207, 0]
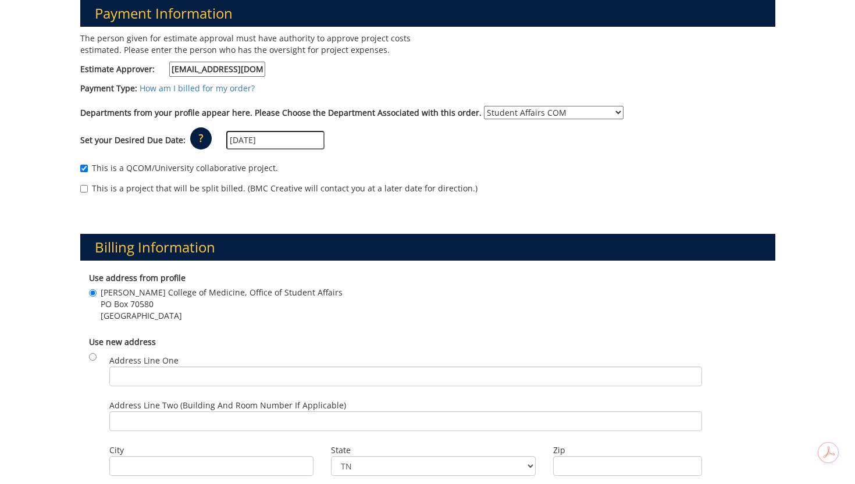
click at [205, 135] on p "?" at bounding box center [201, 138] width 22 height 22
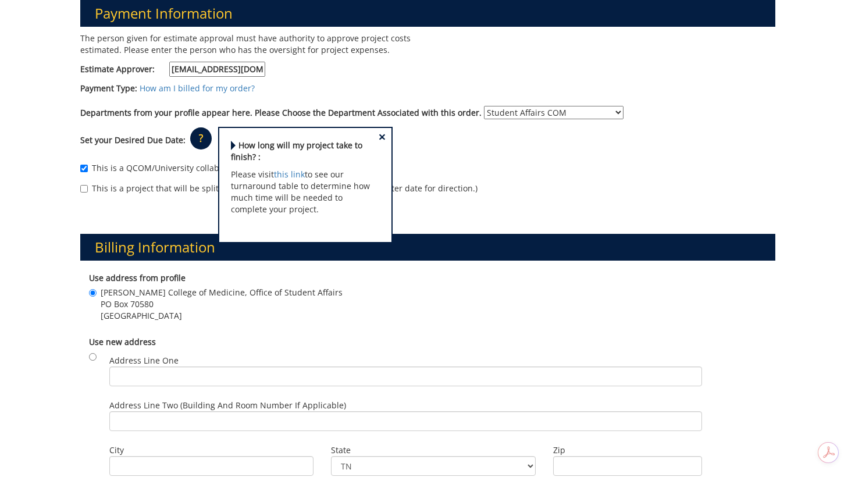
click at [378, 134] on span "×" at bounding box center [381, 137] width 7 height 12
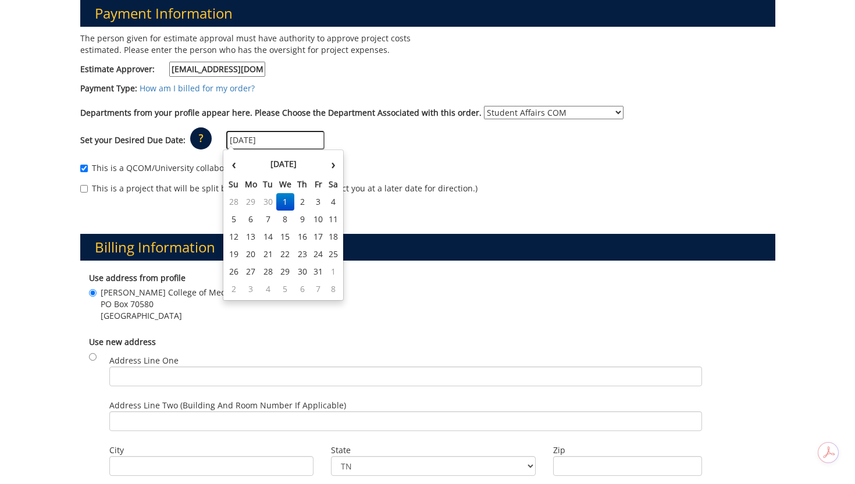
click at [305, 134] on input "10/01/2025" at bounding box center [275, 140] width 98 height 19
click at [306, 203] on td "2" at bounding box center [302, 201] width 16 height 17
type input "10/02/2025"
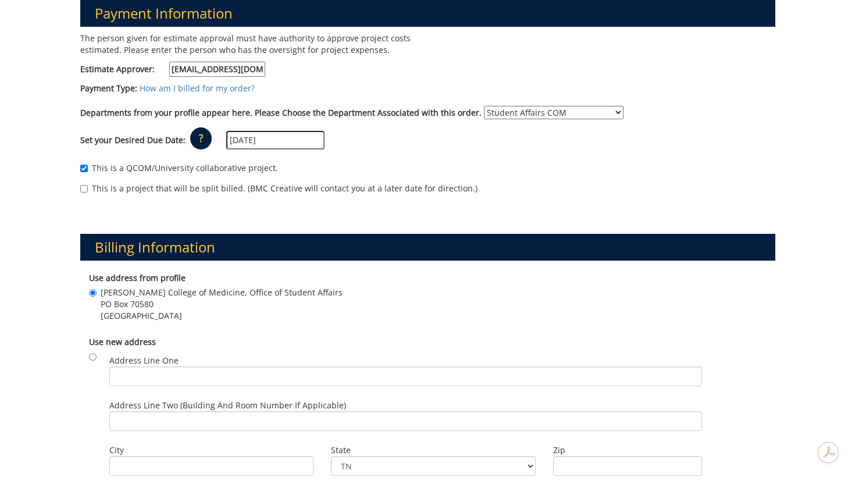
click at [438, 151] on div "Set your Desired Due Date: ? × How long will my project take to finish? : Pleas…" at bounding box center [428, 140] width 712 height 32
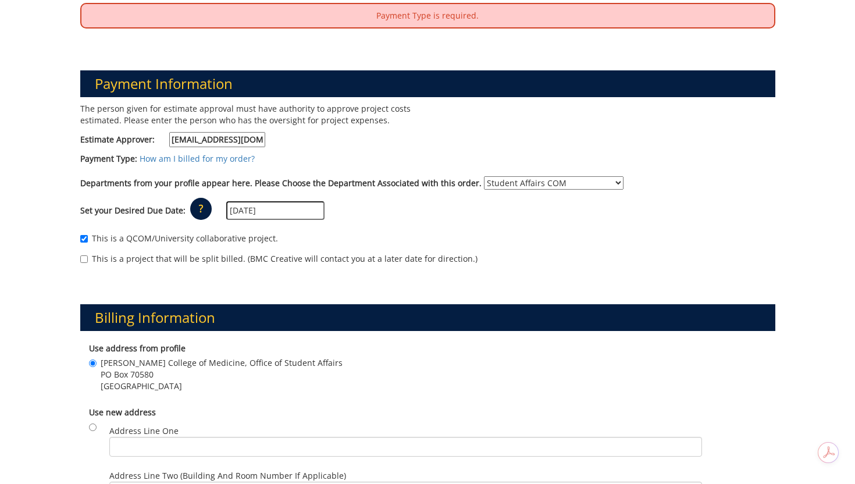
scroll to position [80, 0]
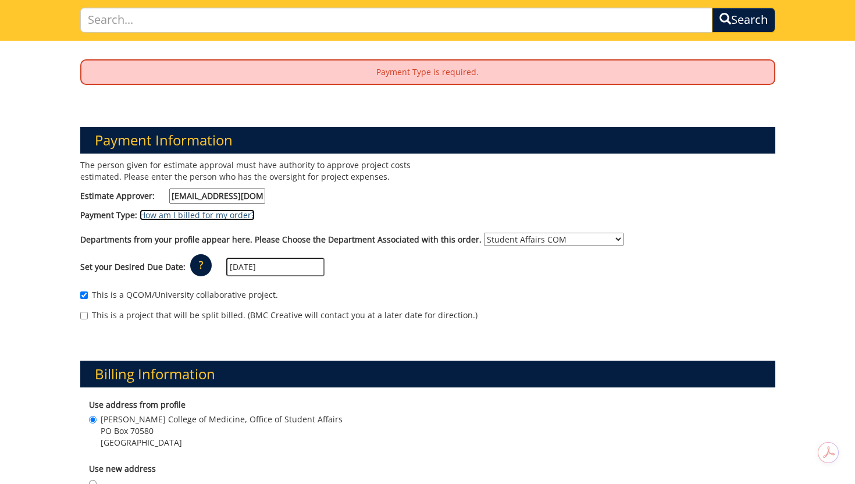
click at [182, 214] on link "How am I billed for my order?" at bounding box center [197, 214] width 115 height 11
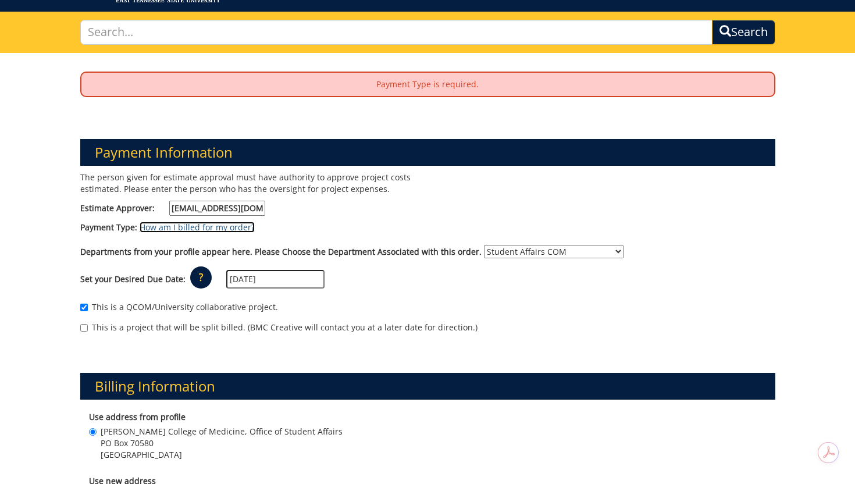
scroll to position [65, 0]
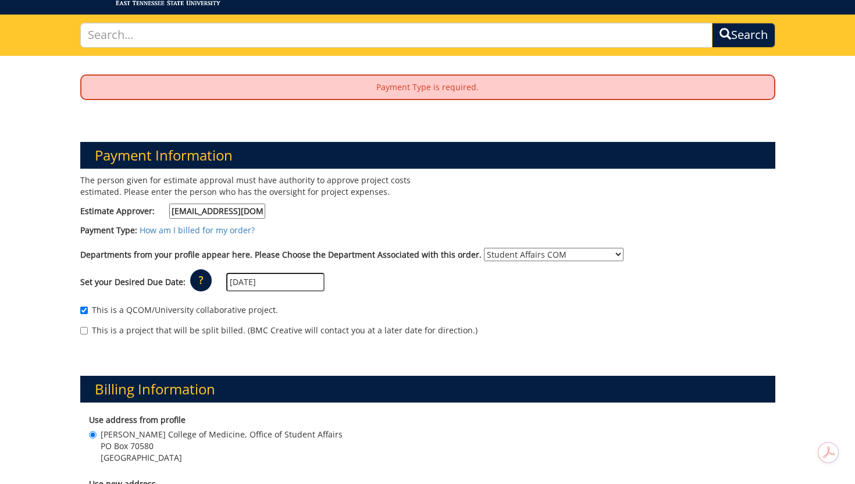
click at [520, 258] on select "No Department (Personal Order) Student Affairs COM Student" at bounding box center [554, 254] width 140 height 13
click at [484, 248] on select "No Department (Personal Order) Student Affairs COM Student" at bounding box center [554, 254] width 140 height 13
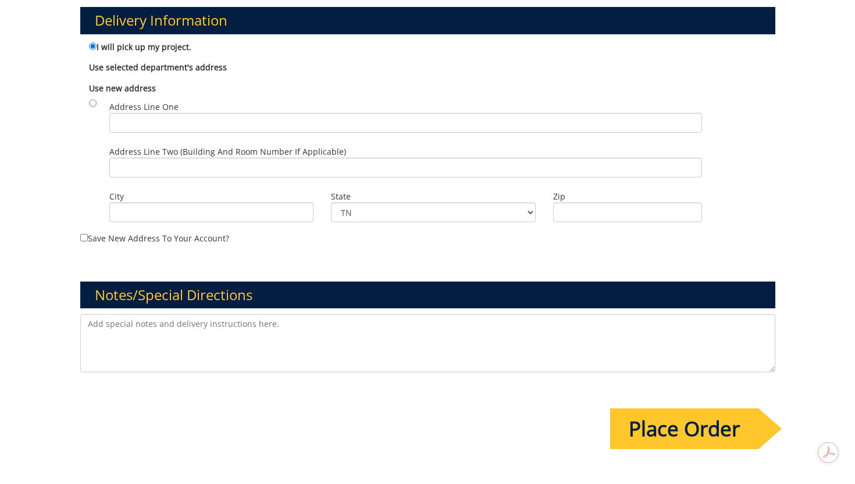
scroll to position [748, 0]
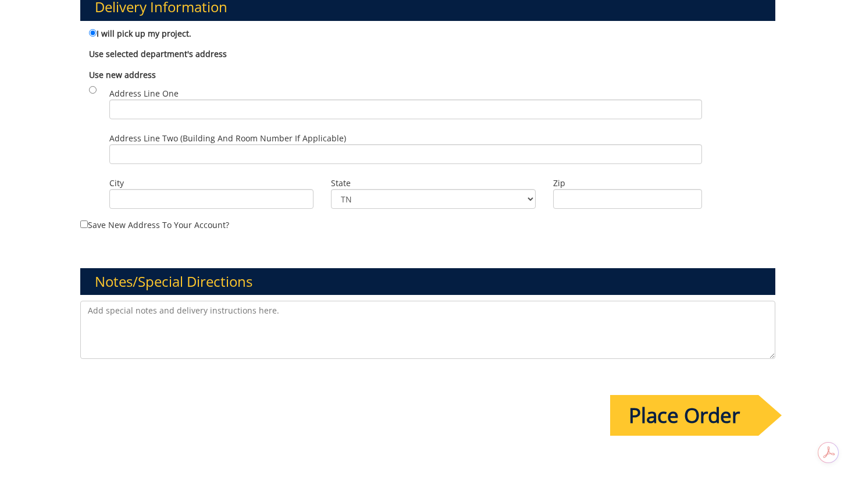
click at [667, 412] on input "Place Order" at bounding box center [684, 415] width 148 height 41
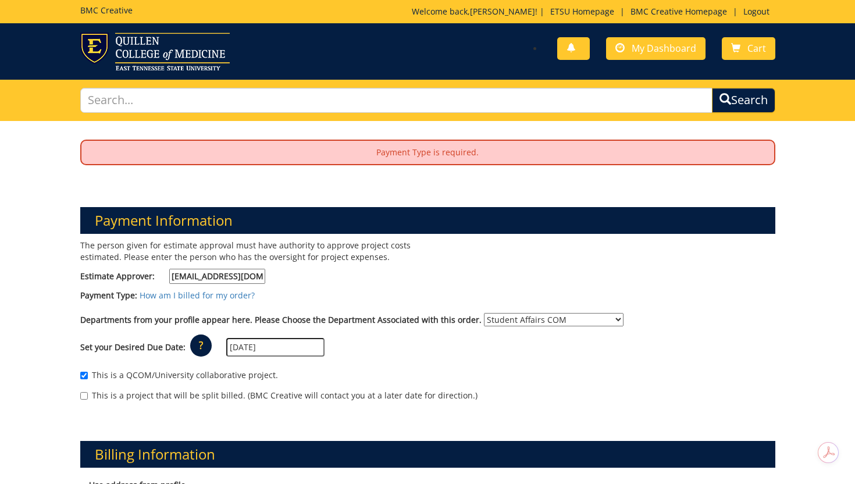
click at [220, 278] on input "CRABTREJ@mail.etsu.edu" at bounding box center [217, 276] width 96 height 15
click at [323, 304] on div "Payment Type: How am I billed for my order?" at bounding box center [428, 298] width 712 height 17
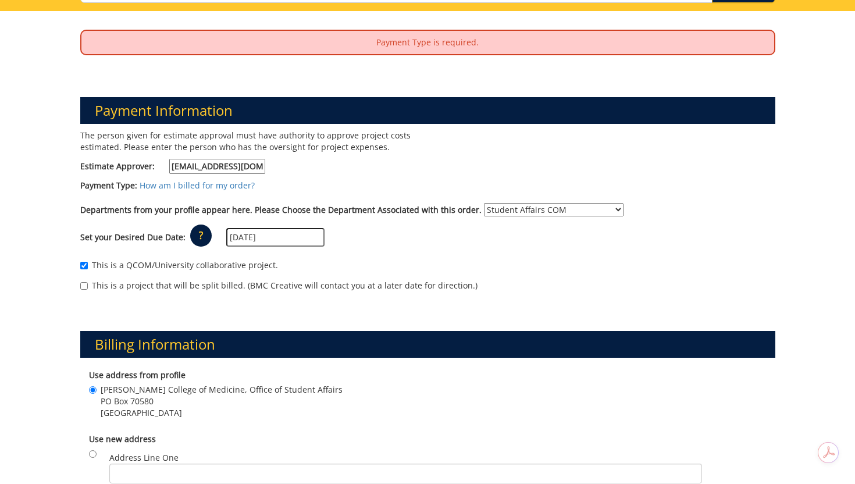
scroll to position [112, 0]
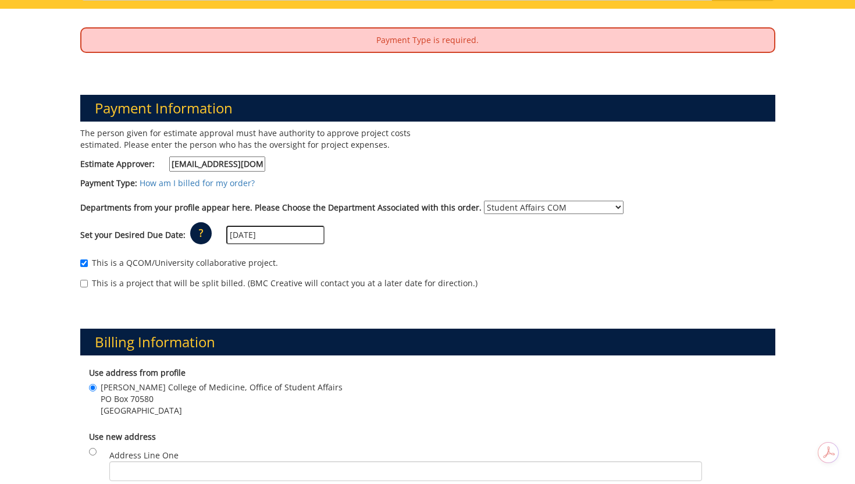
click at [530, 208] on select "No Department (Personal Order) Student Affairs COM Student" at bounding box center [554, 207] width 140 height 13
click at [484, 201] on select "No Department (Personal Order) Student Affairs COM Student" at bounding box center [554, 207] width 140 height 13
click at [523, 206] on select "No Department (Personal Order) Student Affairs COM Student" at bounding box center [554, 207] width 140 height 13
select select "171"
click at [484, 201] on select "No Department (Personal Order) Student Affairs COM Student" at bounding box center [554, 207] width 140 height 13
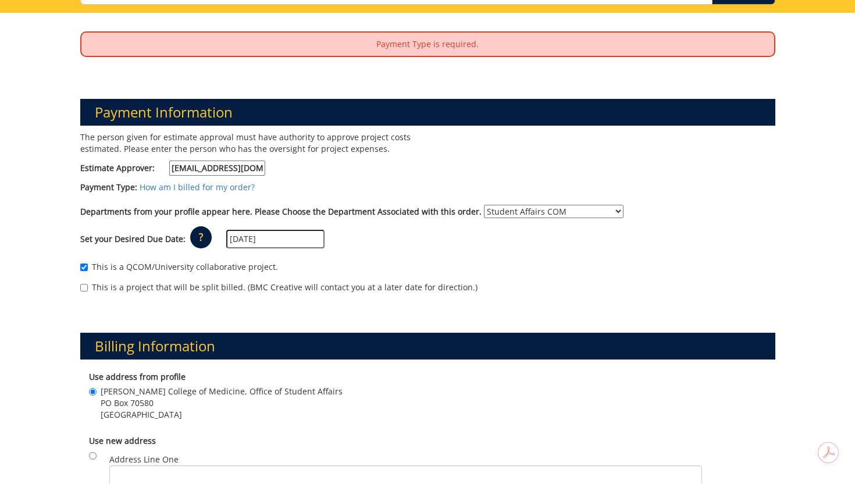
scroll to position [0, 0]
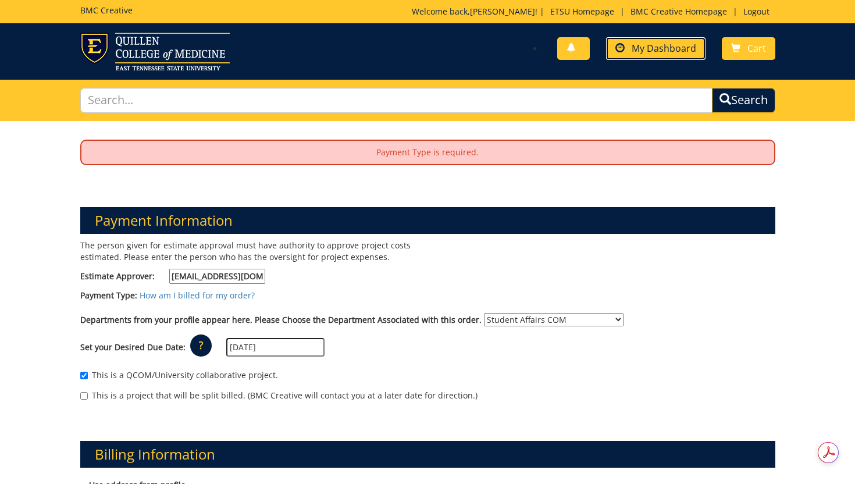
click at [670, 53] on span "My Dashboard" at bounding box center [663, 48] width 65 height 13
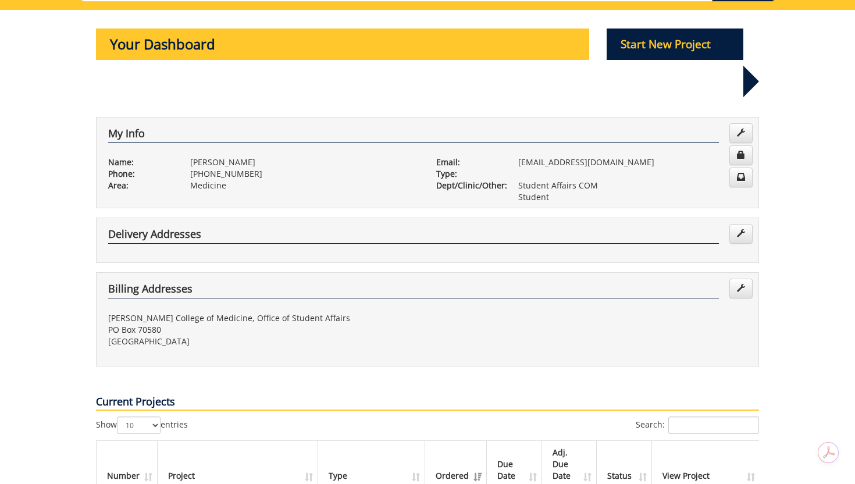
scroll to position [110, 0]
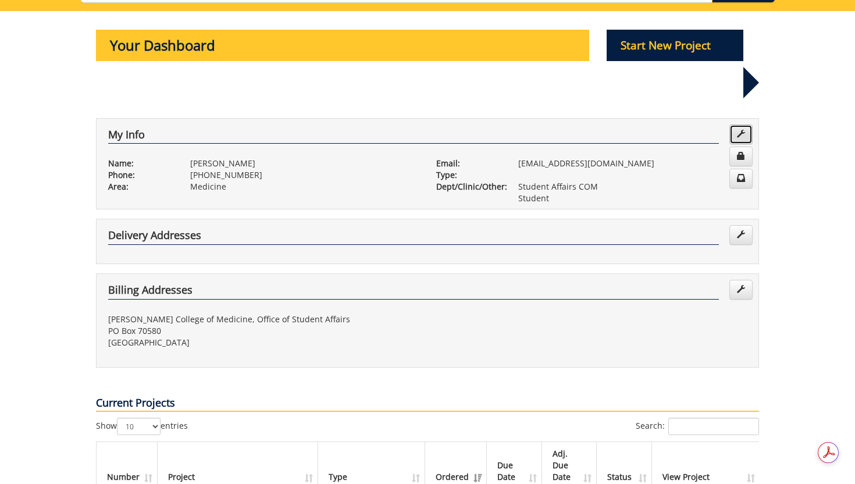
click at [743, 130] on span at bounding box center [741, 134] width 8 height 8
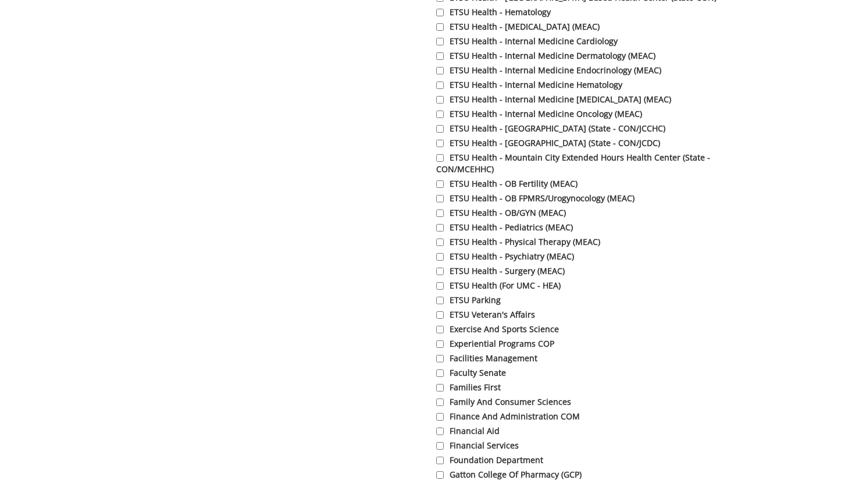
scroll to position [2948, 0]
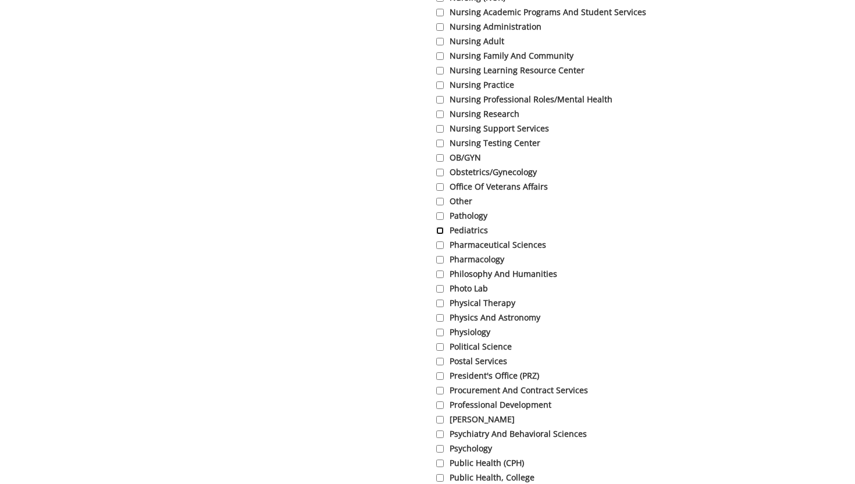
click at [441, 234] on input "Pediatrics" at bounding box center [440, 231] width 8 height 8
checkbox input "true"
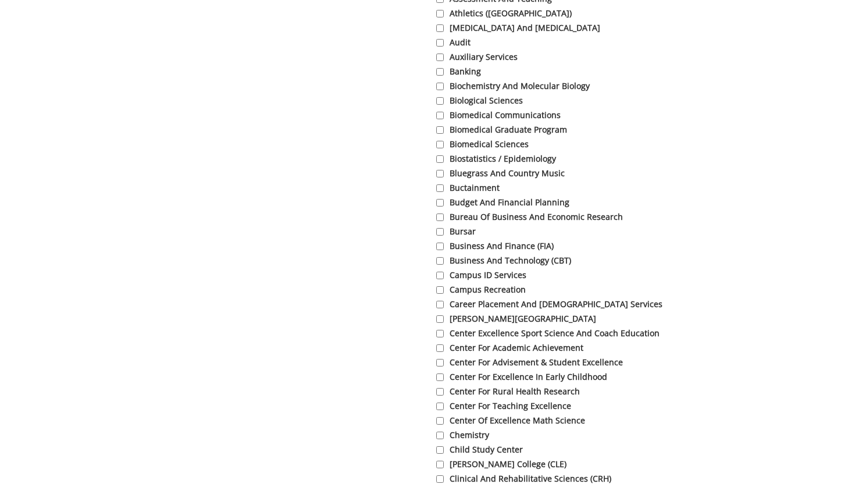
scroll to position [0, 0]
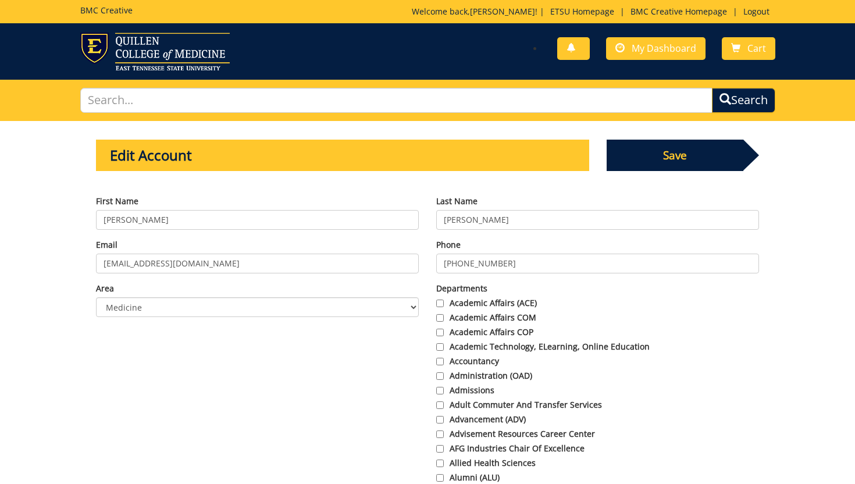
click at [673, 160] on span "Save" at bounding box center [674, 155] width 137 height 31
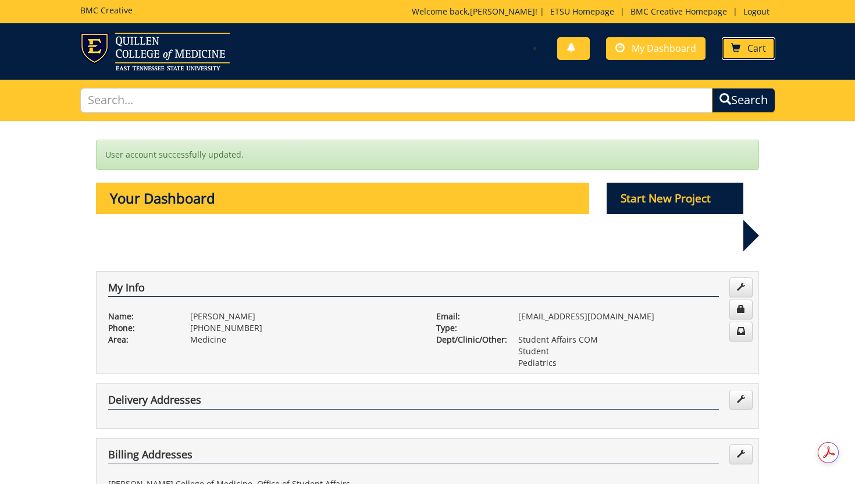
click at [731, 53] on span at bounding box center [735, 48] width 9 height 9
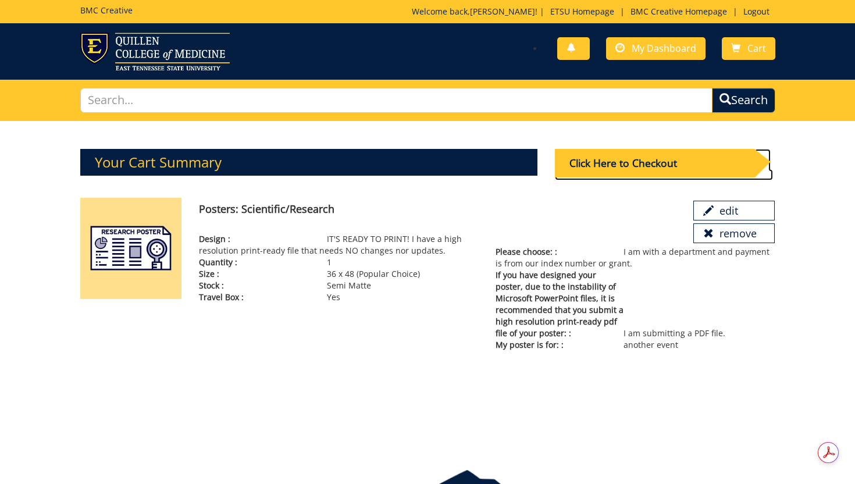
click at [679, 160] on div "Click Here to Checkout" at bounding box center [654, 163] width 199 height 28
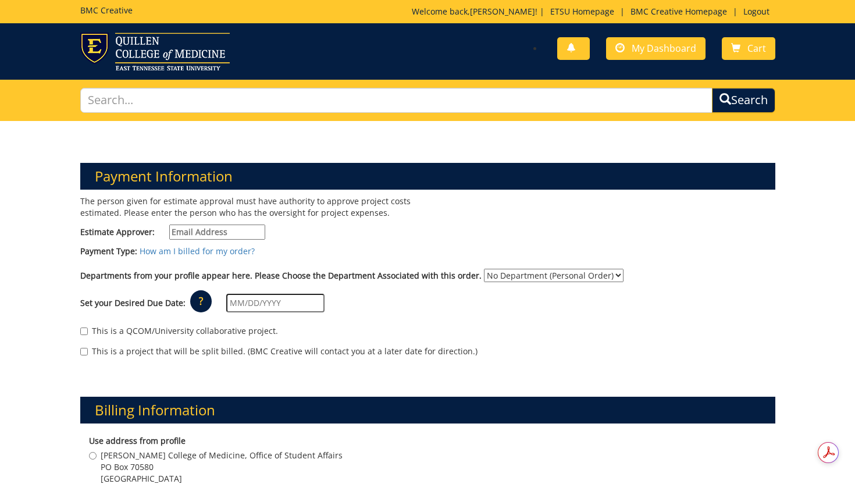
click at [222, 227] on input "Estimate Approver:" at bounding box center [217, 231] width 96 height 15
click at [218, 230] on input "Estimate Approver:" at bounding box center [217, 231] width 96 height 15
paste input "[EMAIL_ADDRESS][DOMAIN_NAME]"
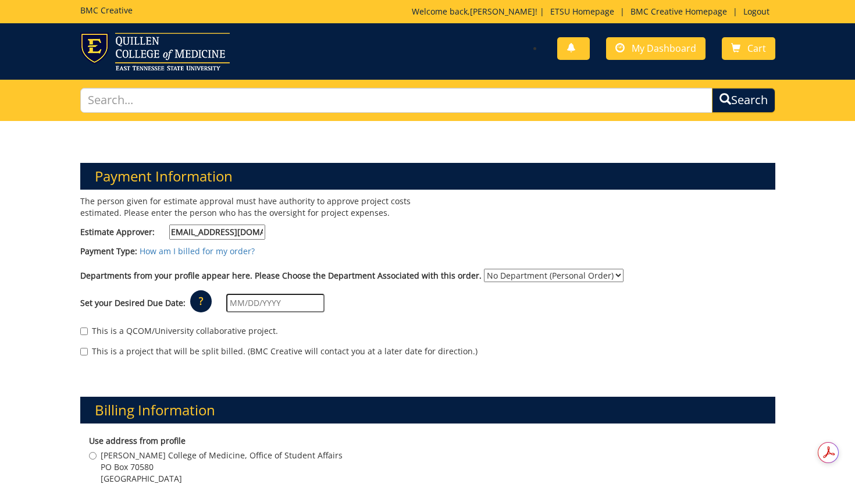
type input "CRABTREJ@mail.etsu.edu"
click at [565, 273] on select "No Department (Personal Order) Student Affairs COM Student Pediatrics" at bounding box center [554, 275] width 140 height 13
click at [484, 269] on select "No Department (Personal Order) Student Affairs COM Student Pediatrics" at bounding box center [554, 275] width 140 height 13
click at [522, 276] on select "No Department (Personal Order) Student Affairs COM Student Pediatrics" at bounding box center [554, 275] width 140 height 13
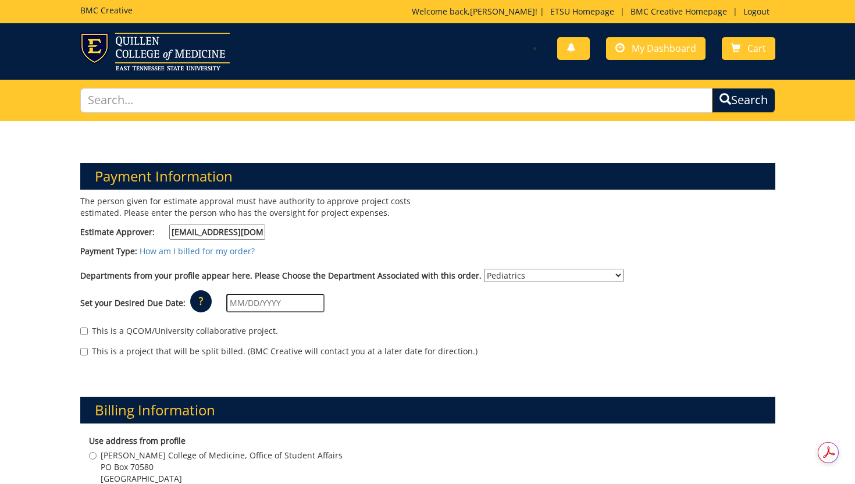
select select "171"
click at [484, 269] on select "No Department (Personal Order) Student Affairs COM Student Pediatrics" at bounding box center [554, 275] width 140 height 13
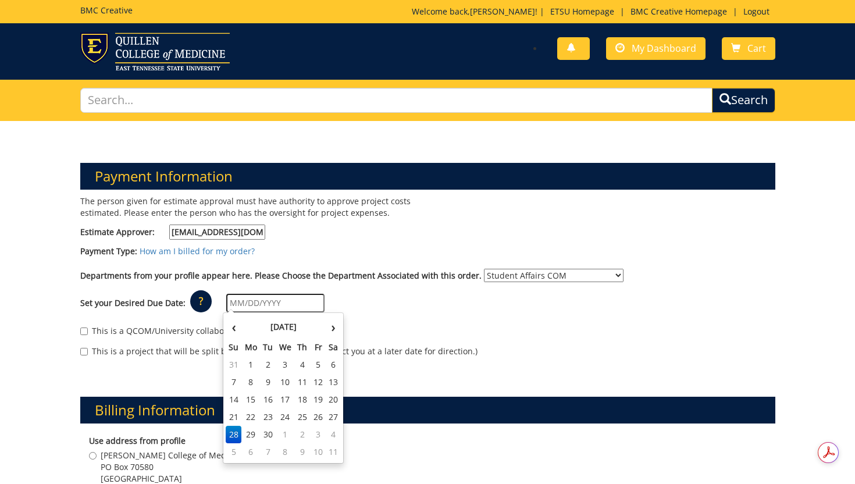
click at [241, 306] on input "text" at bounding box center [275, 303] width 98 height 19
click at [302, 438] on td "2" at bounding box center [302, 434] width 16 height 17
type input "10/02/2025"
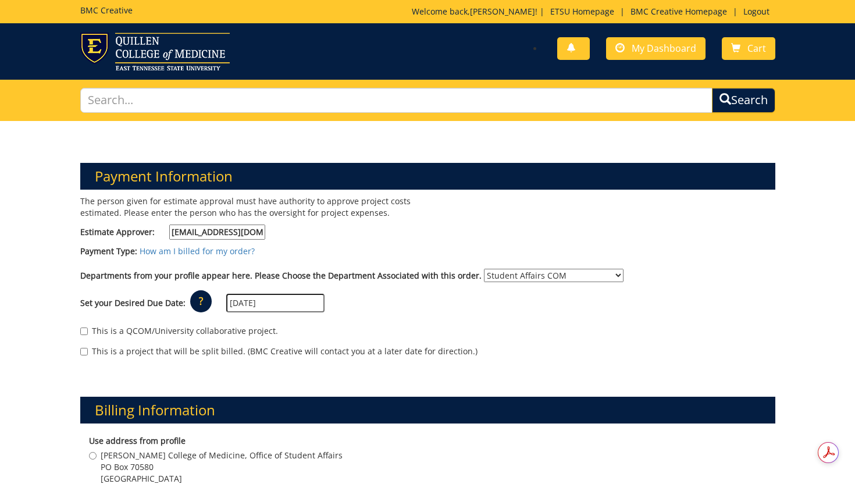
click at [159, 328] on label "This is a QCOM/University collaborative project." at bounding box center [179, 331] width 198 height 12
click at [88, 328] on input "This is a QCOM/University collaborative project." at bounding box center [84, 331] width 8 height 8
checkbox input "true"
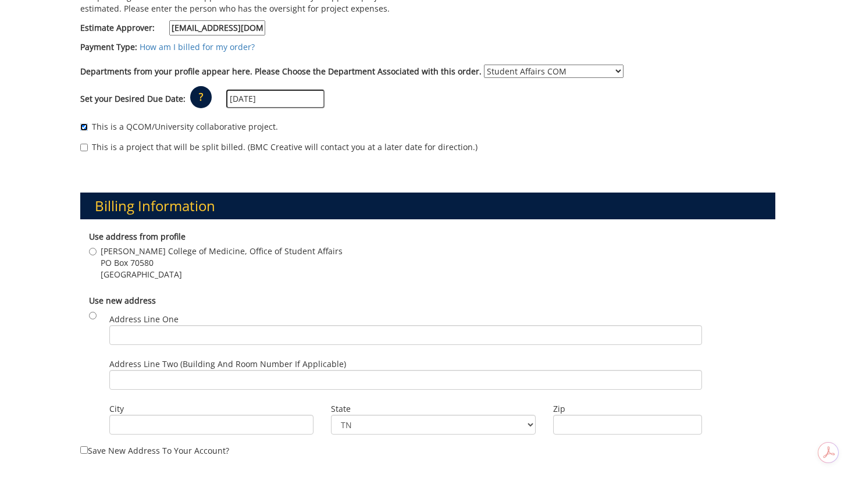
scroll to position [273, 0]
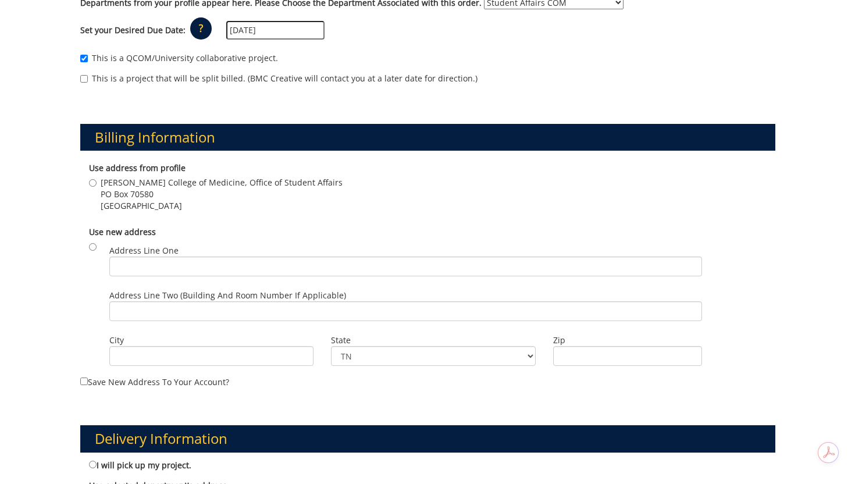
click at [157, 189] on span "PO Box 70580" at bounding box center [222, 194] width 242 height 12
click at [97, 187] on input "Quillen College of Medicine, Office of Student Affairs PO Box 70580 Johnson Cit…" at bounding box center [93, 183] width 8 height 8
radio input "true"
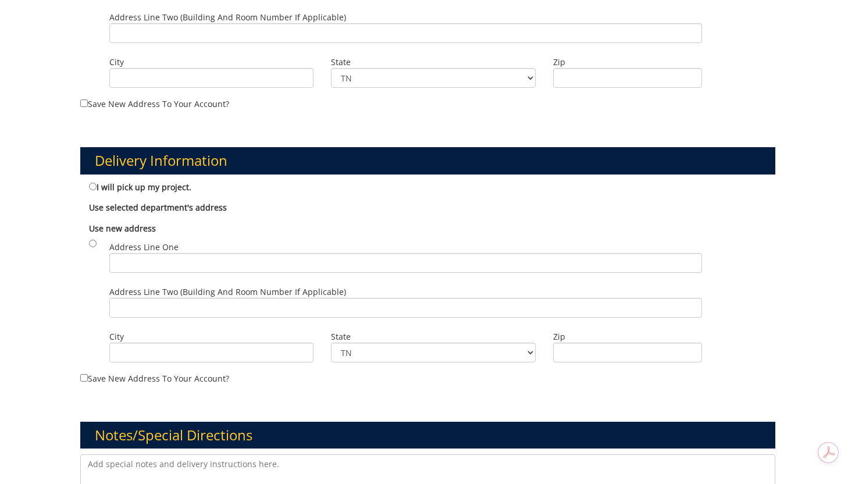
scroll to position [602, 0]
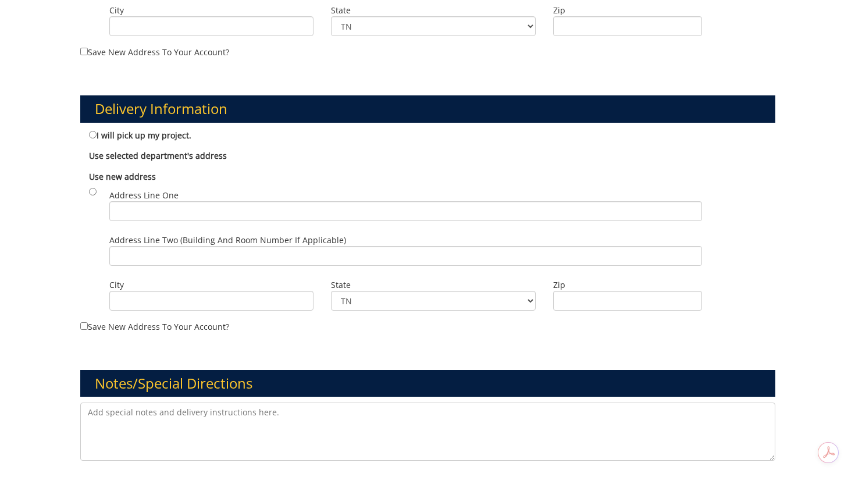
click at [150, 136] on label "I will pick up my project." at bounding box center [140, 134] width 102 height 13
click at [97, 136] on input "I will pick up my project." at bounding box center [93, 135] width 8 height 8
radio input "true"
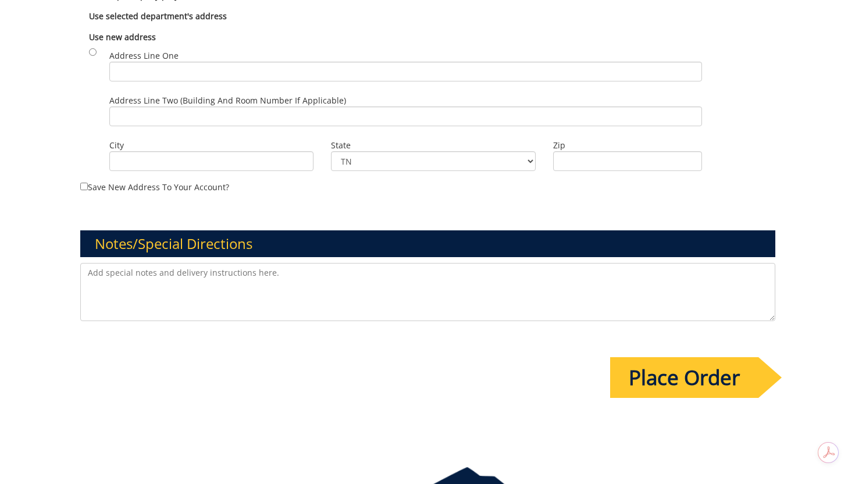
scroll to position [816, 0]
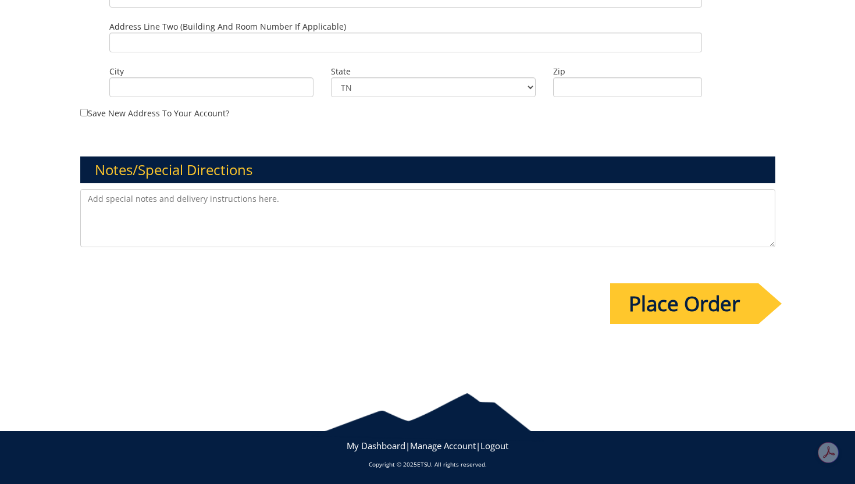
click at [687, 301] on input "Place Order" at bounding box center [684, 303] width 148 height 41
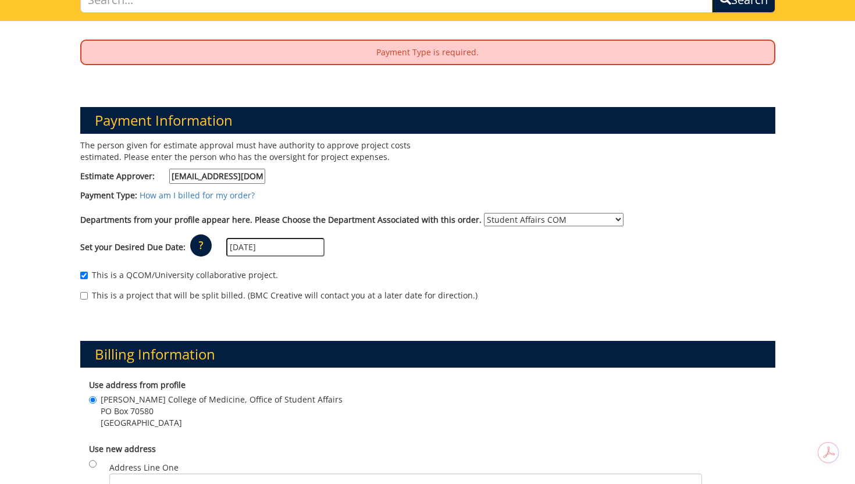
scroll to position [0, 0]
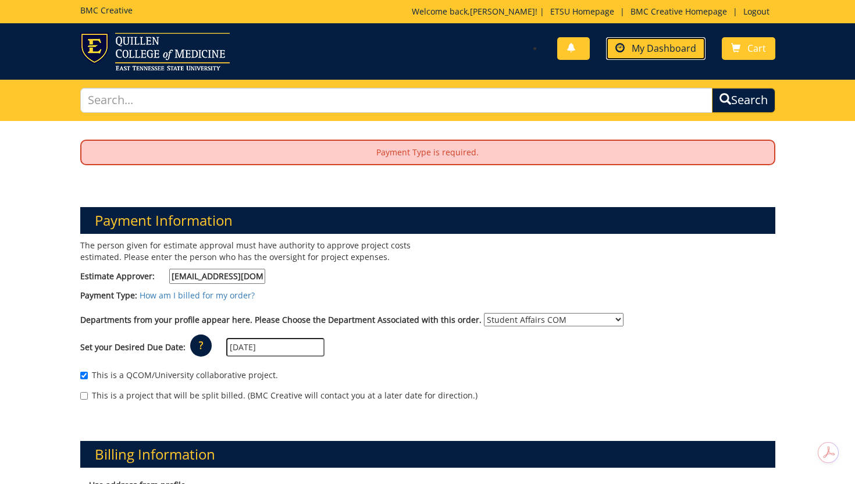
click at [663, 51] on span "My Dashboard" at bounding box center [663, 48] width 65 height 13
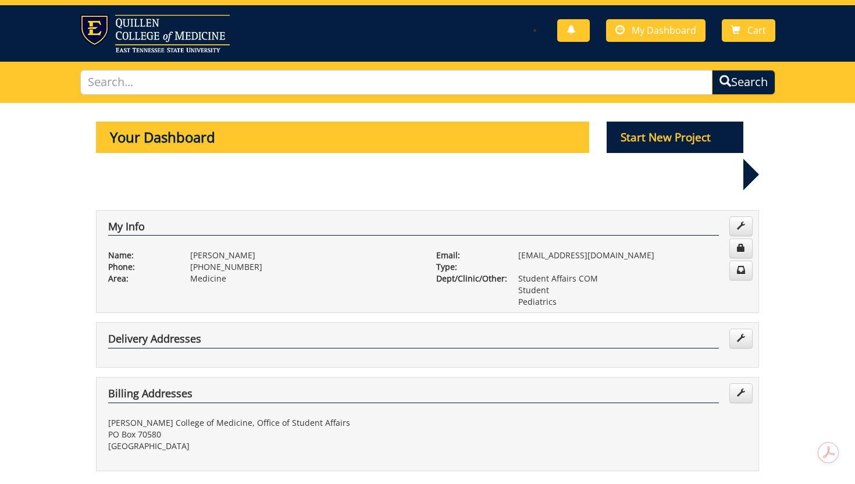
scroll to position [19, 0]
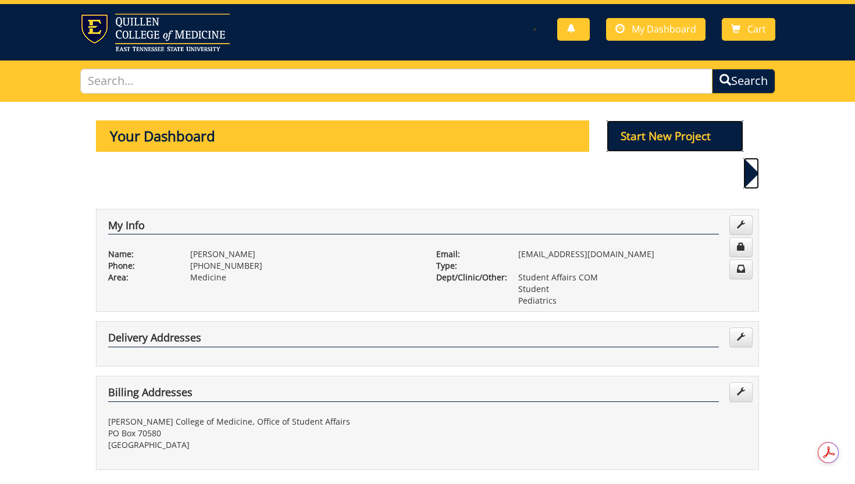
click at [656, 134] on p "Start New Project" at bounding box center [674, 135] width 137 height 31
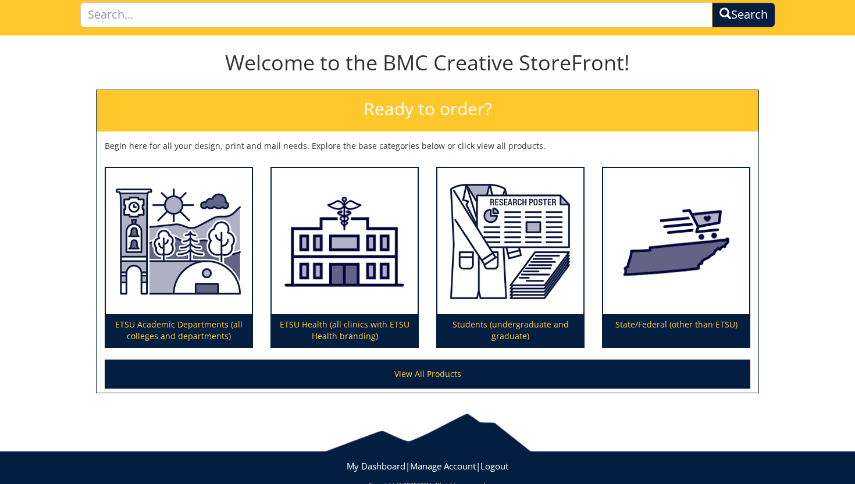
scroll to position [108, 0]
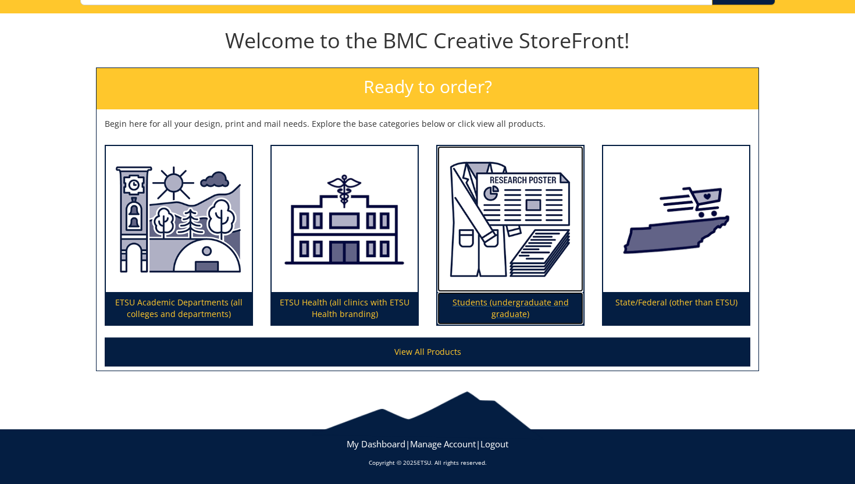
click at [522, 232] on img at bounding box center [510, 219] width 146 height 147
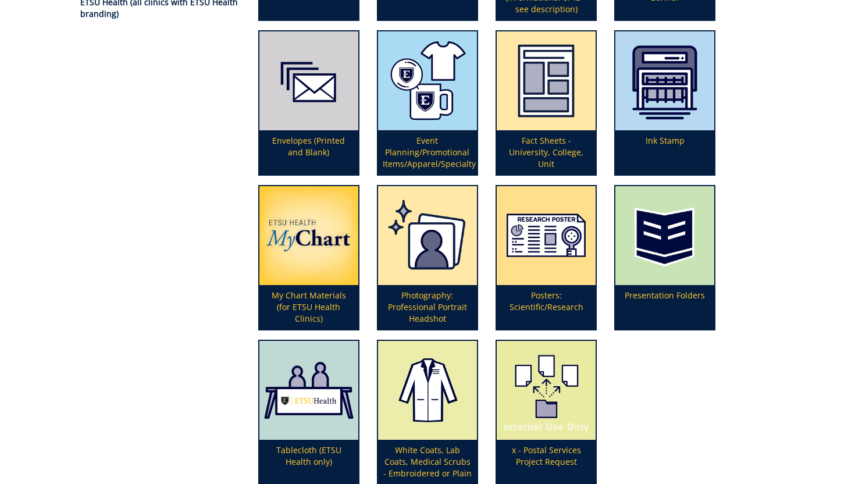
scroll to position [398, 0]
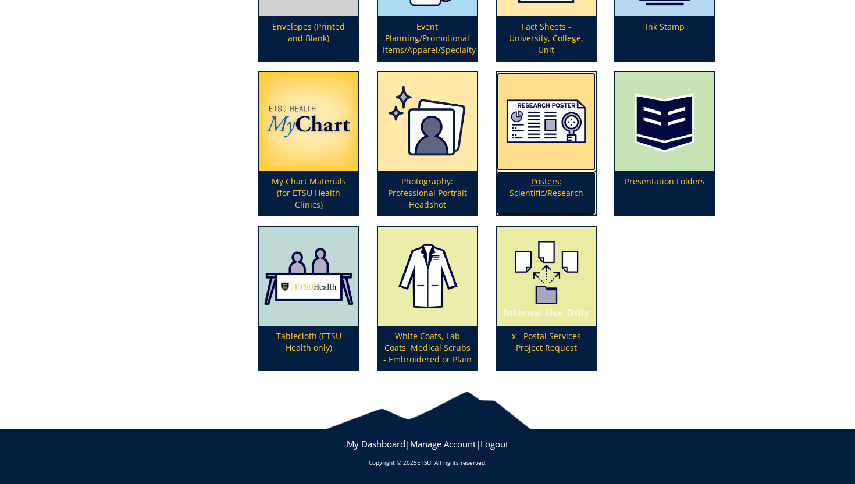
click at [574, 167] on img at bounding box center [546, 121] width 99 height 99
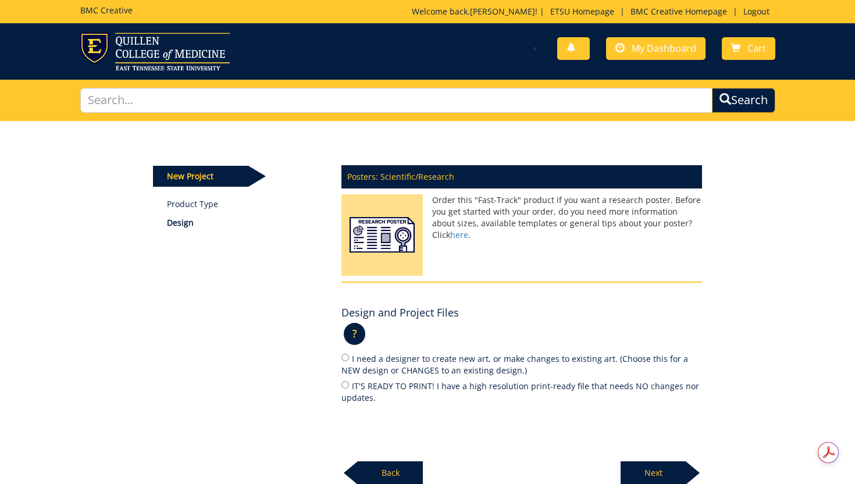
click at [430, 387] on label "IT'S READY TO PRINT! I have a high resolution print-ready file that needs NO ch…" at bounding box center [521, 391] width 360 height 24
click at [349, 387] on input "IT'S READY TO PRINT! I have a high resolution print-ready file that needs NO ch…" at bounding box center [345, 385] width 8 height 8
radio input "true"
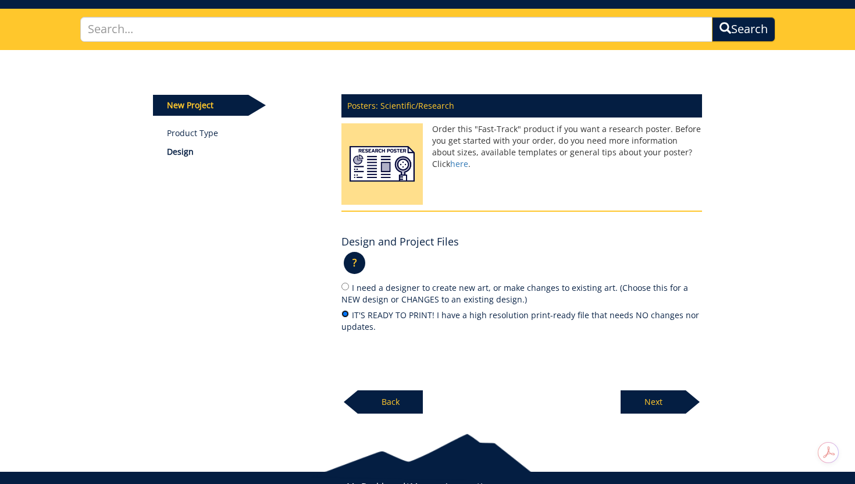
scroll to position [112, 0]
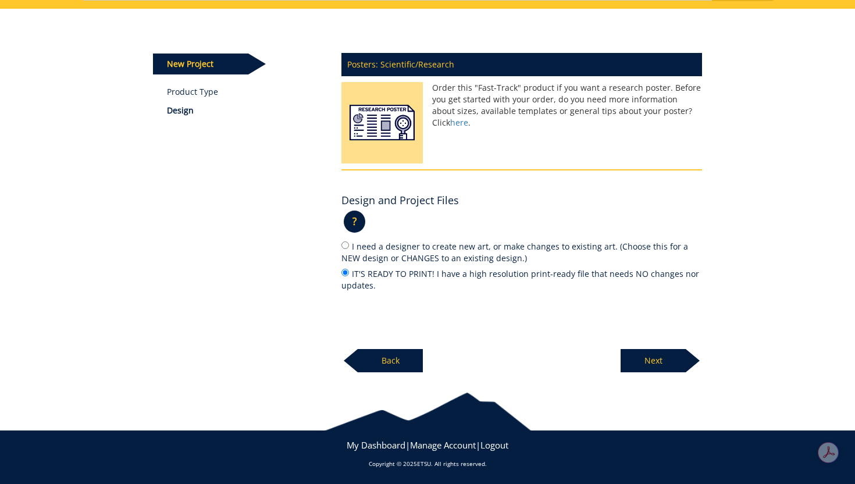
click at [653, 362] on p "Next" at bounding box center [652, 360] width 65 height 23
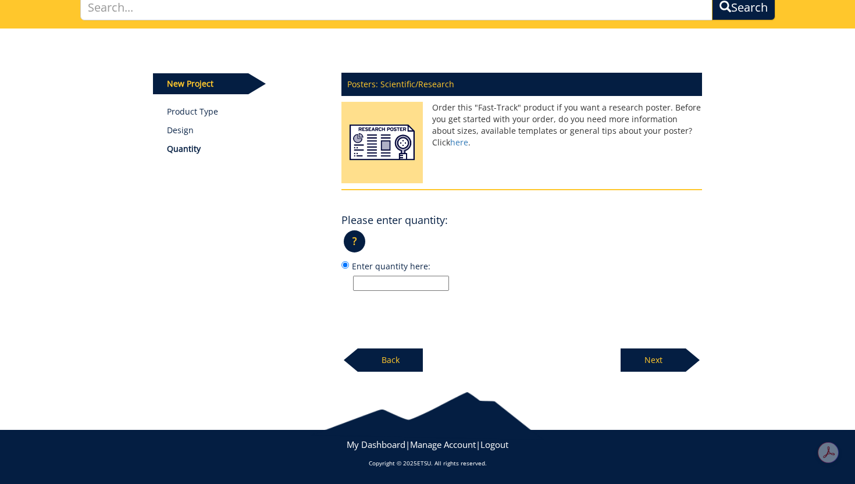
click at [417, 287] on input "Enter quantity here:" at bounding box center [401, 283] width 96 height 15
type input "1"
click at [666, 358] on p "Next" at bounding box center [652, 359] width 65 height 23
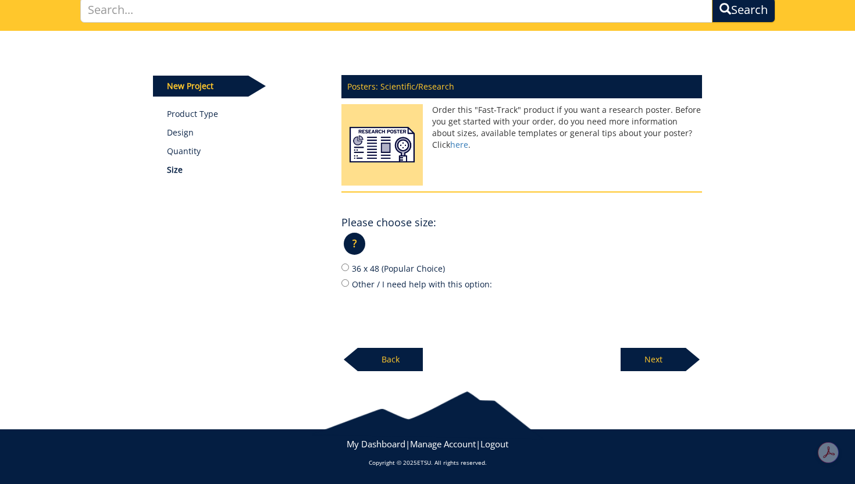
scroll to position [89, 0]
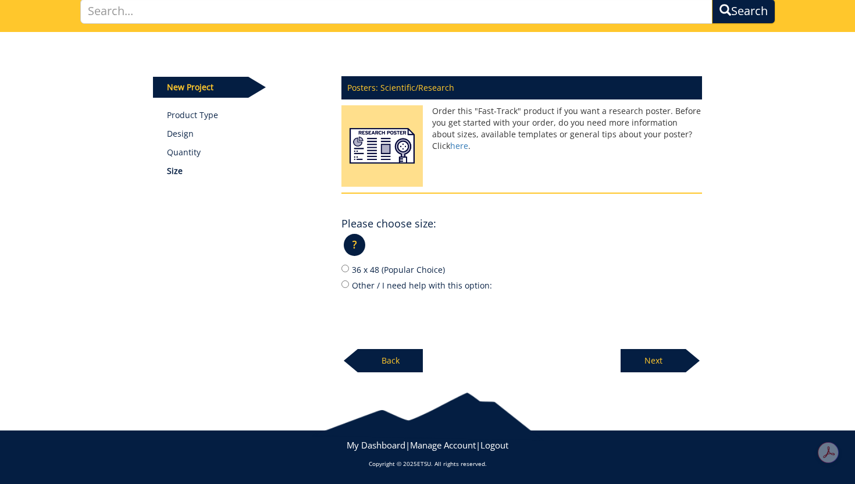
click at [415, 270] on label "36 x 48 (Popular Choice)" at bounding box center [521, 269] width 360 height 13
click at [349, 270] on input "36 x 48 (Popular Choice)" at bounding box center [345, 269] width 8 height 8
radio input "true"
click at [659, 357] on p "Next" at bounding box center [652, 360] width 65 height 23
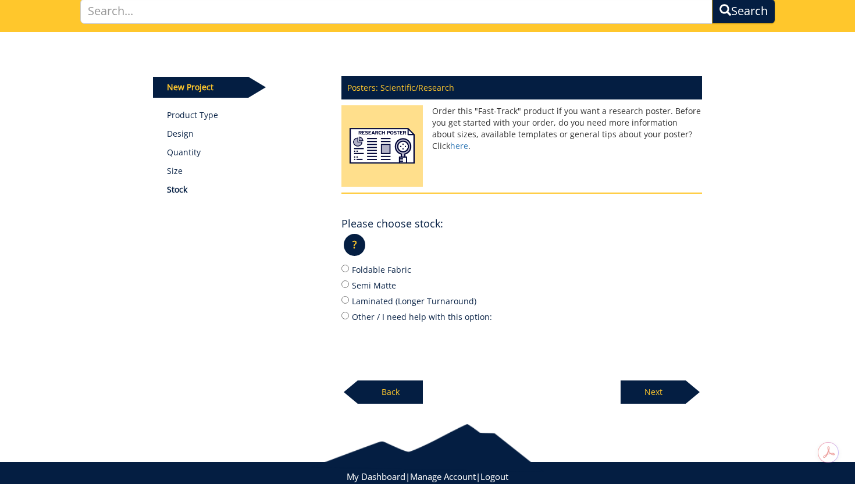
click at [394, 270] on label "Foldable Fabric" at bounding box center [521, 269] width 360 height 13
click at [349, 270] on input "Foldable Fabric" at bounding box center [345, 269] width 8 height 8
radio input "true"
click at [374, 283] on label "Semi Matte" at bounding box center [521, 284] width 360 height 13
click at [349, 283] on input "Semi Matte" at bounding box center [345, 284] width 8 height 8
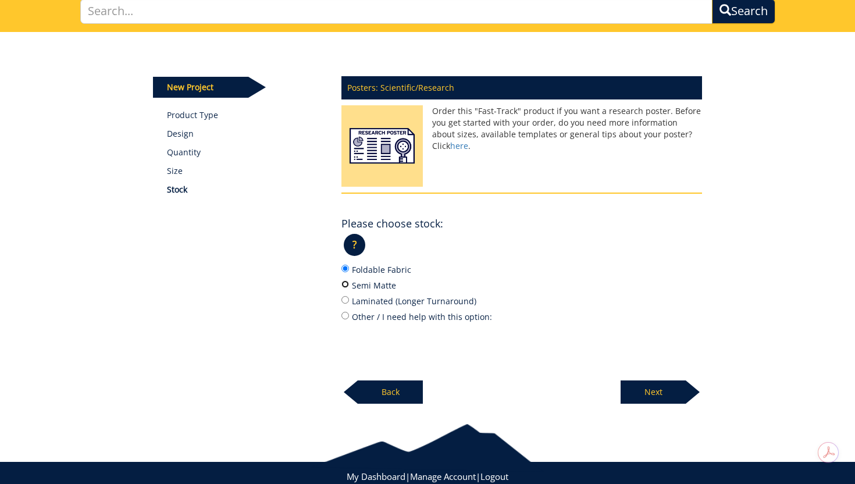
radio input "true"
click at [663, 391] on p "Next" at bounding box center [652, 391] width 65 height 23
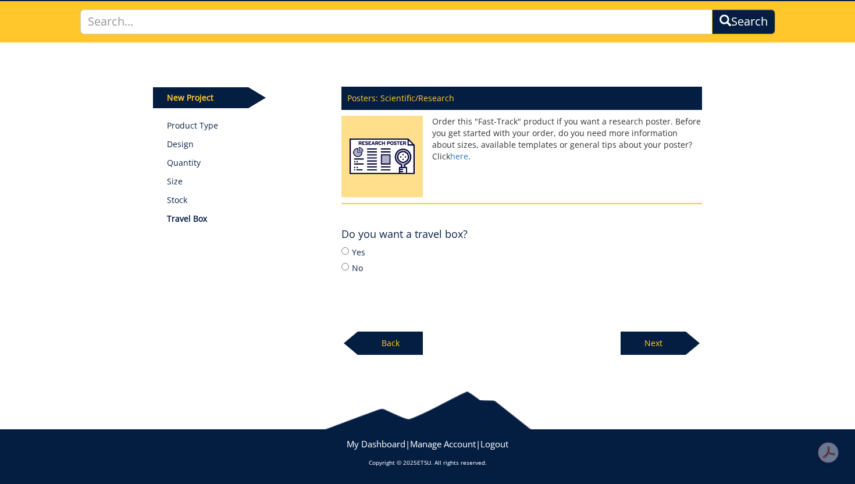
click at [359, 251] on label "Yes" at bounding box center [521, 251] width 360 height 13
click at [349, 251] on input "Yes" at bounding box center [345, 251] width 8 height 8
radio input "true"
click at [658, 340] on p "Next" at bounding box center [652, 342] width 65 height 23
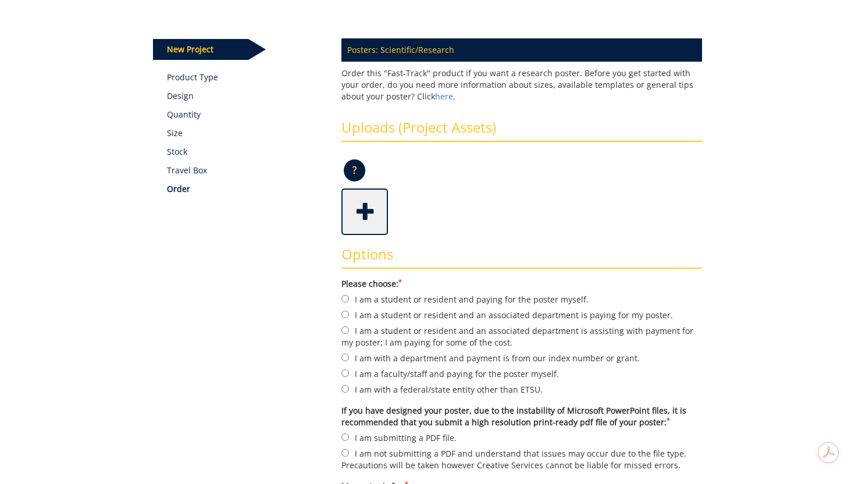
scroll to position [129, 0]
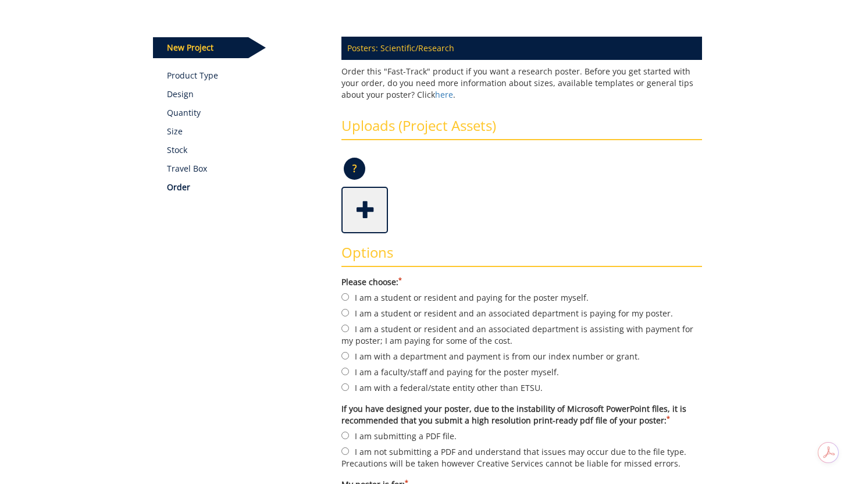
click at [518, 313] on label "I am a student or resident and an associated department is paying for my poster." at bounding box center [521, 312] width 360 height 13
click at [349, 313] on input "I am a student or resident and an associated department is paying for my poster." at bounding box center [345, 313] width 8 height 8
radio input "true"
click at [370, 208] on span at bounding box center [365, 208] width 47 height 41
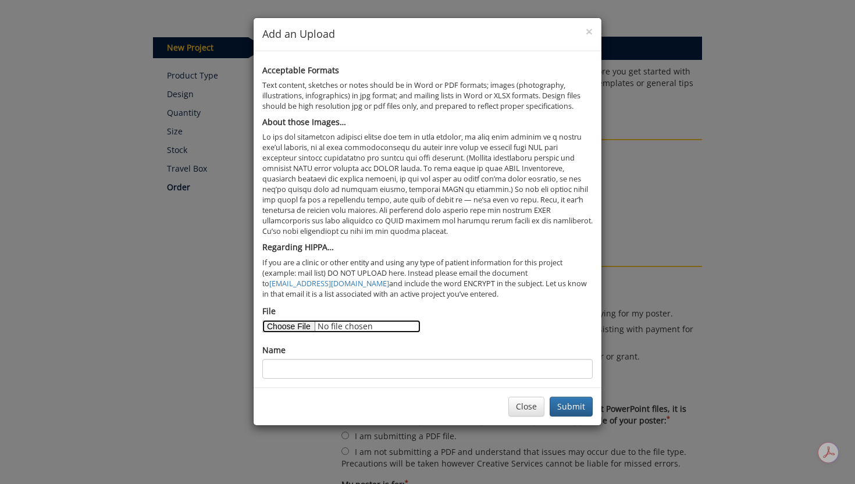
click at [304, 327] on input "File" at bounding box center [341, 326] width 158 height 13
type input "C:\fakepath\Poster Presentation.pdf"
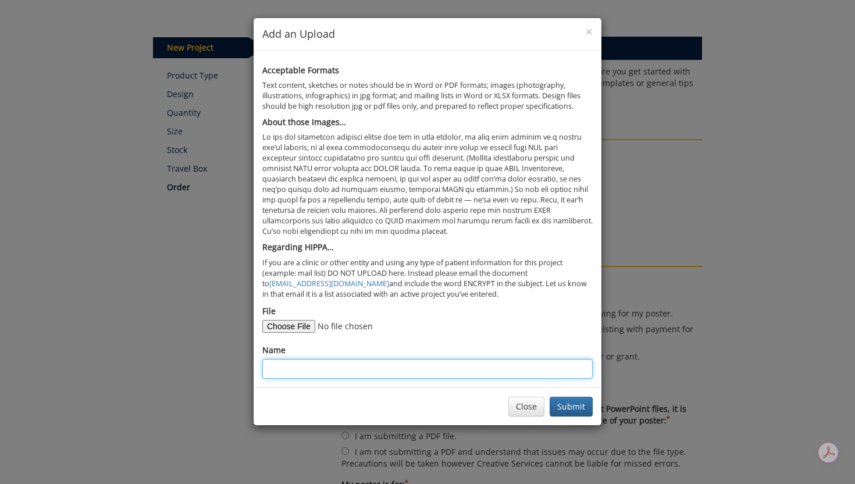
click at [545, 365] on input "Name" at bounding box center [427, 369] width 330 height 20
type input "[PERSON_NAME] Research Poster 2025"
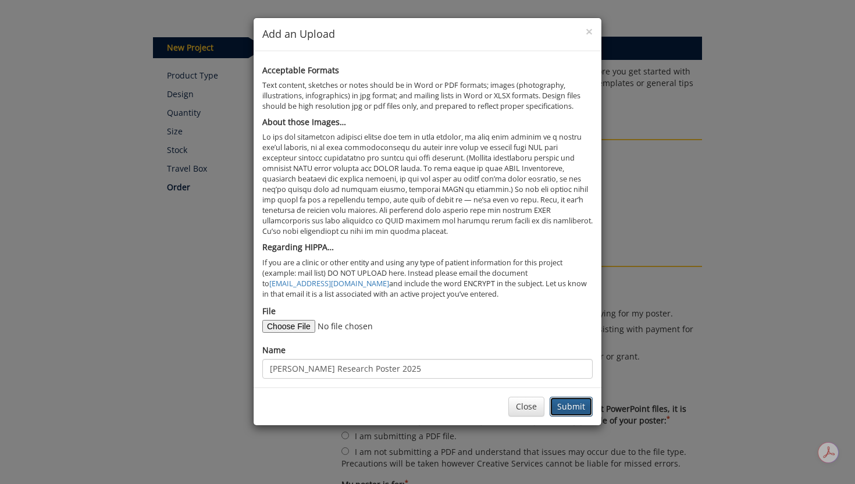
click at [580, 405] on button "Submit" at bounding box center [570, 407] width 43 height 20
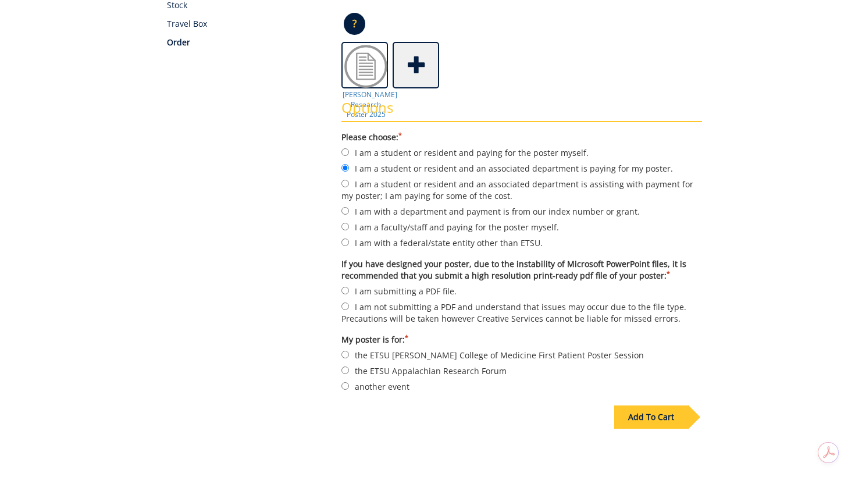
scroll to position [297, 0]
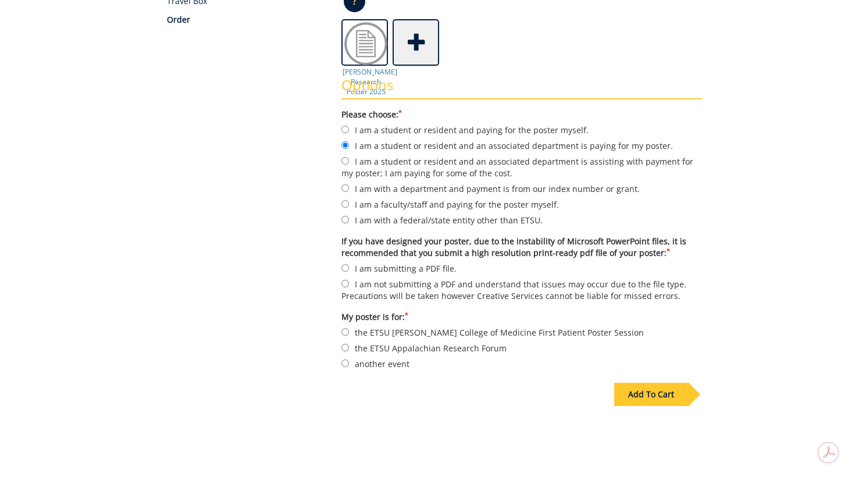
click at [427, 269] on label "I am submitting a PDF file." at bounding box center [521, 268] width 360 height 13
click at [349, 269] on input "I am submitting a PDF file." at bounding box center [345, 268] width 8 height 8
radio input "true"
click at [375, 363] on label "another event" at bounding box center [521, 363] width 360 height 13
click at [349, 363] on input "another event" at bounding box center [345, 363] width 8 height 8
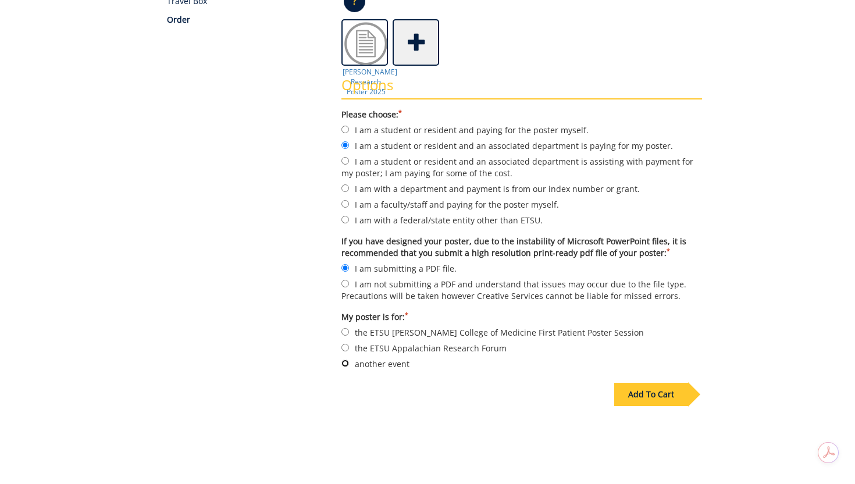
radio input "true"
click at [652, 387] on div "Add To Cart" at bounding box center [651, 394] width 74 height 23
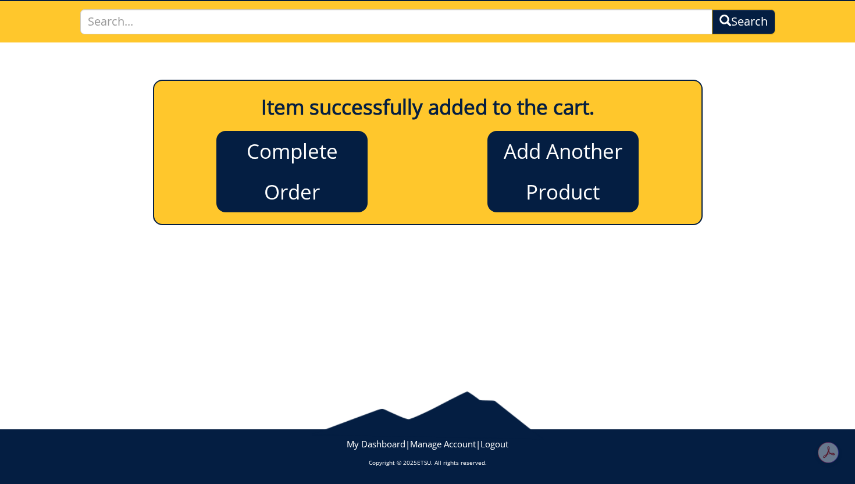
scroll to position [78, 0]
click at [278, 148] on link "Complete Order" at bounding box center [291, 171] width 151 height 81
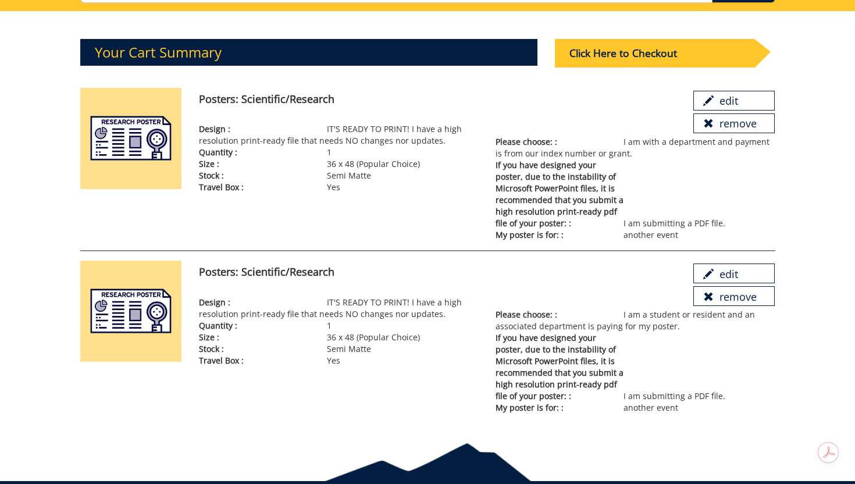
scroll to position [112, 0]
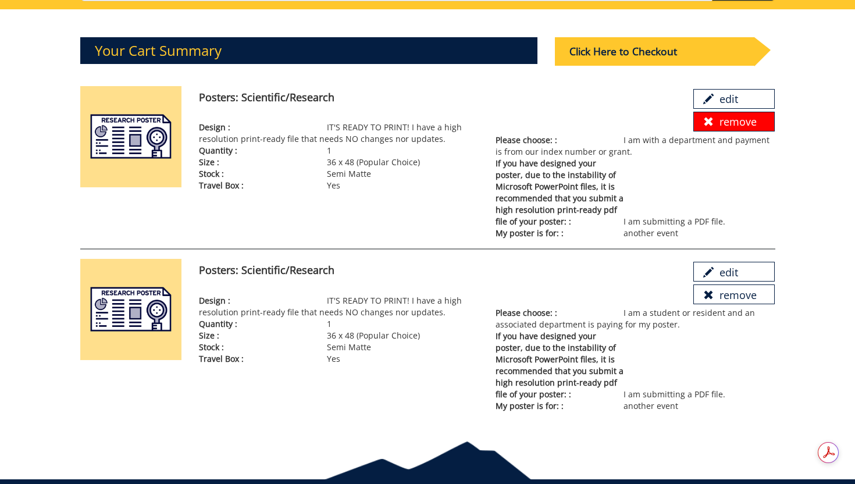
click at [755, 123] on link "remove" at bounding box center [733, 122] width 81 height 20
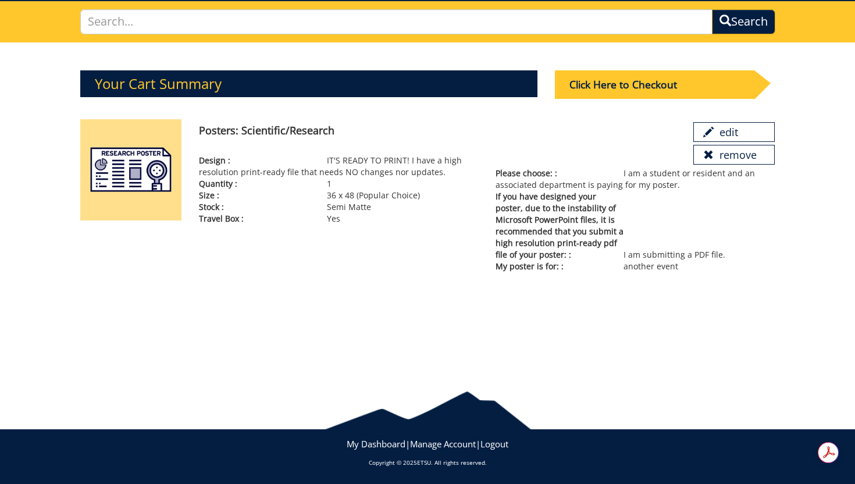
scroll to position [78, 0]
click at [679, 86] on div "Click Here to Checkout" at bounding box center [654, 84] width 199 height 28
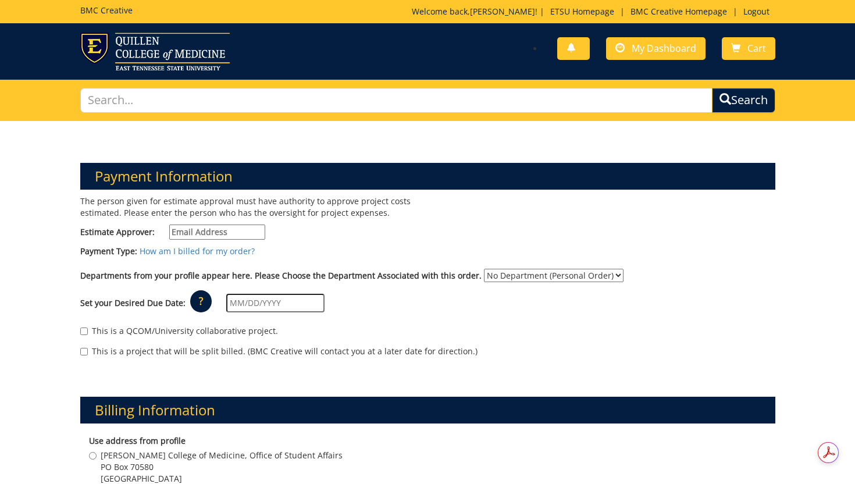
click at [212, 226] on input "Estimate Approver:" at bounding box center [217, 231] width 96 height 15
click at [230, 234] on input "Estimate Approver:" at bounding box center [217, 231] width 96 height 15
click at [238, 235] on input "Estimate Approver:" at bounding box center [217, 231] width 96 height 15
paste input "CRABTREJ@mail.etsu.edu"
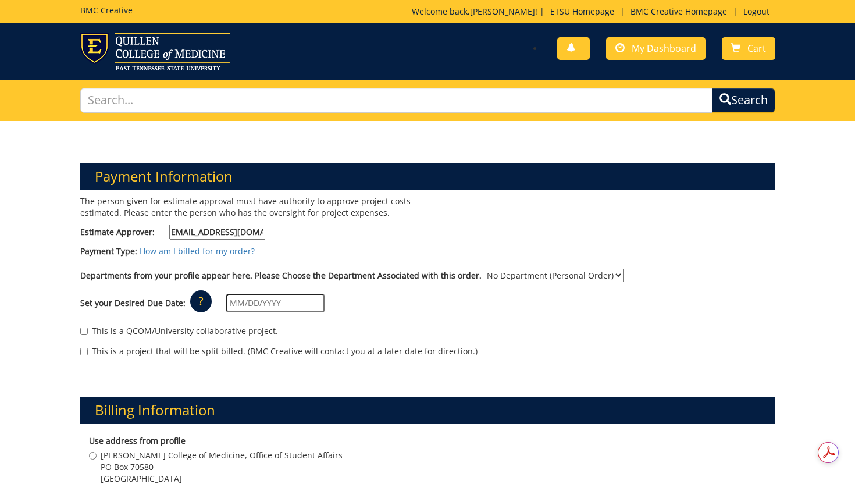
type input "CRABTREJ@mail.etsu.edu"
click at [555, 275] on select "No Department (Personal Order) Student Affairs COM Student Pediatrics" at bounding box center [554, 275] width 140 height 13
select select "171"
click at [484, 269] on select "No Department (Personal Order) Student Affairs COM Student Pediatrics" at bounding box center [554, 275] width 140 height 13
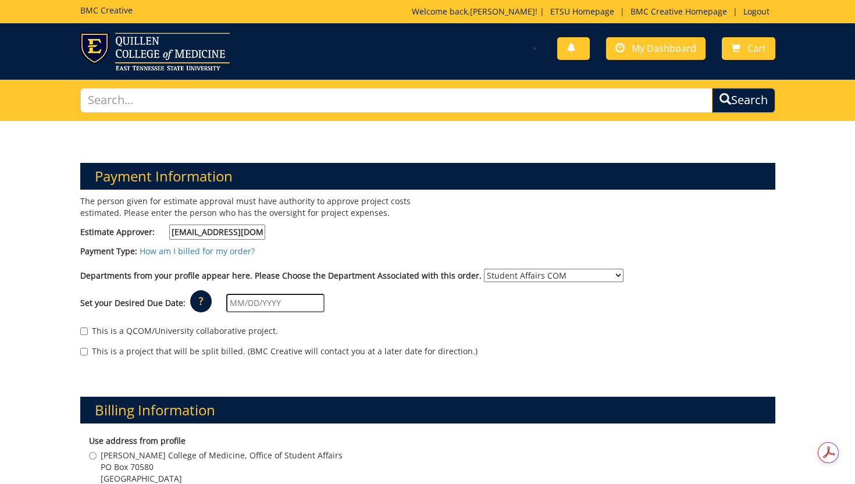
click at [253, 306] on input "text" at bounding box center [275, 303] width 98 height 19
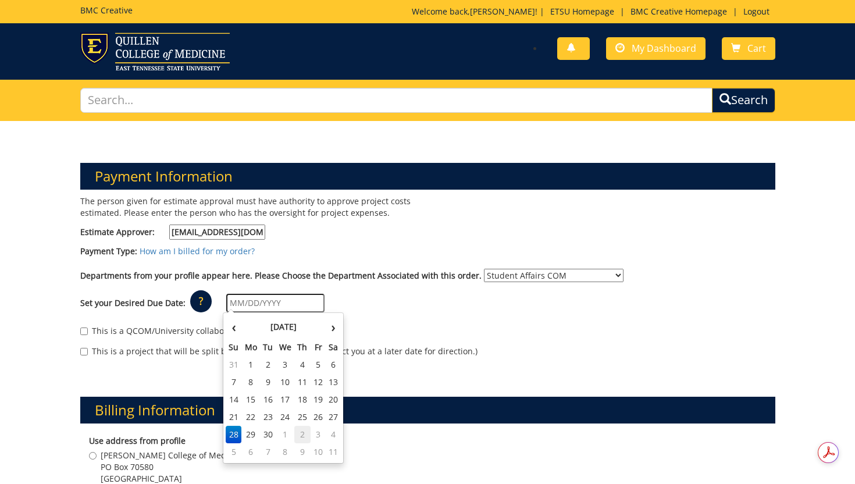
click at [305, 435] on td "2" at bounding box center [302, 434] width 16 height 17
type input "10/02/2025"
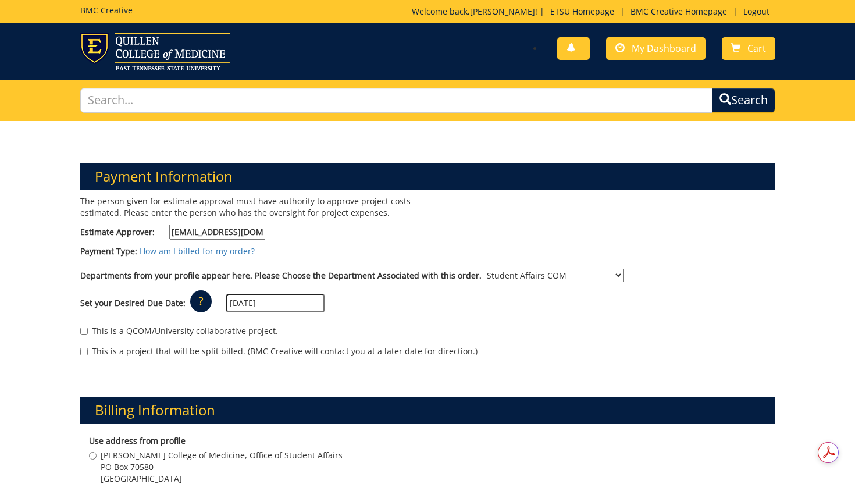
click at [198, 331] on label "This is a QCOM/University collaborative project." at bounding box center [179, 331] width 198 height 12
click at [88, 331] on input "This is a QCOM/University collaborative project." at bounding box center [84, 331] width 8 height 8
checkbox input "true"
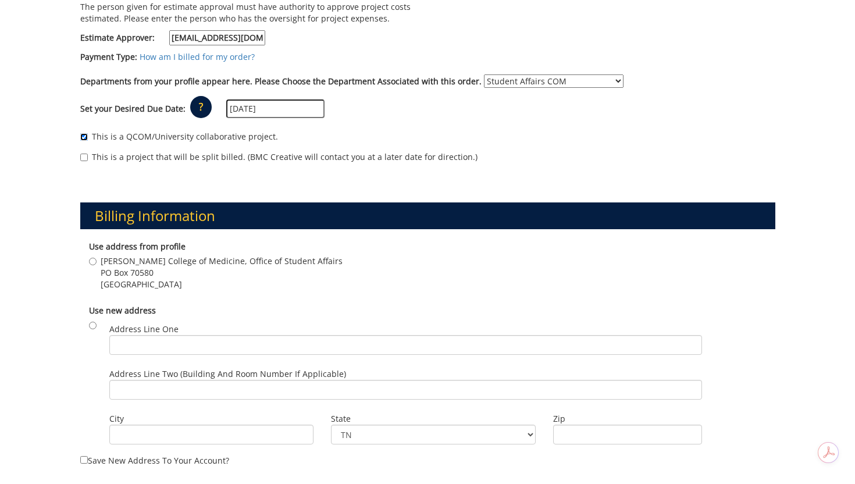
scroll to position [300, 0]
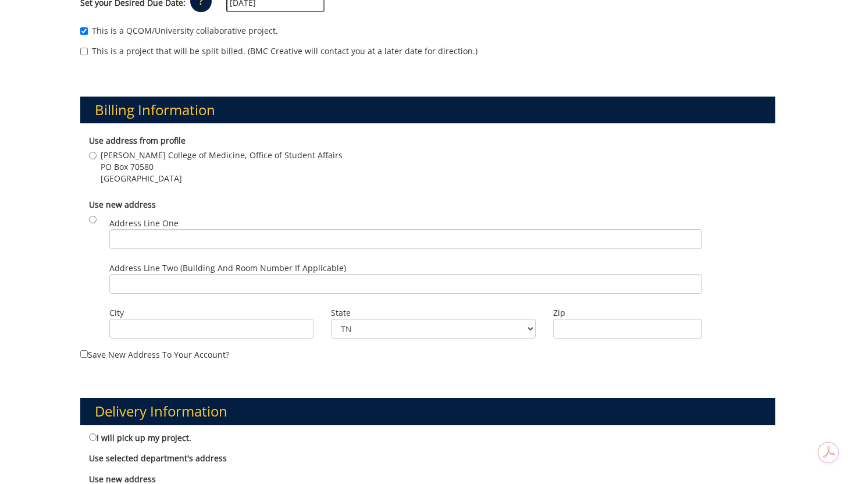
click at [144, 151] on span "Quillen College of Medicine, Office of Student Affairs" at bounding box center [222, 155] width 242 height 12
click at [97, 152] on input "Quillen College of Medicine, Office of Student Affairs PO Box 70580 Johnson Cit…" at bounding box center [93, 156] width 8 height 8
radio input "true"
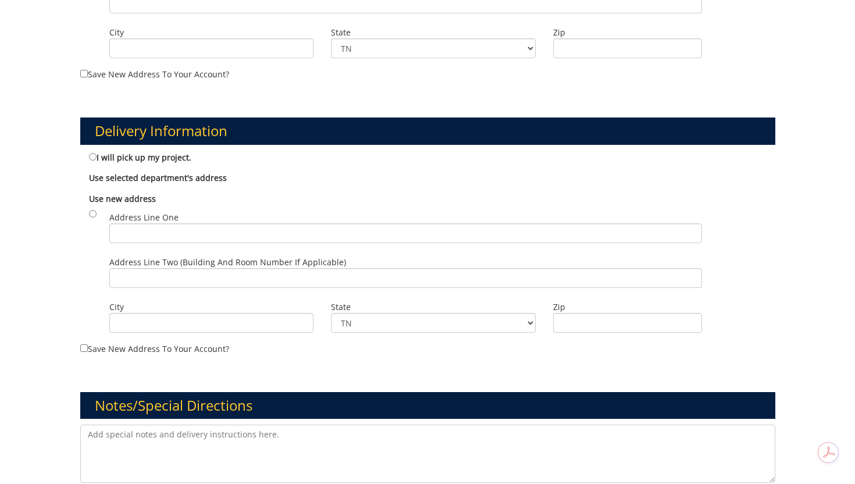
scroll to position [678, 0]
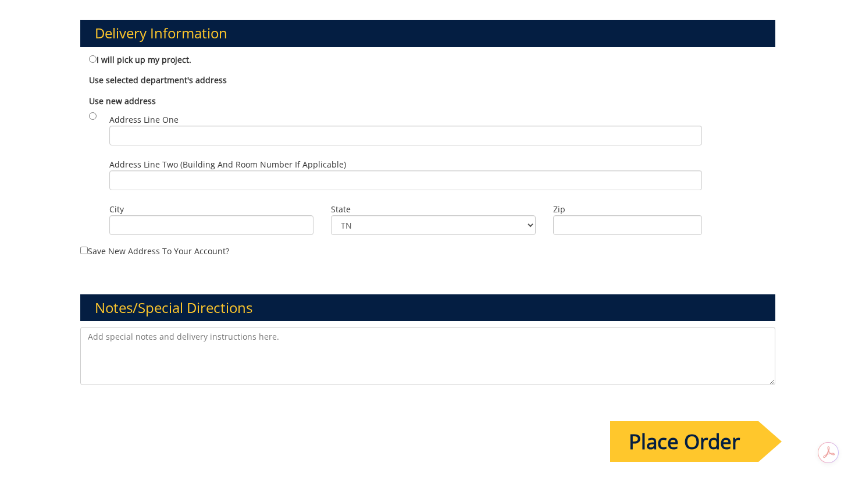
click at [155, 61] on label "I will pick up my project." at bounding box center [140, 59] width 102 height 13
click at [97, 61] on input "I will pick up my project." at bounding box center [93, 59] width 8 height 8
radio input "true"
click at [655, 455] on input "Place Order" at bounding box center [684, 441] width 148 height 41
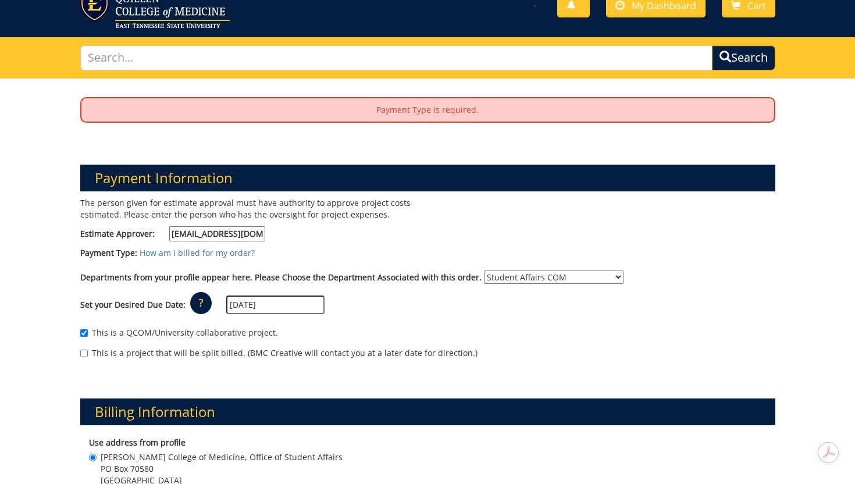
scroll to position [44, 0]
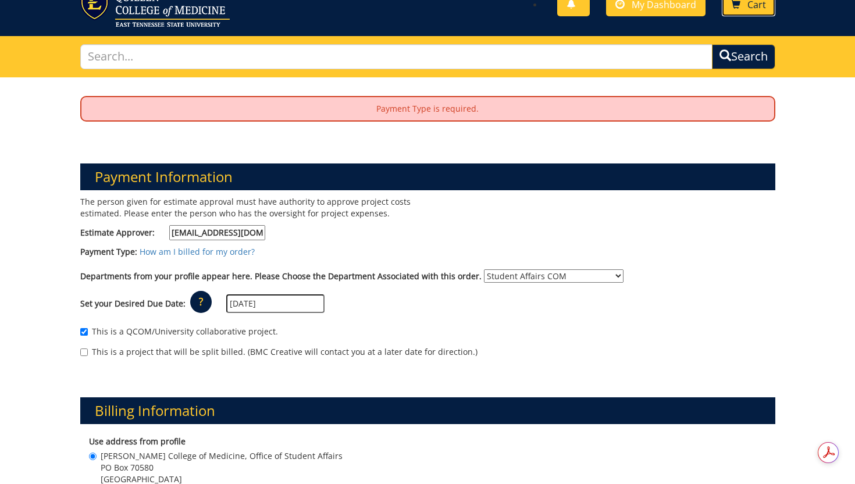
click at [755, 5] on span "Cart" at bounding box center [756, 4] width 19 height 13
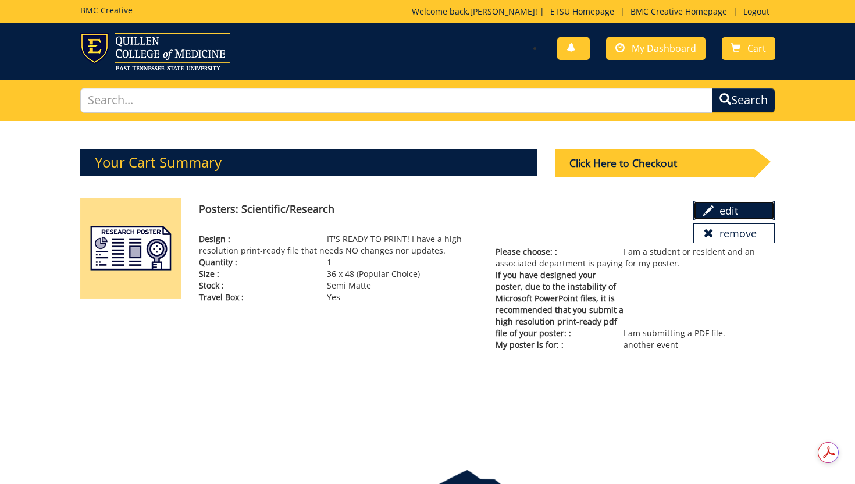
click at [752, 210] on link "edit" at bounding box center [733, 211] width 81 height 20
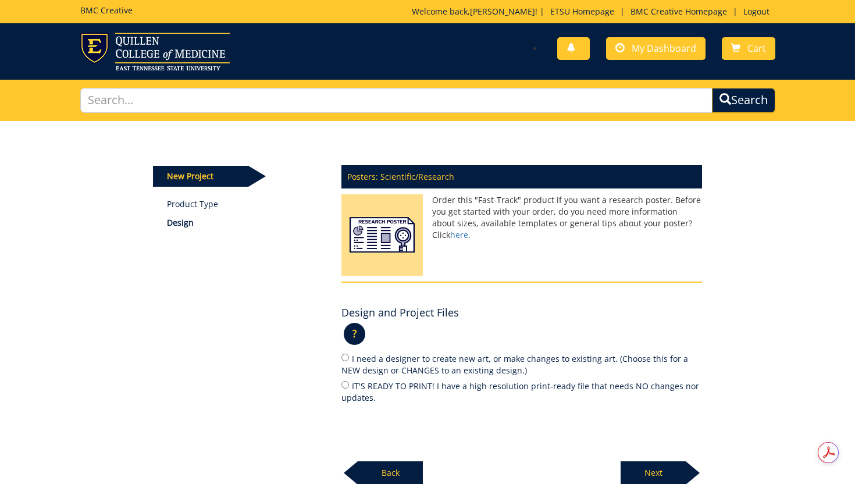
click at [476, 388] on label "IT'S READY TO PRINT! I have a high resolution print-ready file that needs NO ch…" at bounding box center [521, 391] width 360 height 24
click at [349, 388] on input "IT'S READY TO PRINT! I have a high resolution print-ready file that needs NO ch…" at bounding box center [345, 385] width 8 height 8
radio input "true"
click at [635, 473] on p "Next" at bounding box center [652, 472] width 65 height 23
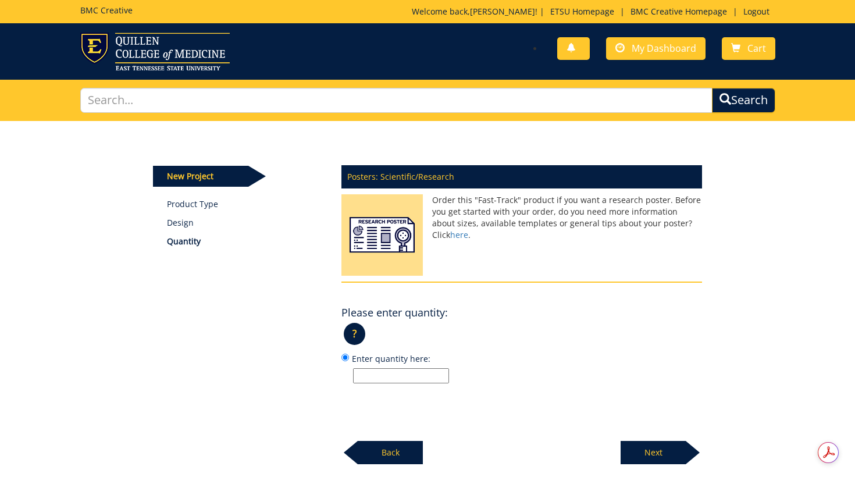
click at [403, 370] on input "Enter quantity here:" at bounding box center [401, 375] width 96 height 15
type input "1"
click at [637, 449] on p "Next" at bounding box center [652, 452] width 65 height 23
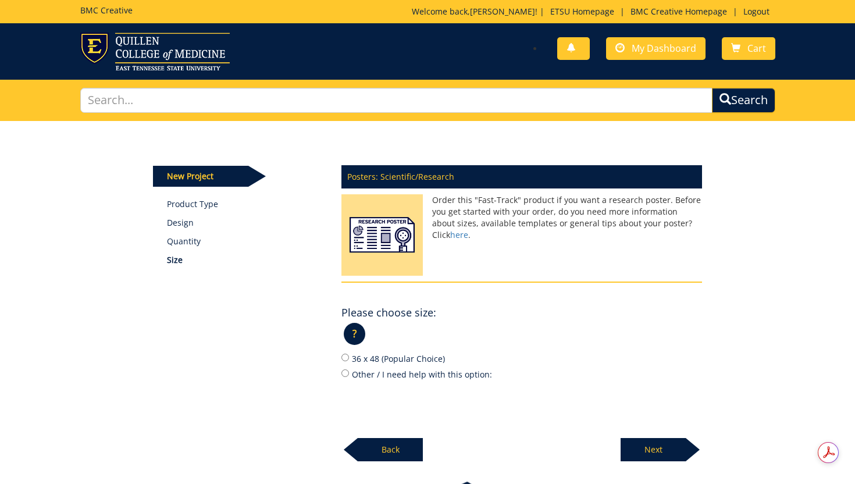
click at [372, 364] on label "36 x 48 (Popular Choice)" at bounding box center [521, 358] width 360 height 13
click at [349, 361] on input "36 x 48 (Popular Choice)" at bounding box center [345, 357] width 8 height 8
radio input "true"
click at [645, 447] on p "Next" at bounding box center [652, 449] width 65 height 23
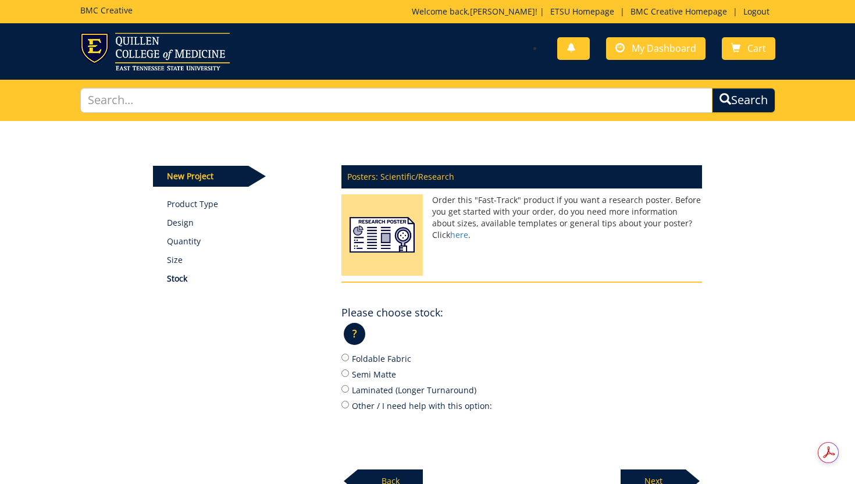
click at [391, 376] on label "Semi Matte" at bounding box center [521, 373] width 360 height 13
click at [349, 376] on input "Semi Matte" at bounding box center [345, 373] width 8 height 8
radio input "true"
click at [642, 477] on p "Next" at bounding box center [652, 480] width 65 height 23
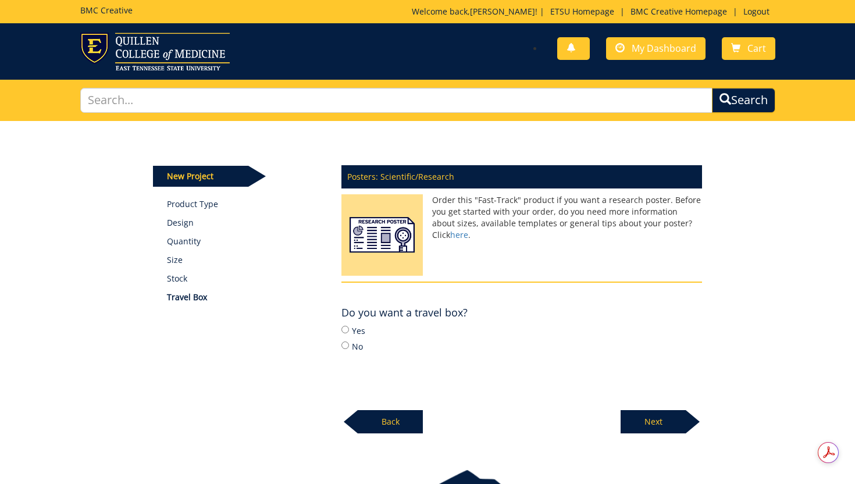
click at [359, 337] on div "Yes No" at bounding box center [521, 338] width 360 height 28
click at [359, 335] on label "Yes" at bounding box center [521, 330] width 360 height 13
click at [349, 333] on input "Yes" at bounding box center [345, 330] width 8 height 8
radio input "true"
click at [672, 417] on p "Next" at bounding box center [652, 421] width 65 height 23
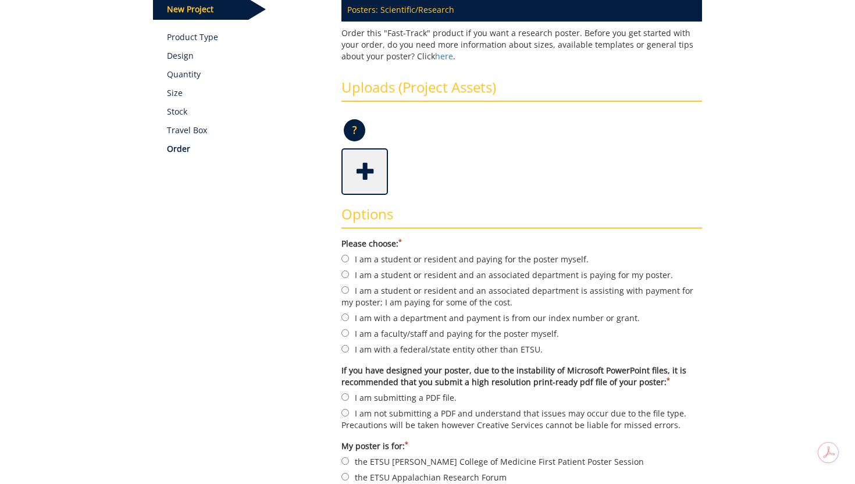
scroll to position [169, 0]
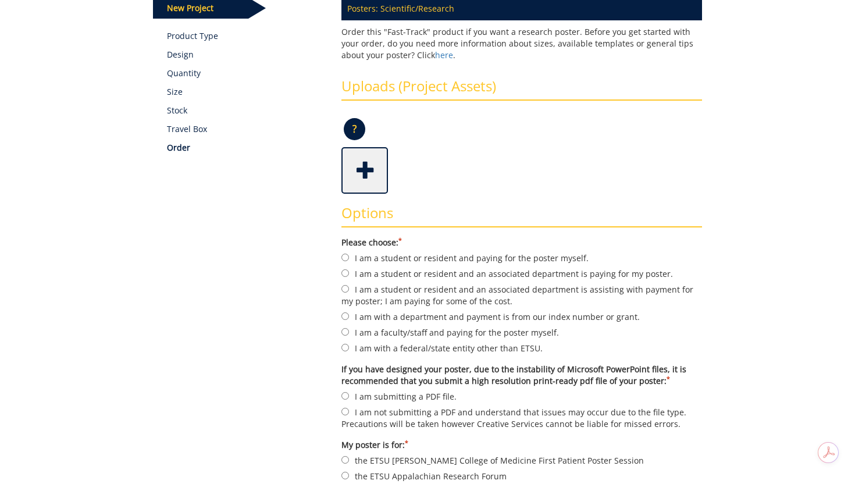
click at [369, 163] on span at bounding box center [365, 169] width 47 height 41
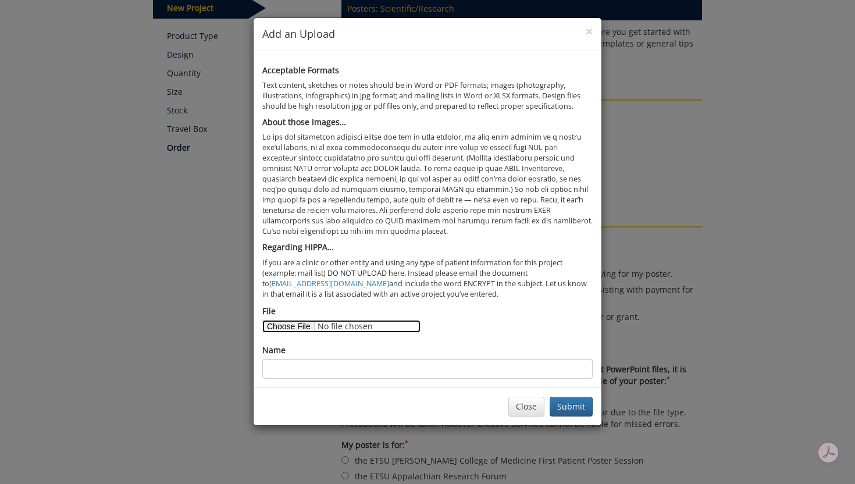
click at [296, 326] on input "File" at bounding box center [341, 326] width 158 height 13
type input "C:\fakepath\Poster Presentation.pdf"
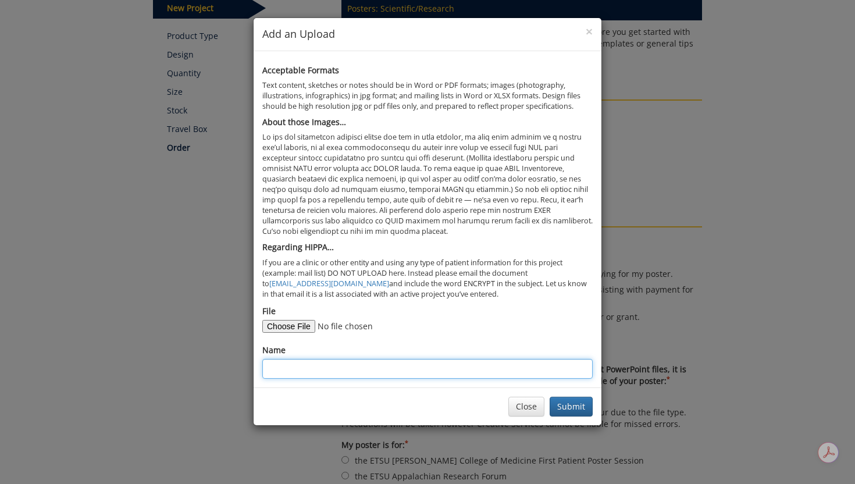
click at [416, 374] on input "Name" at bounding box center [427, 369] width 330 height 20
type input "[PERSON_NAME] Research Poster 2025"
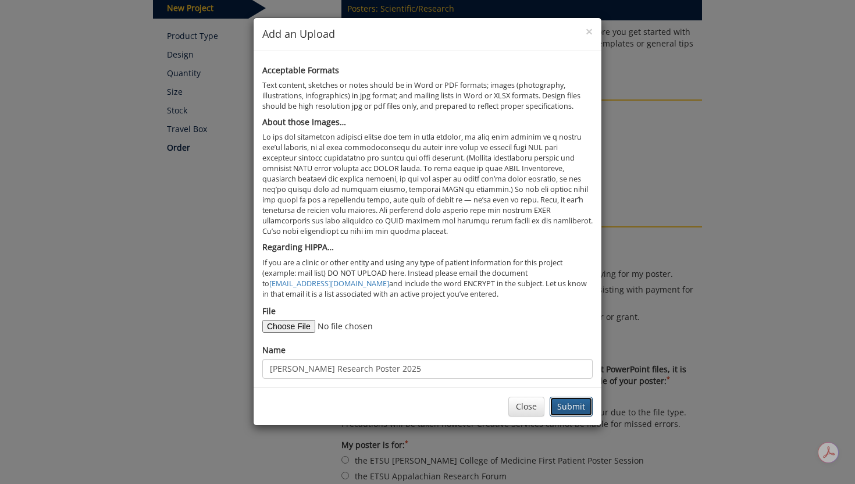
click at [586, 409] on button "Submit" at bounding box center [570, 407] width 43 height 20
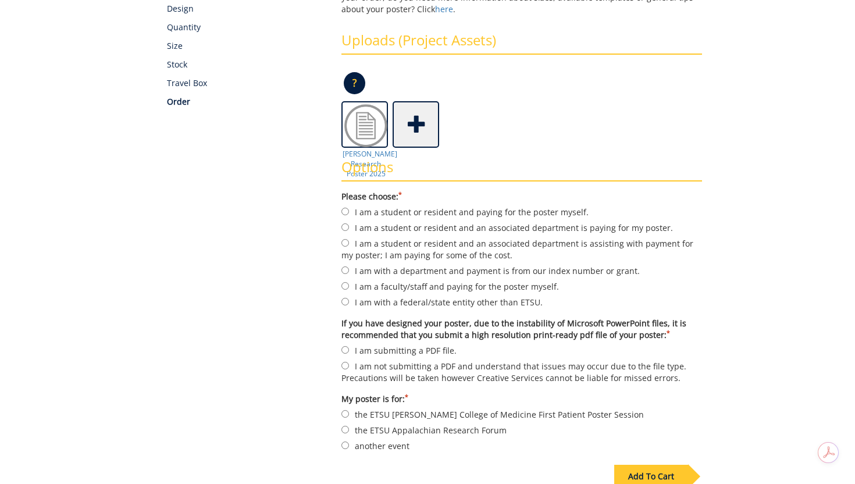
scroll to position [219, 0]
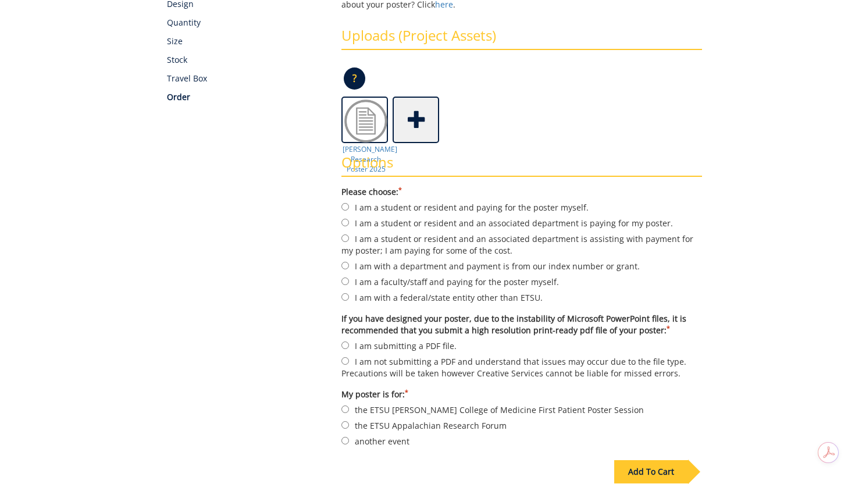
click at [501, 264] on label "I am with a department and payment is from our index number or grant." at bounding box center [521, 265] width 360 height 13
click at [349, 264] on input "I am with a department and payment is from our index number or grant." at bounding box center [345, 266] width 8 height 8
radio input "true"
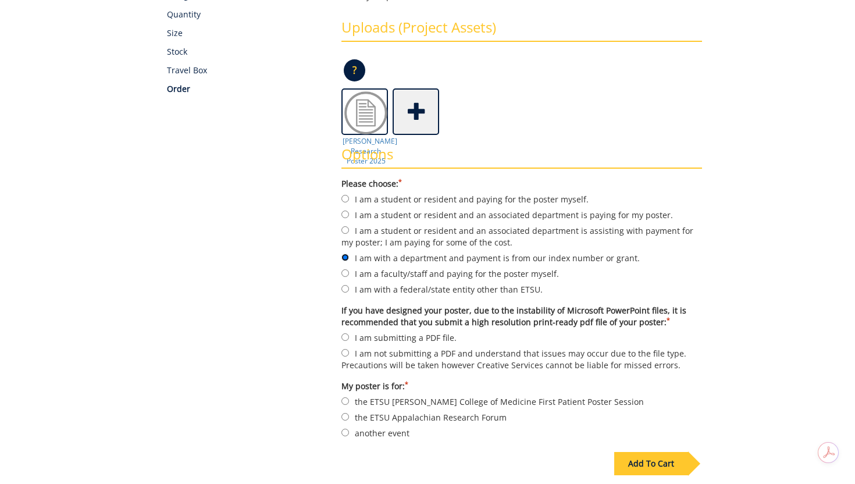
scroll to position [229, 0]
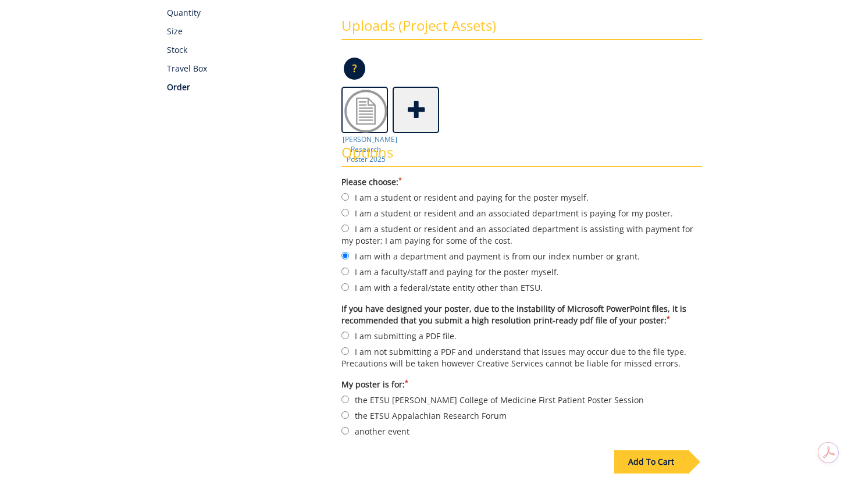
click at [504, 213] on label "I am a student or resident and an associated department is paying for my poster." at bounding box center [521, 212] width 360 height 13
click at [349, 213] on input "I am a student or resident and an associated department is paying for my poster." at bounding box center [345, 213] width 8 height 8
radio input "true"
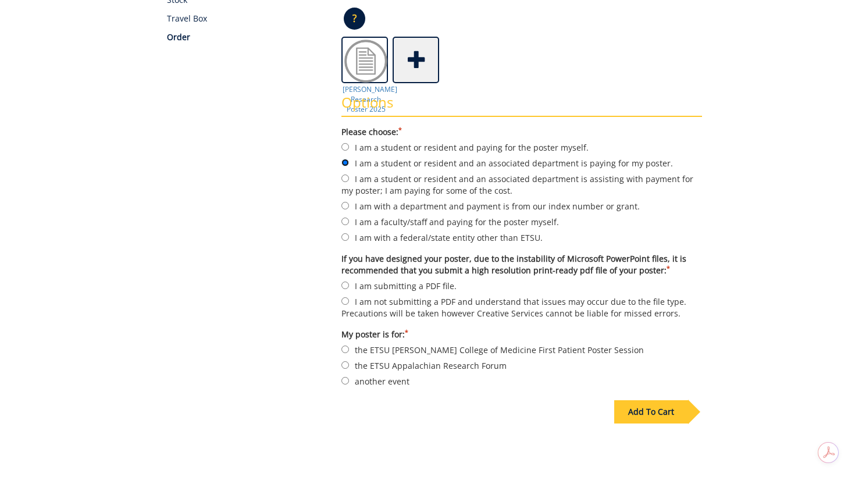
scroll to position [280, 0]
click at [440, 284] on label "I am submitting a PDF file." at bounding box center [521, 284] width 360 height 13
click at [349, 284] on input "I am submitting a PDF file." at bounding box center [345, 285] width 8 height 8
radio input "true"
click at [404, 379] on label "another event" at bounding box center [521, 380] width 360 height 13
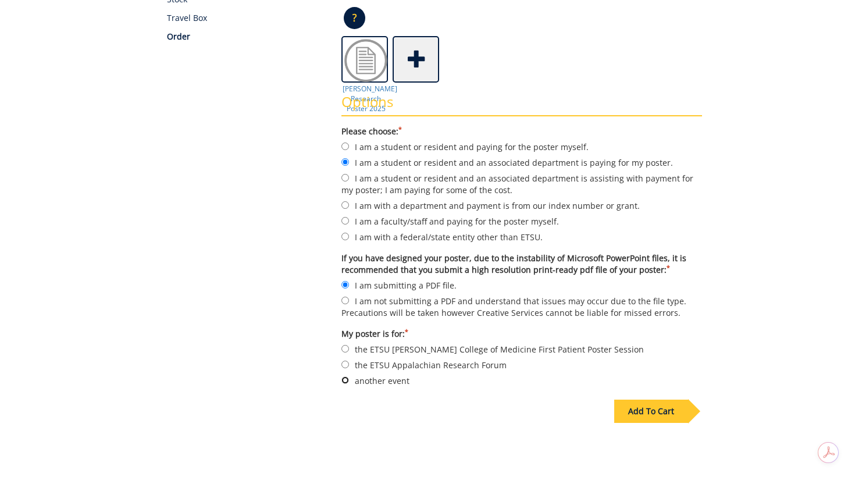
click at [349, 379] on input "another event" at bounding box center [345, 380] width 8 height 8
radio input "true"
click at [660, 409] on div "Add To Cart" at bounding box center [651, 410] width 74 height 23
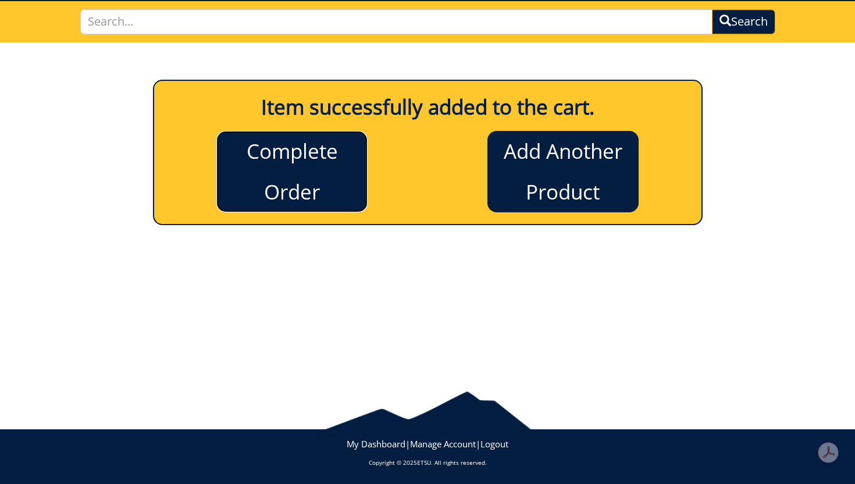
click at [344, 138] on link "Complete Order" at bounding box center [291, 171] width 151 height 81
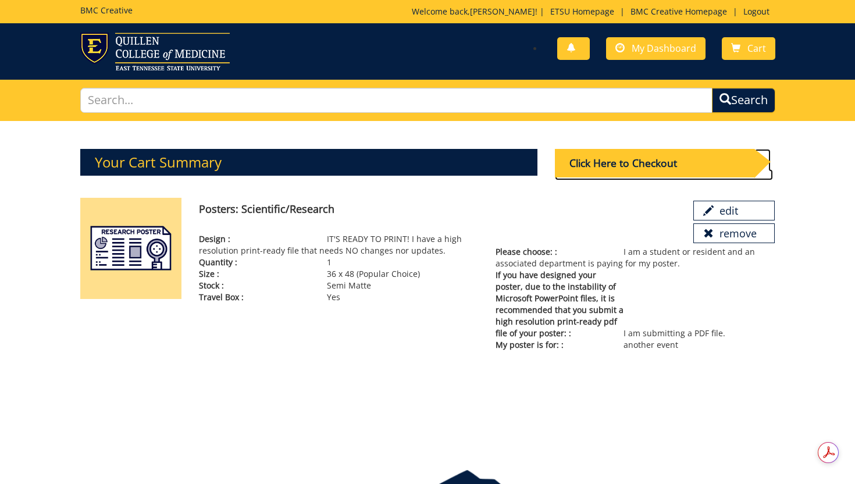
click at [688, 166] on div "Click Here to Checkout" at bounding box center [654, 163] width 199 height 28
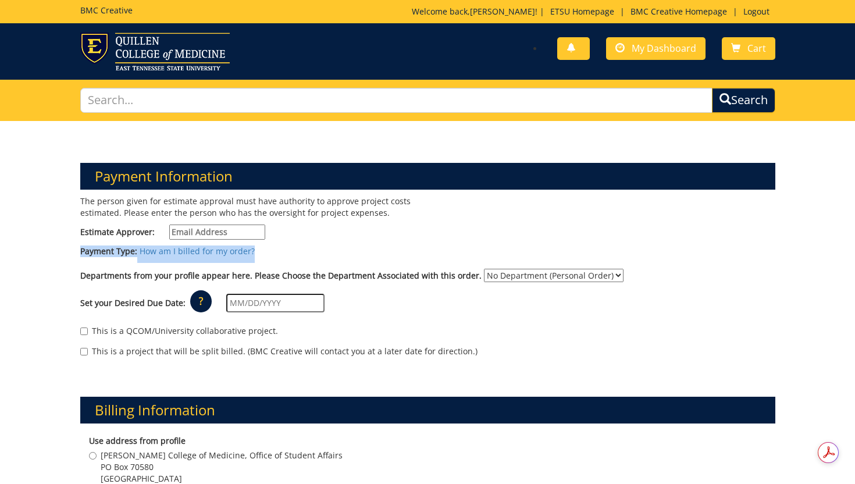
click at [340, 245] on div "Payment Type: How am I billed for my order?" at bounding box center [428, 253] width 712 height 17
click at [377, 246] on div "Payment Type: How am I billed for my order?" at bounding box center [428, 253] width 712 height 17
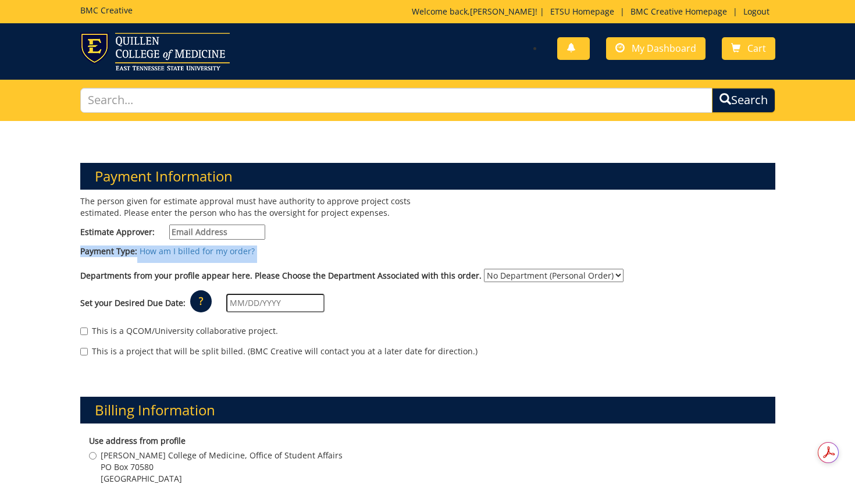
click at [377, 246] on div "Payment Type: How am I billed for my order?" at bounding box center [428, 253] width 712 height 17
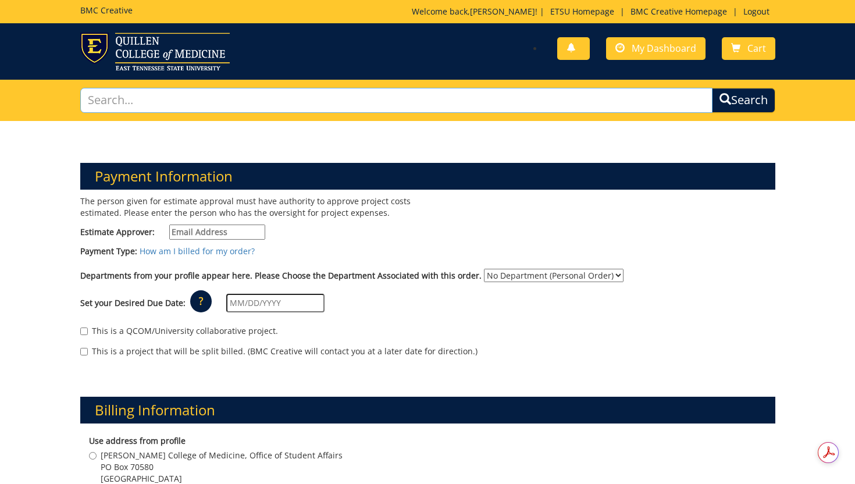
click at [367, 110] on input "text" at bounding box center [396, 100] width 632 height 25
click at [226, 228] on input "Estimate Approver:" at bounding box center [217, 231] width 96 height 15
click at [242, 234] on input "Estimate Approver:" at bounding box center [217, 231] width 96 height 15
click at [241, 235] on input "Estimate Approver:" at bounding box center [217, 231] width 96 height 15
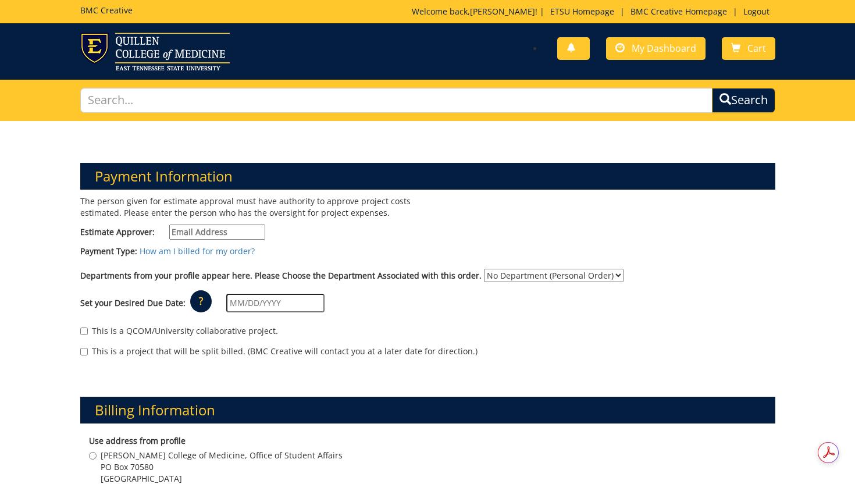
paste input "[EMAIL_ADDRESS][DOMAIN_NAME]"
type input "[EMAIL_ADDRESS][DOMAIN_NAME]"
click at [512, 272] on select "No Department (Personal Order) Student Affairs COM Student Pediatrics" at bounding box center [554, 275] width 140 height 13
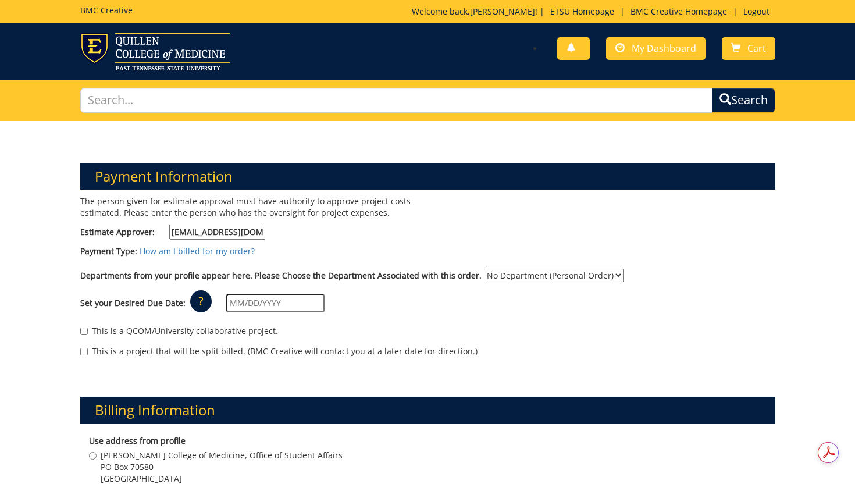
select select "171"
click at [484, 269] on select "No Department (Personal Order) Student Affairs COM Student Pediatrics" at bounding box center [554, 275] width 140 height 13
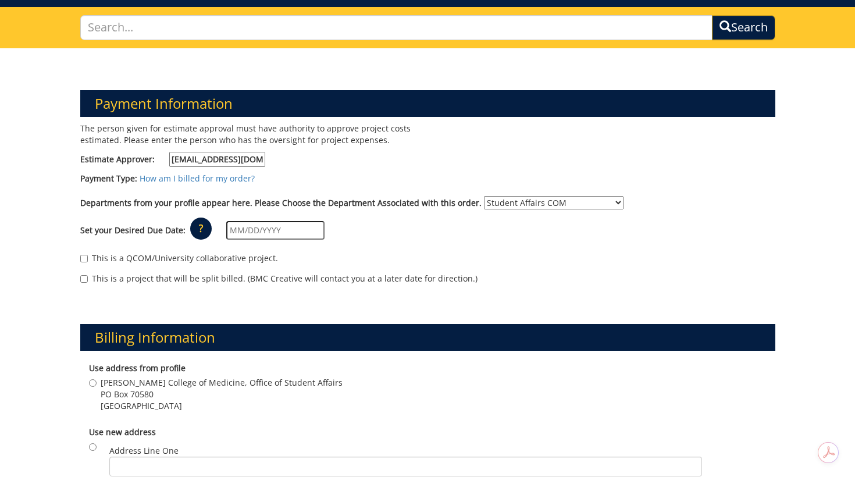
scroll to position [73, 0]
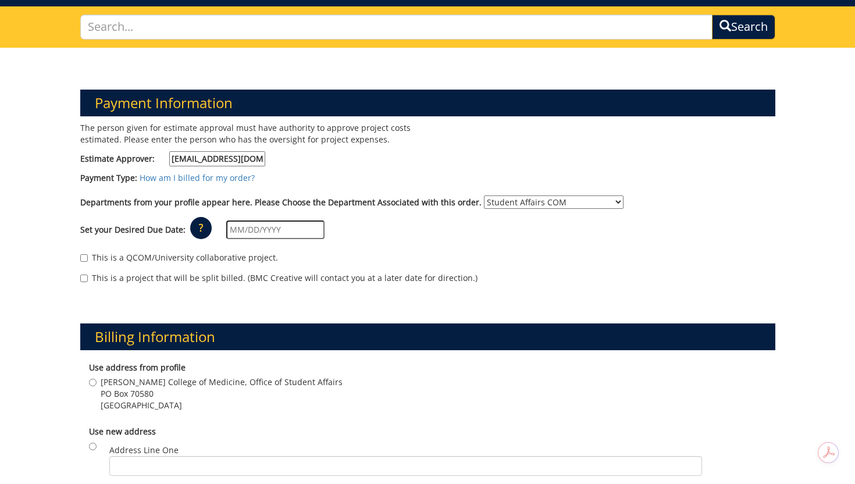
click at [247, 231] on input "text" at bounding box center [275, 229] width 98 height 19
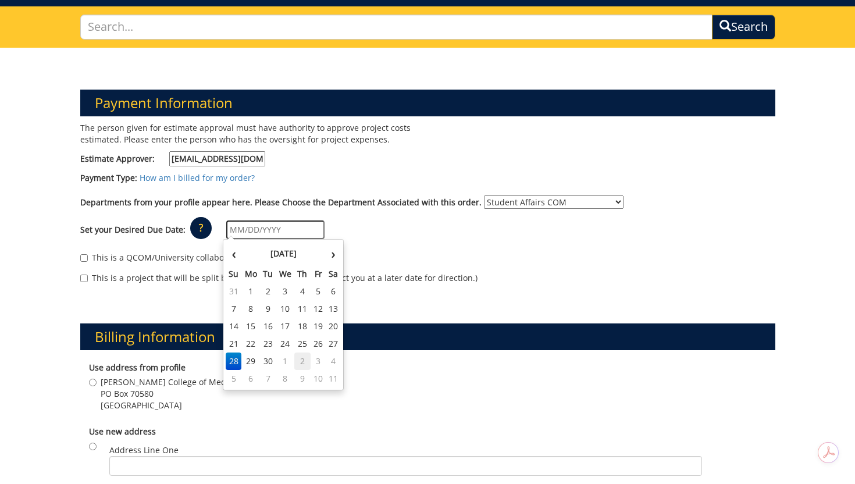
click at [303, 360] on td "2" at bounding box center [302, 360] width 16 height 17
type input "[DATE]"
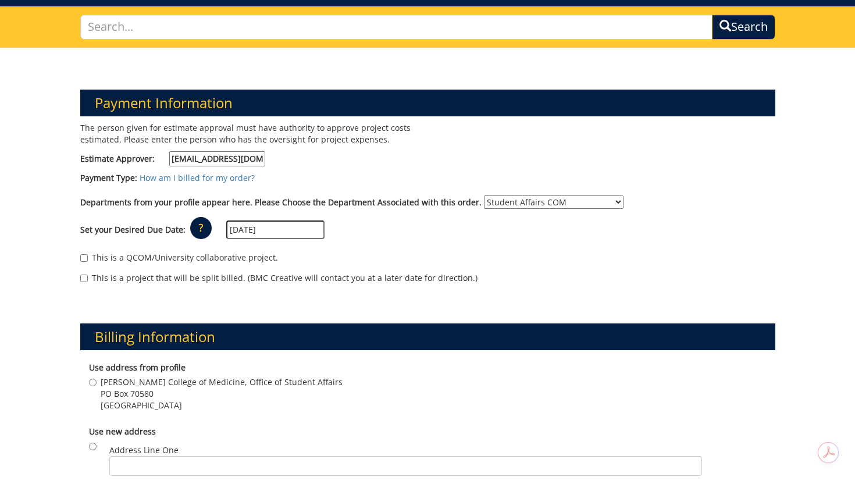
click at [187, 257] on label "This is a QCOM/University collaborative project." at bounding box center [179, 258] width 198 height 12
click at [88, 257] on input "This is a QCOM/University collaborative project." at bounding box center [84, 258] width 8 height 8
checkbox input "true"
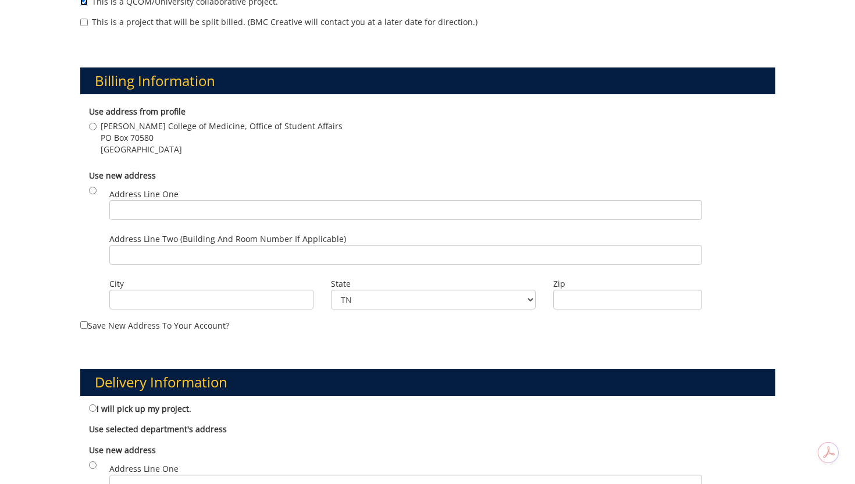
scroll to position [331, 0]
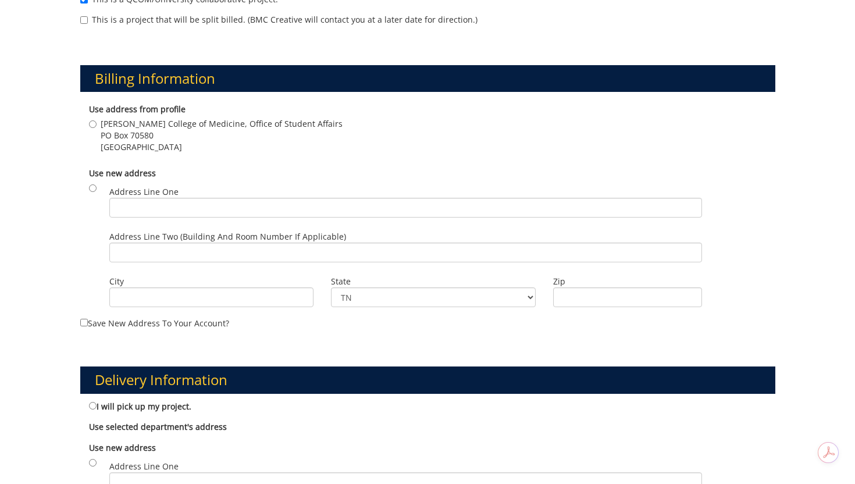
click at [137, 135] on span "PO Box 70580" at bounding box center [222, 136] width 242 height 12
click at [97, 128] on input "[PERSON_NAME] College of Medicine, Office of Student Affairs [STREET_ADDRESS]" at bounding box center [93, 124] width 8 height 8
radio input "true"
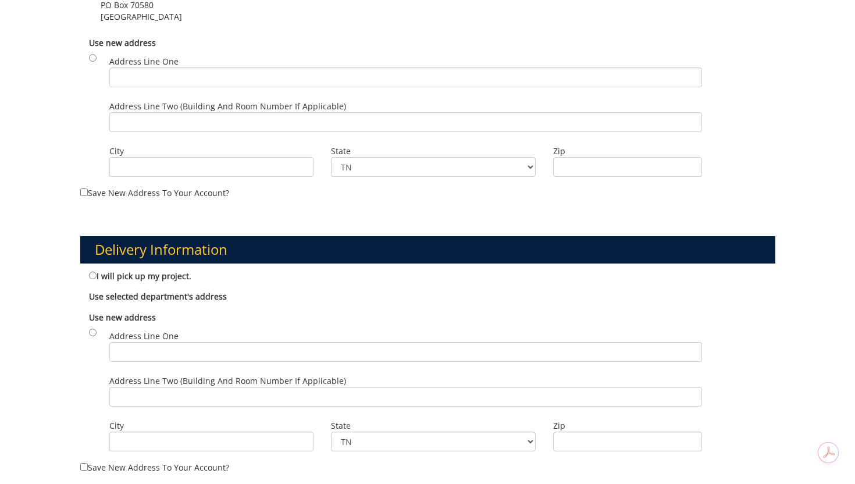
scroll to position [501, 0]
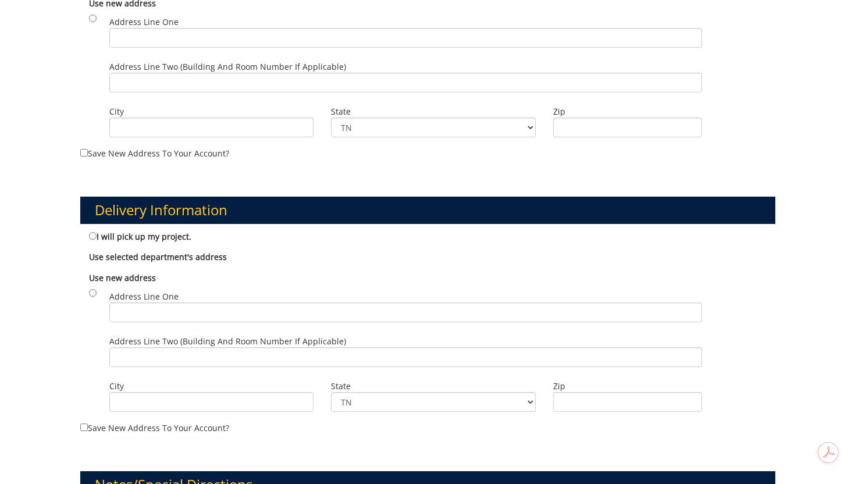
click at [160, 238] on label "I will pick up my project." at bounding box center [140, 236] width 102 height 13
click at [97, 238] on input "I will pick up my project." at bounding box center [93, 236] width 8 height 8
radio input "true"
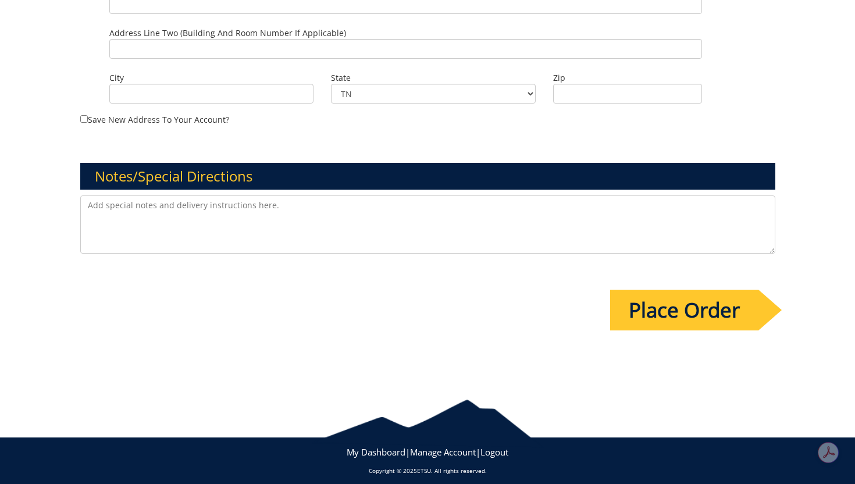
scroll to position [816, 0]
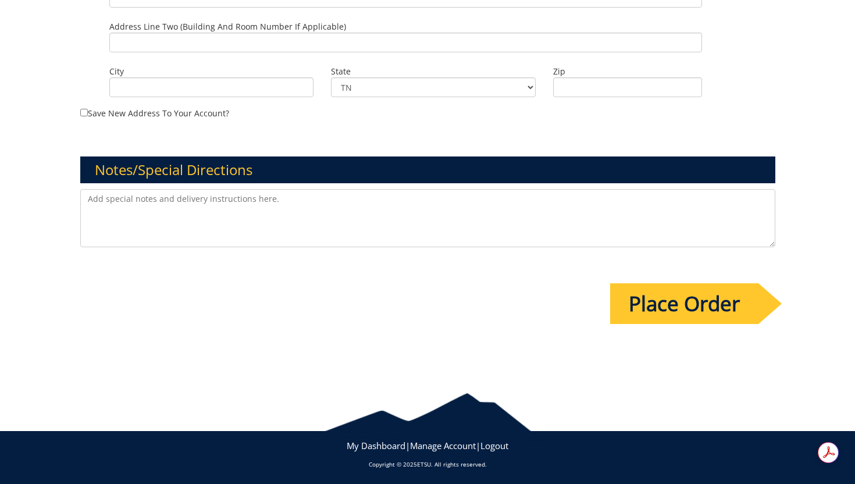
click at [713, 312] on input "Place Order" at bounding box center [684, 303] width 148 height 41
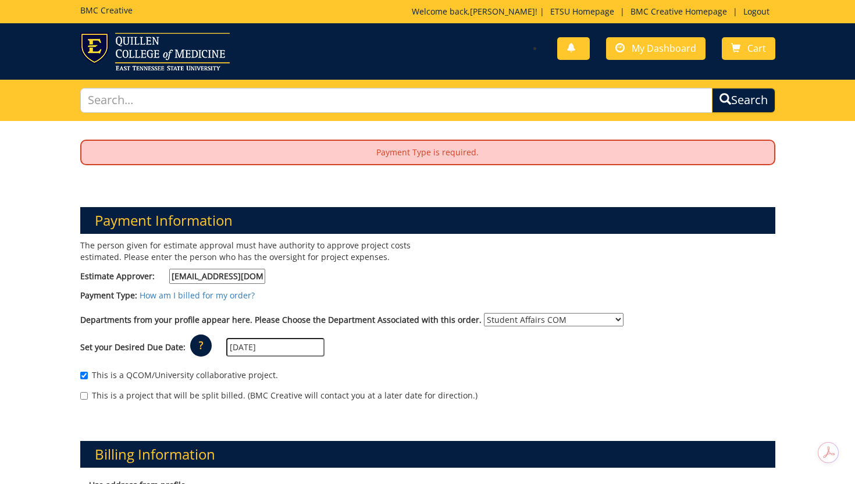
scroll to position [1, 0]
